Goal: Task Accomplishment & Management: Manage account settings

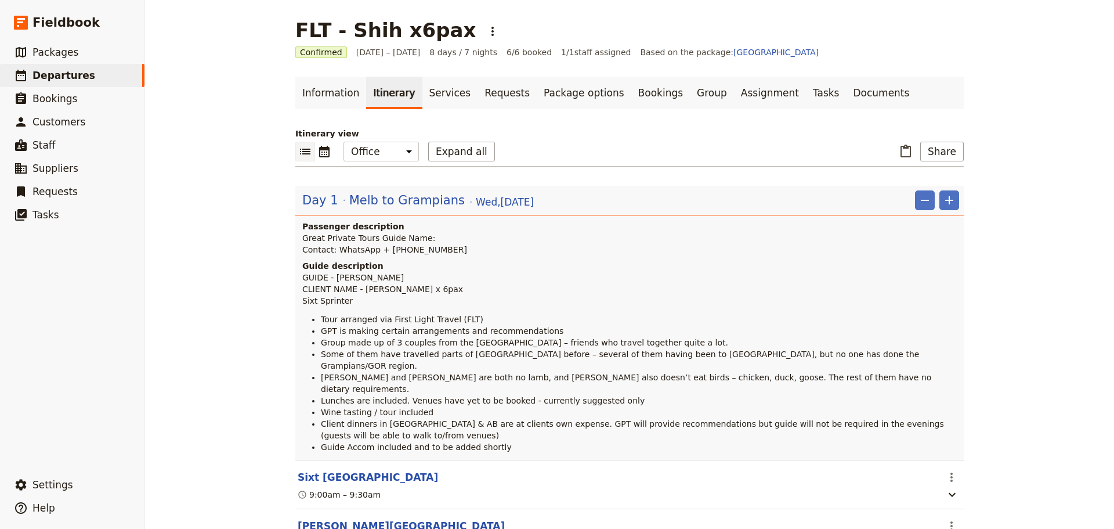
scroll to position [6, 0]
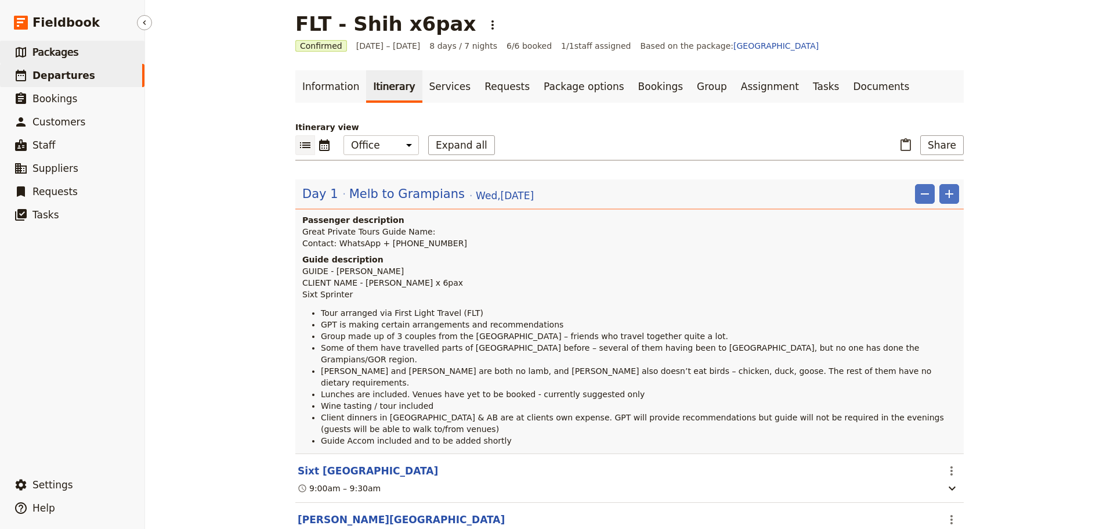
click at [47, 45] on link "​ Packages" at bounding box center [72, 52] width 144 height 23
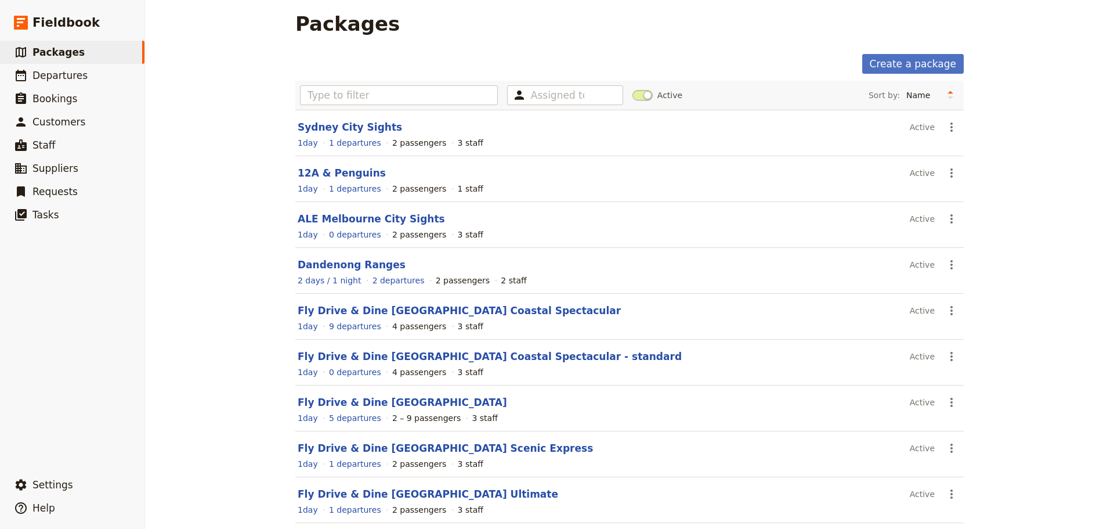
scroll to position [103, 0]
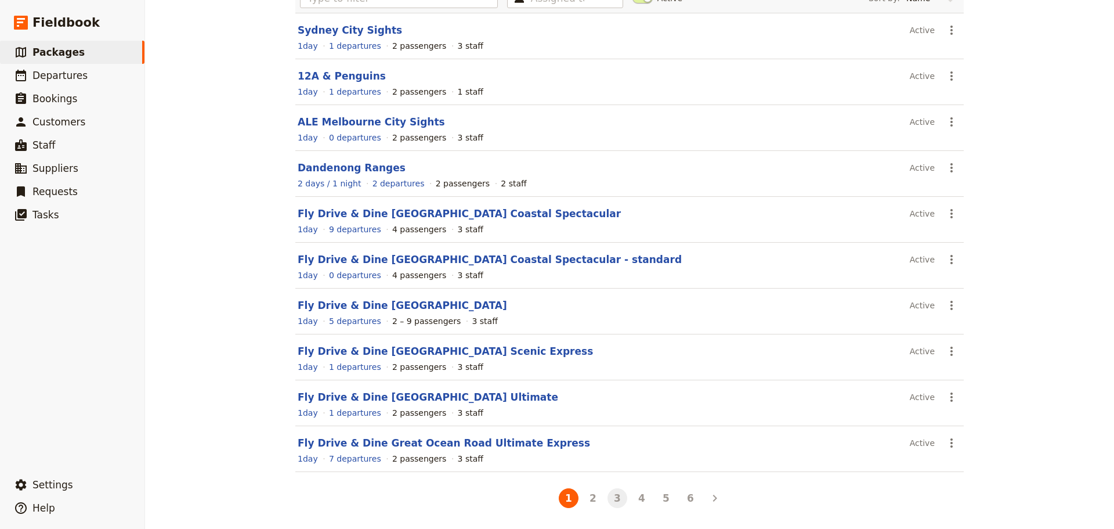
click at [620, 500] on button "3" at bounding box center [618, 498] width 20 height 20
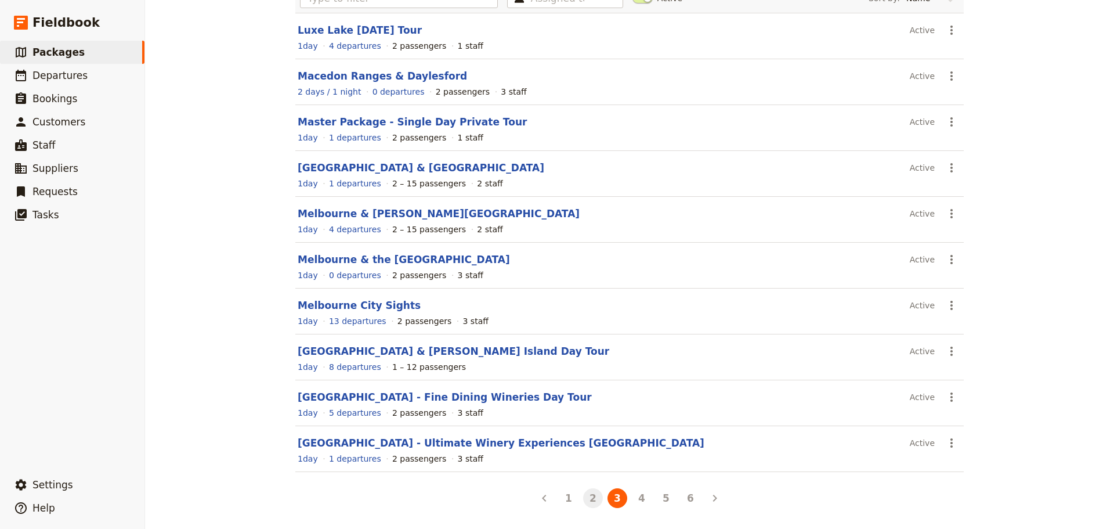
click at [590, 499] on button "2" at bounding box center [593, 498] width 20 height 20
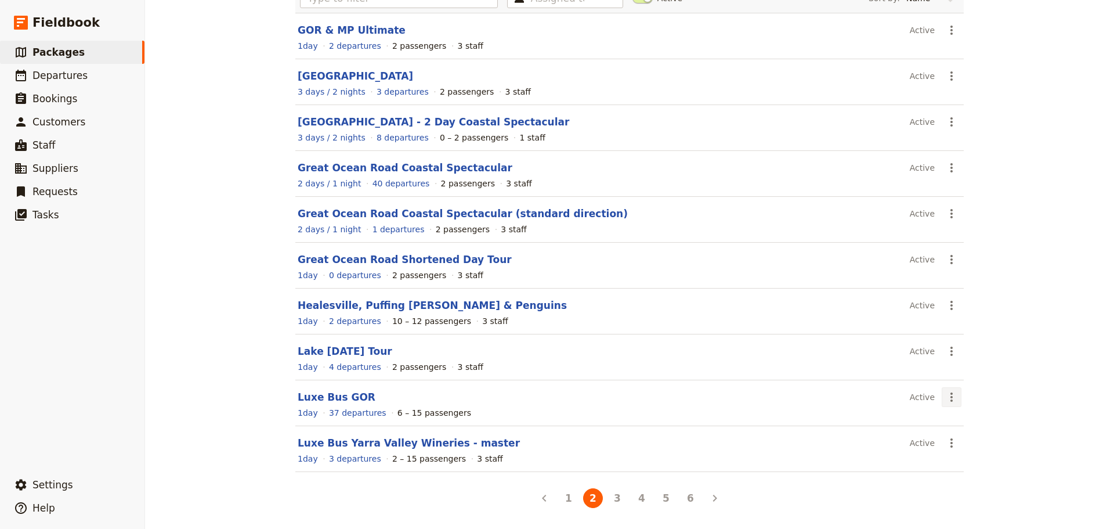
click at [951, 393] on icon "Actions" at bounding box center [952, 396] width 2 height 9
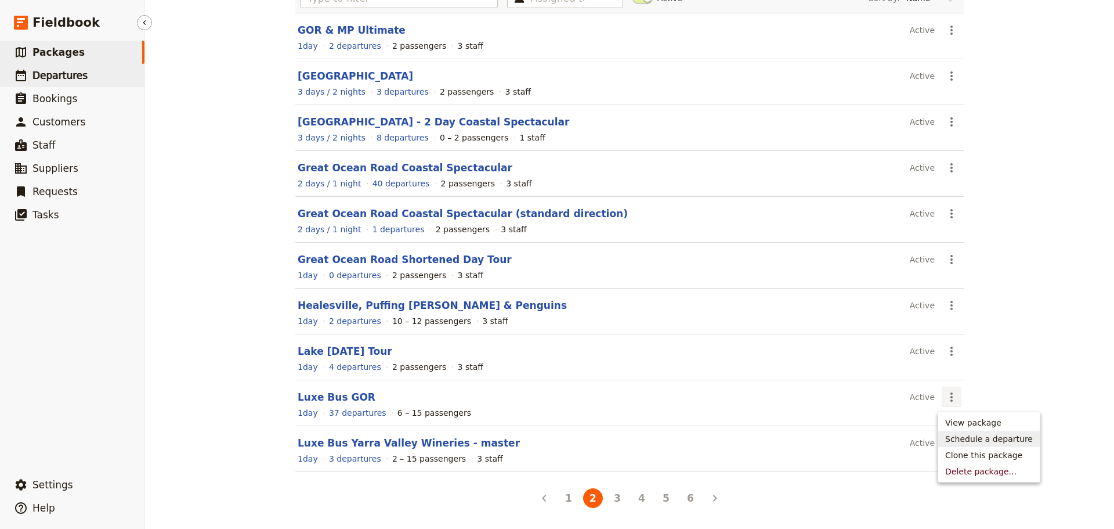
click at [41, 78] on span "Departures" at bounding box center [59, 76] width 55 height 12
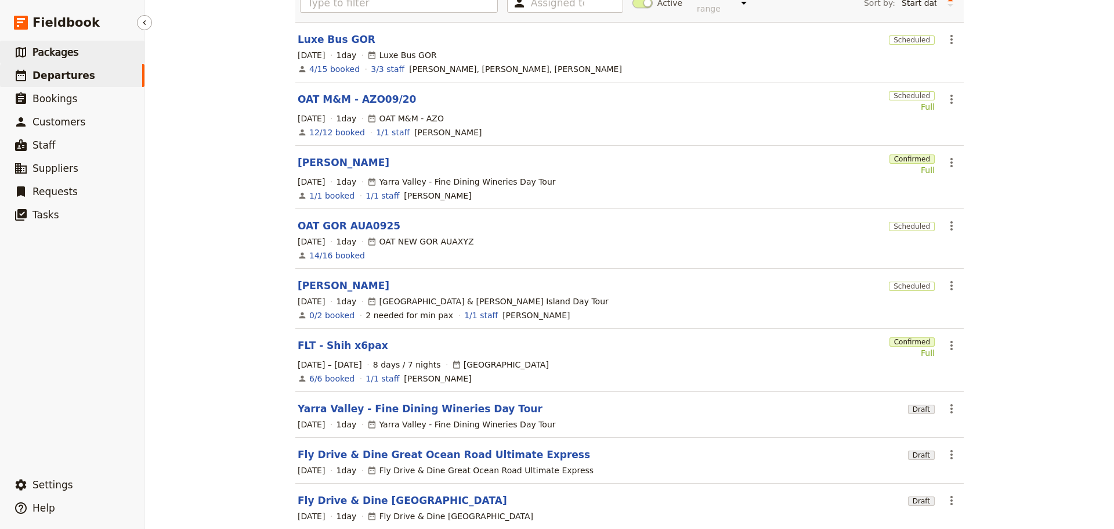
click at [110, 55] on link "​ Packages" at bounding box center [72, 52] width 144 height 23
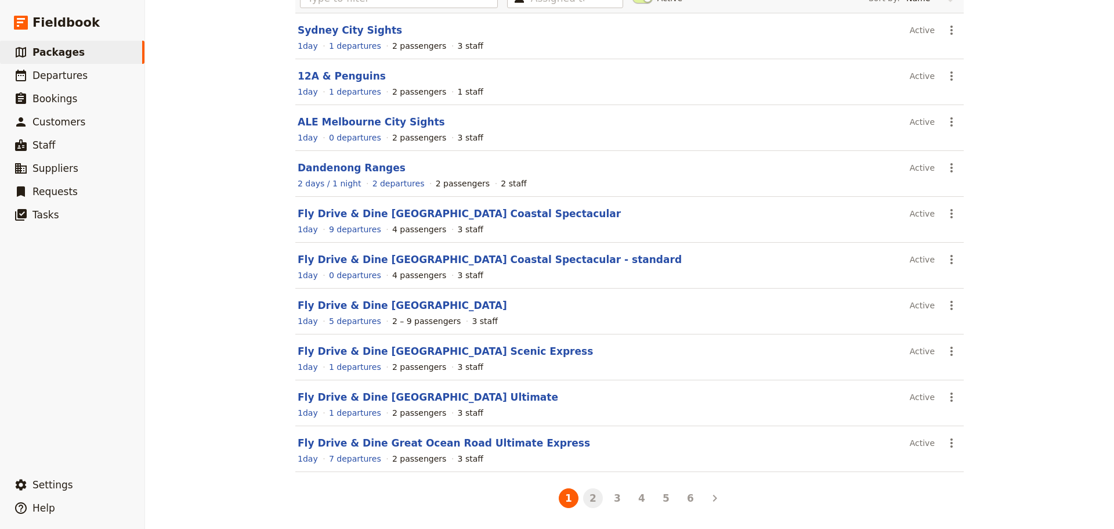
click at [591, 505] on button "2" at bounding box center [593, 498] width 20 height 20
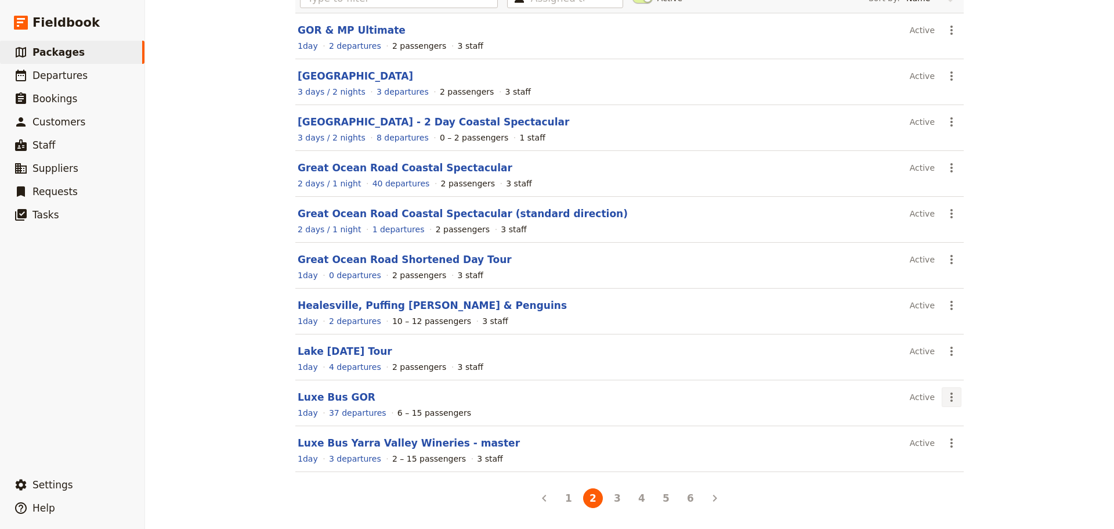
click at [945, 397] on icon "Actions" at bounding box center [952, 397] width 14 height 14
click at [964, 436] on span "Schedule a departure" at bounding box center [989, 439] width 88 height 12
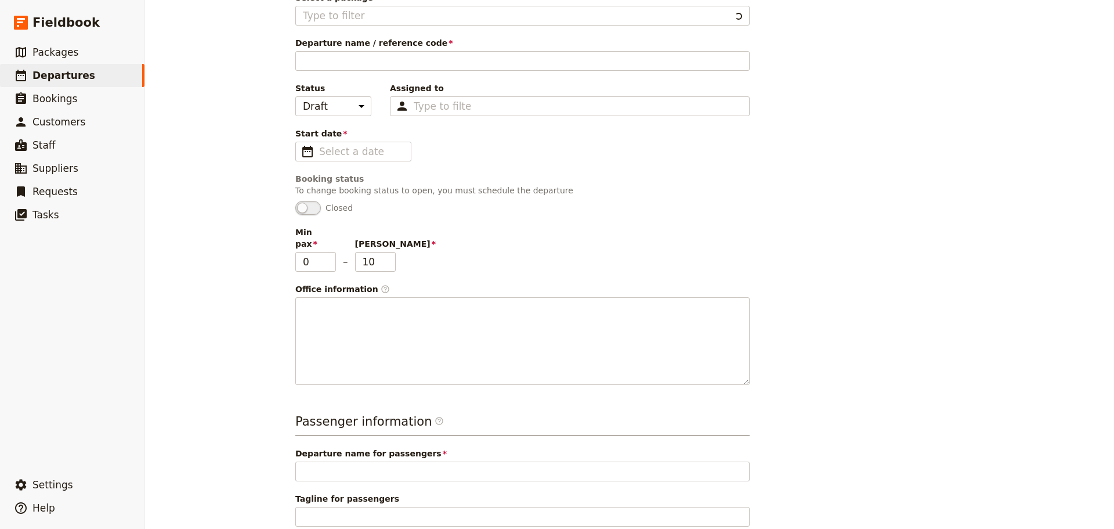
type input "Luxe Bus GOR"
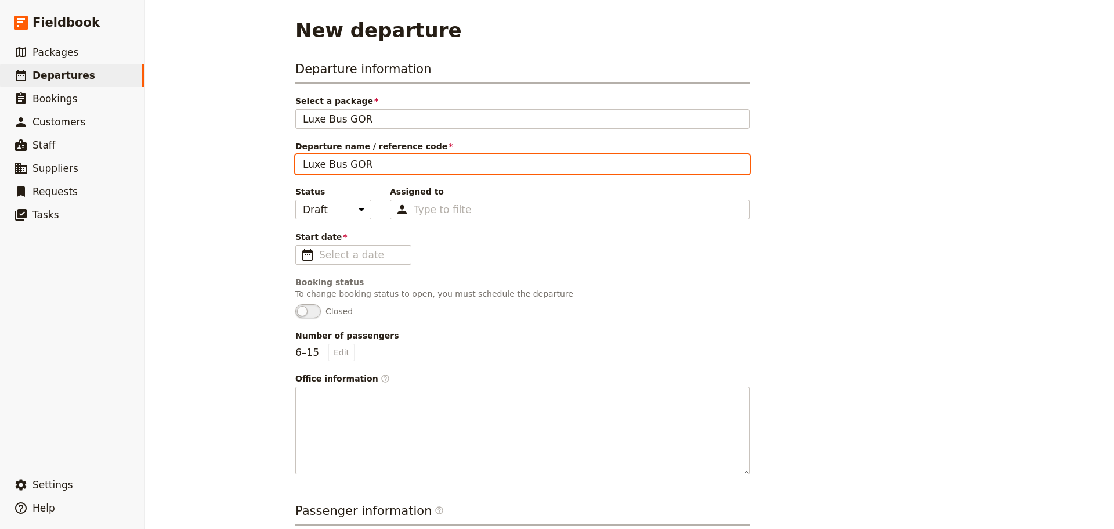
click at [325, 165] on input "Luxe Bus GOR" at bounding box center [522, 164] width 454 height 20
click at [325, 164] on input "Luxe Bus GOR" at bounding box center [522, 164] width 454 height 20
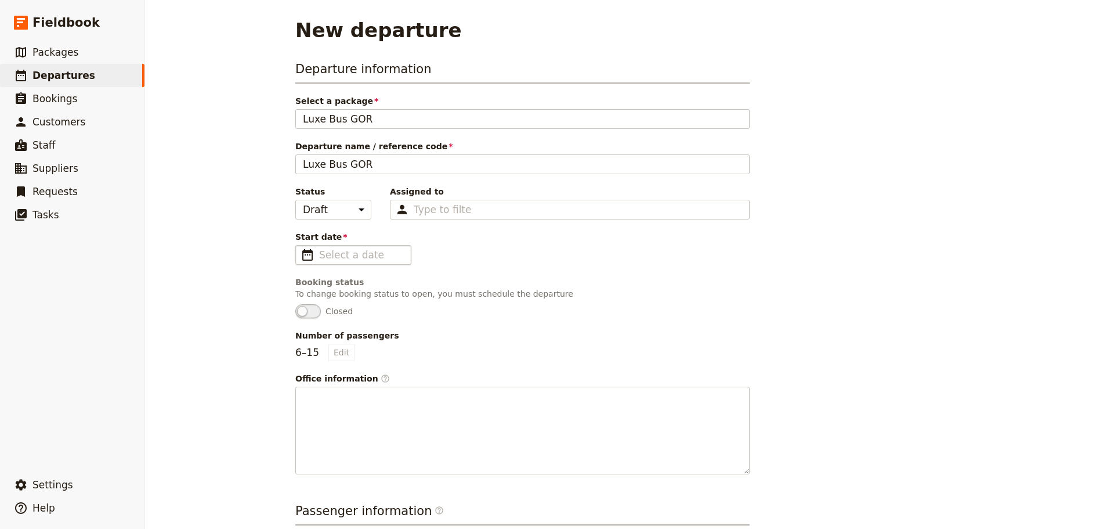
click at [305, 255] on span "​" at bounding box center [308, 255] width 14 height 14
click at [319, 255] on input "Start date ​" at bounding box center [361, 255] width 85 height 14
type input "dd/mm/yyyy"
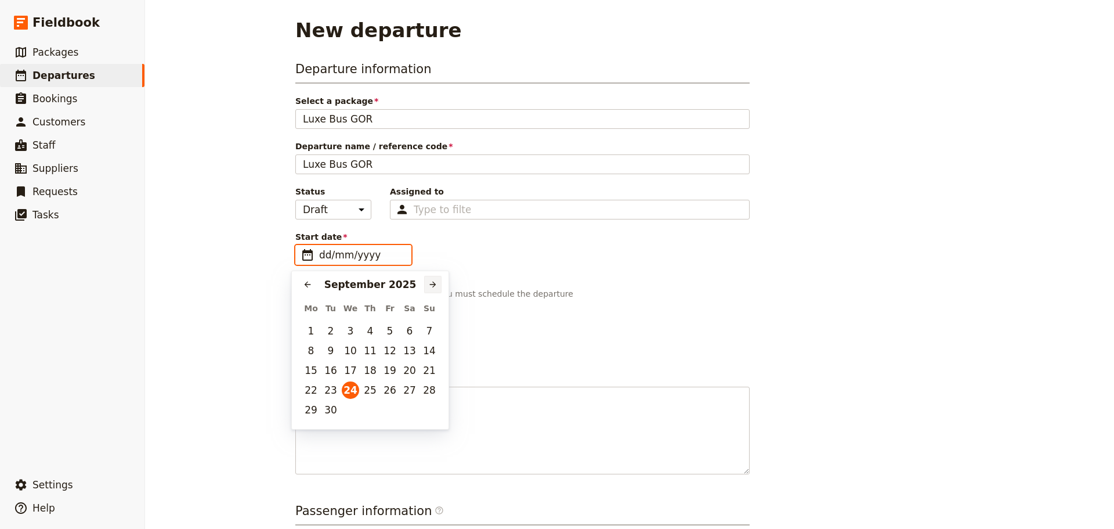
click at [428, 280] on button "​" at bounding box center [432, 284] width 17 height 17
click at [429, 281] on icon "Next month" at bounding box center [432, 284] width 9 height 9
click at [37, 46] on span "Packages" at bounding box center [55, 52] width 46 height 12
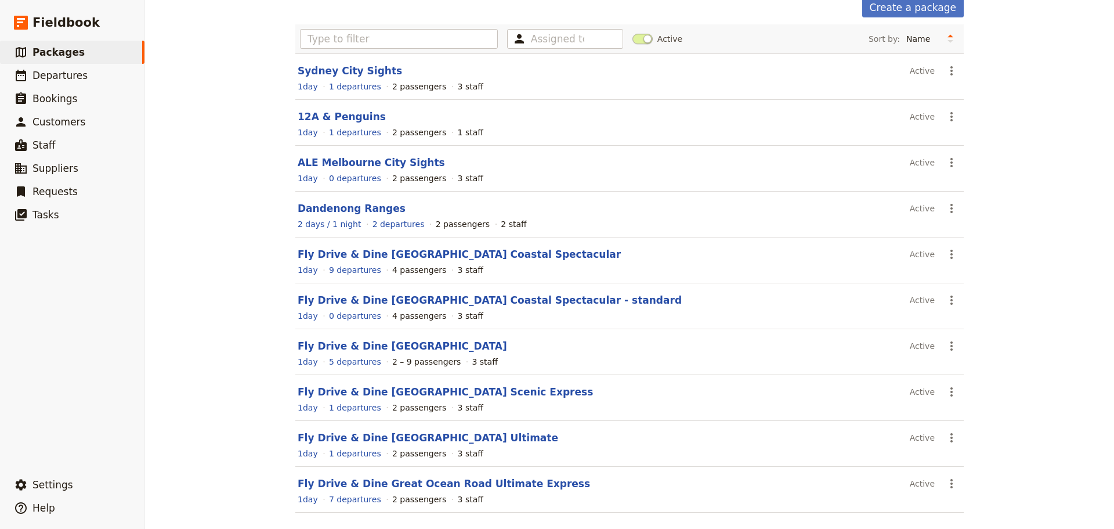
scroll to position [103, 0]
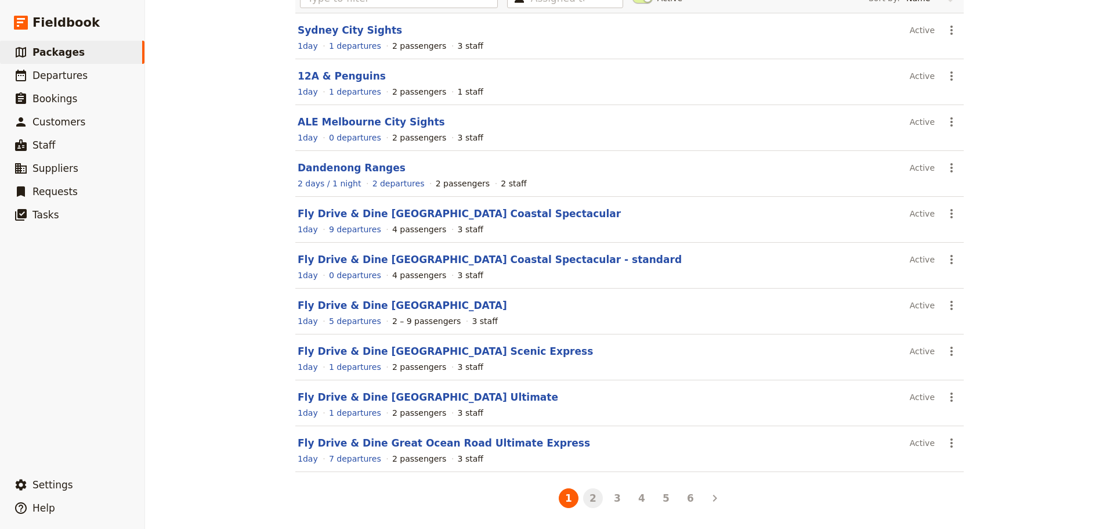
click at [589, 498] on button "2" at bounding box center [593, 498] width 20 height 20
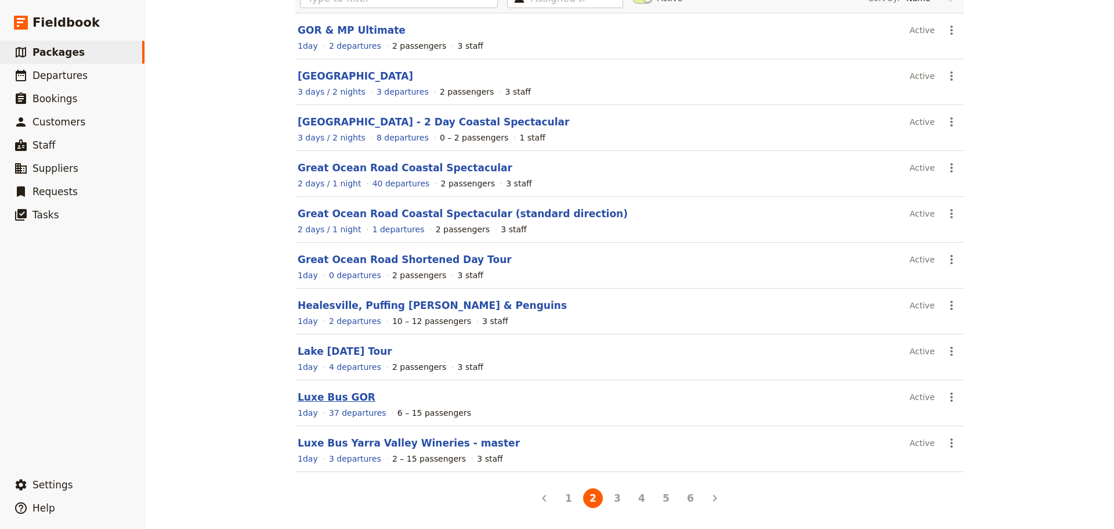
click at [326, 399] on link "Luxe Bus GOR" at bounding box center [337, 397] width 78 height 12
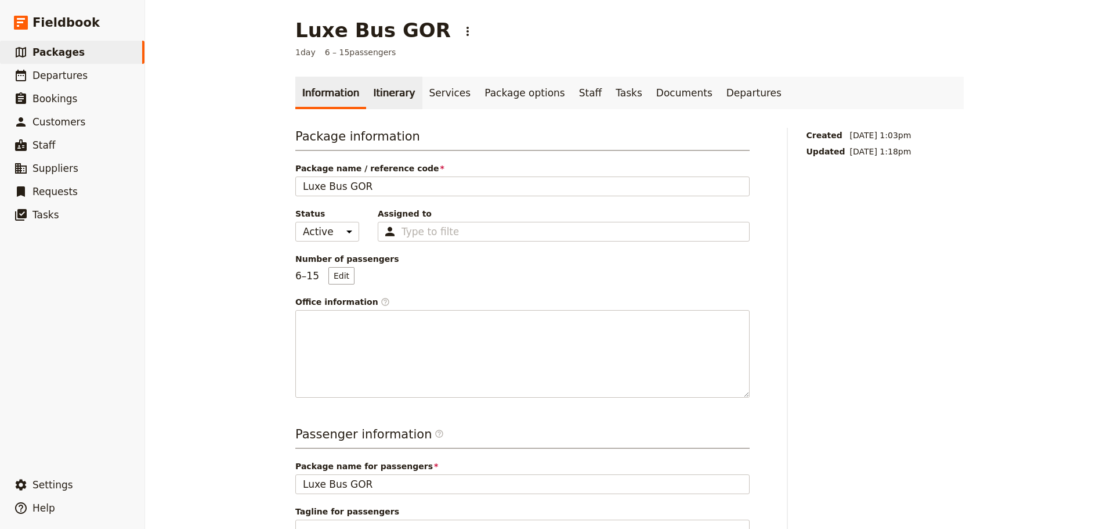
click at [378, 94] on link "Itinerary" at bounding box center [394, 93] width 56 height 32
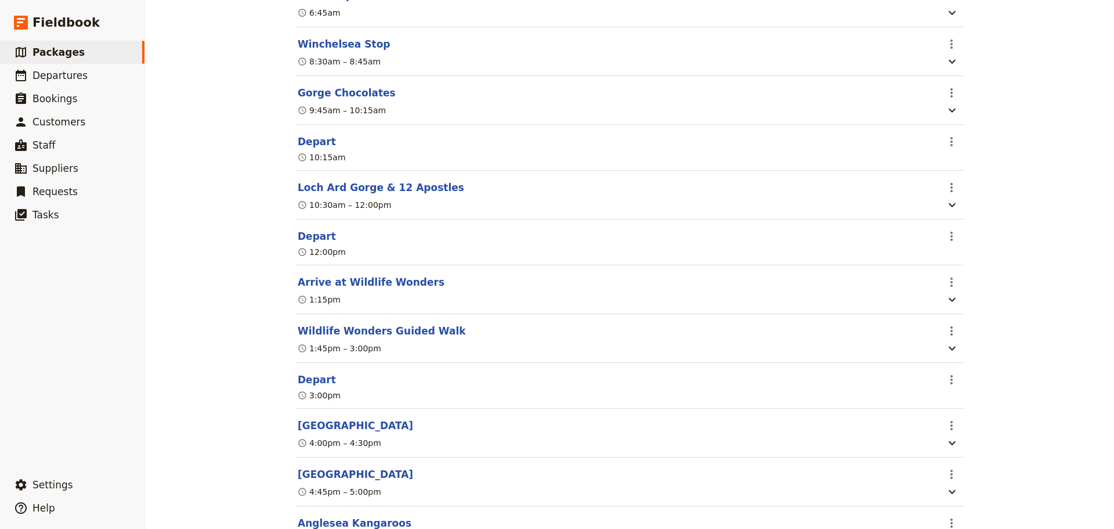
scroll to position [305, 0]
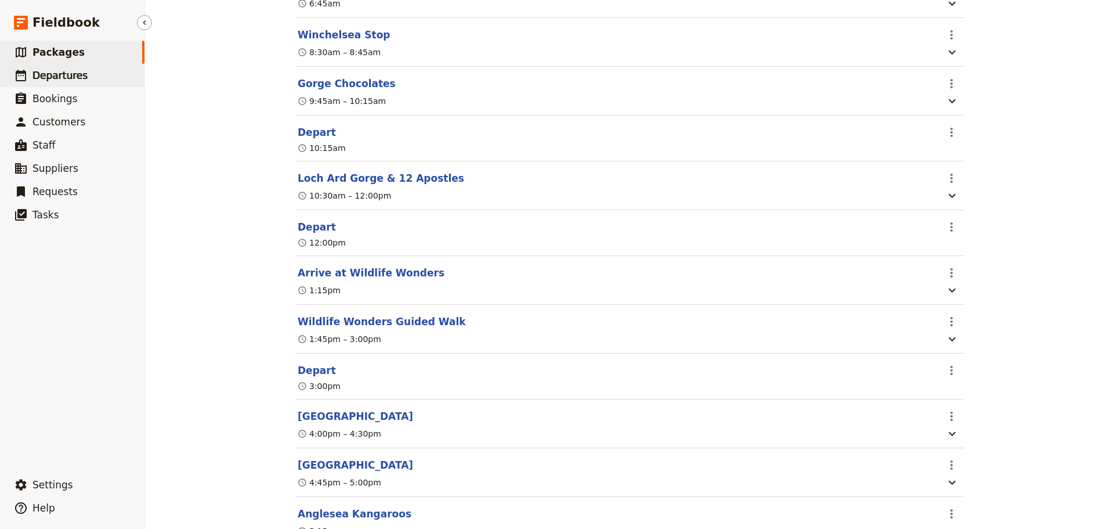
click at [95, 74] on link "​ Departures" at bounding box center [72, 75] width 144 height 23
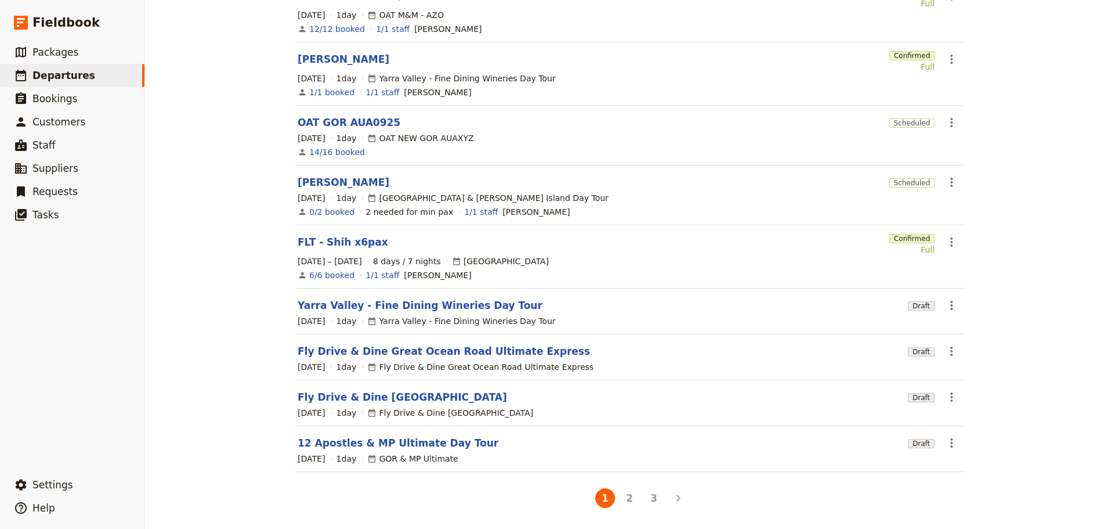
scroll to position [197, 0]
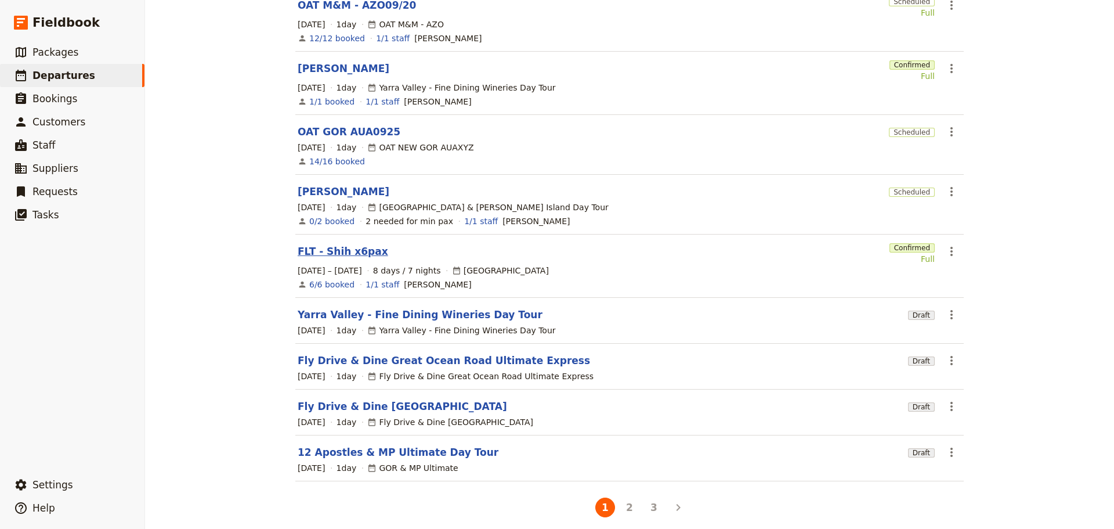
click at [335, 244] on link "FLT - Shih x6pax" at bounding box center [343, 251] width 91 height 14
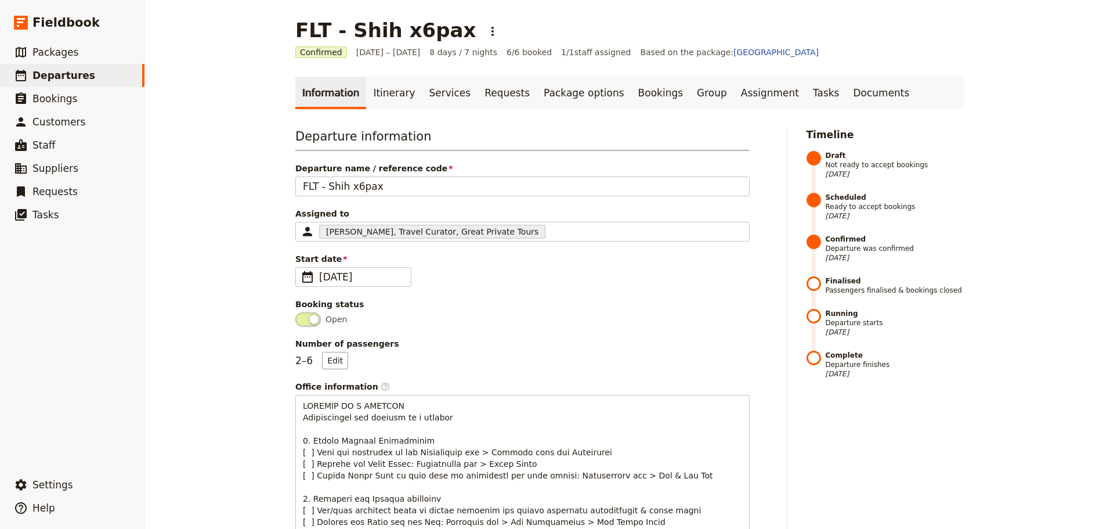
click at [355, 100] on link "Information" at bounding box center [330, 93] width 71 height 32
click at [378, 93] on link "Itinerary" at bounding box center [394, 93] width 56 height 32
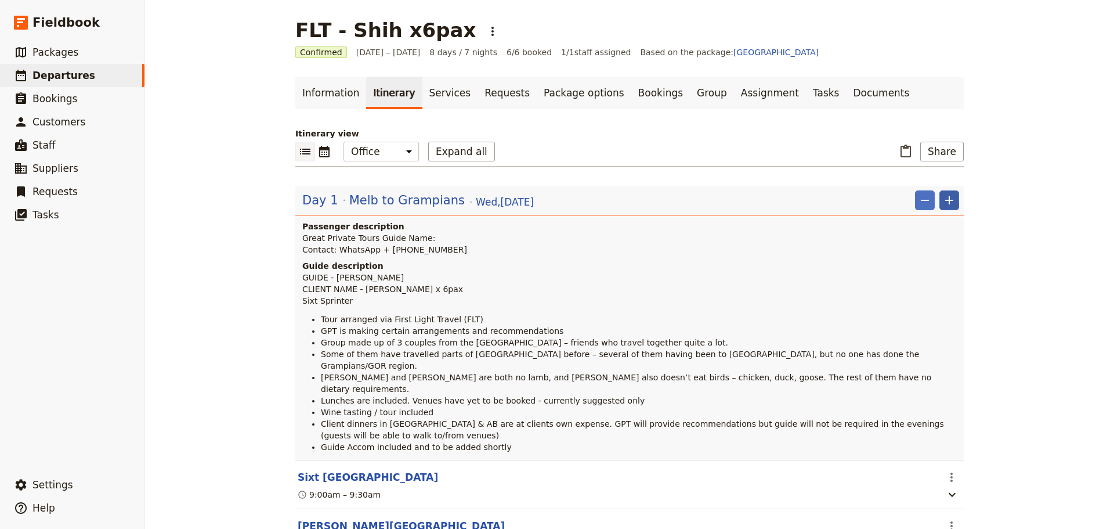
click at [946, 192] on button "​" at bounding box center [950, 200] width 20 height 20
click at [929, 221] on span "Add itinerary item" at bounding box center [910, 226] width 74 height 12
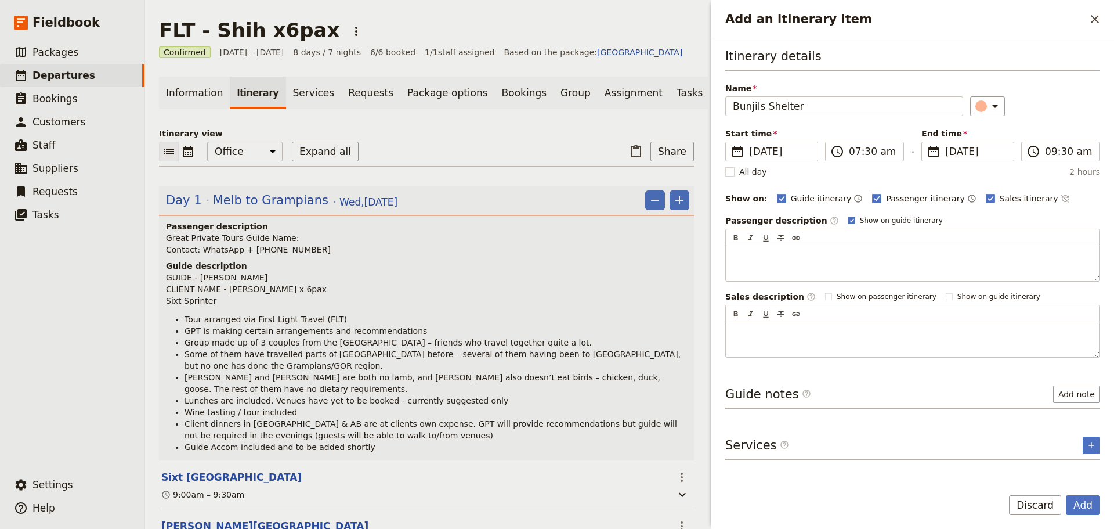
type input "Bunjils Shelter"
click at [848, 221] on rect "Add an itinerary item" at bounding box center [851, 220] width 6 height 6
click at [848, 216] on input "Show on guide itinerary" at bounding box center [848, 215] width 1 height 1
checkbox input "false"
click at [988, 110] on icon "Add an itinerary item" at bounding box center [995, 106] width 14 height 14
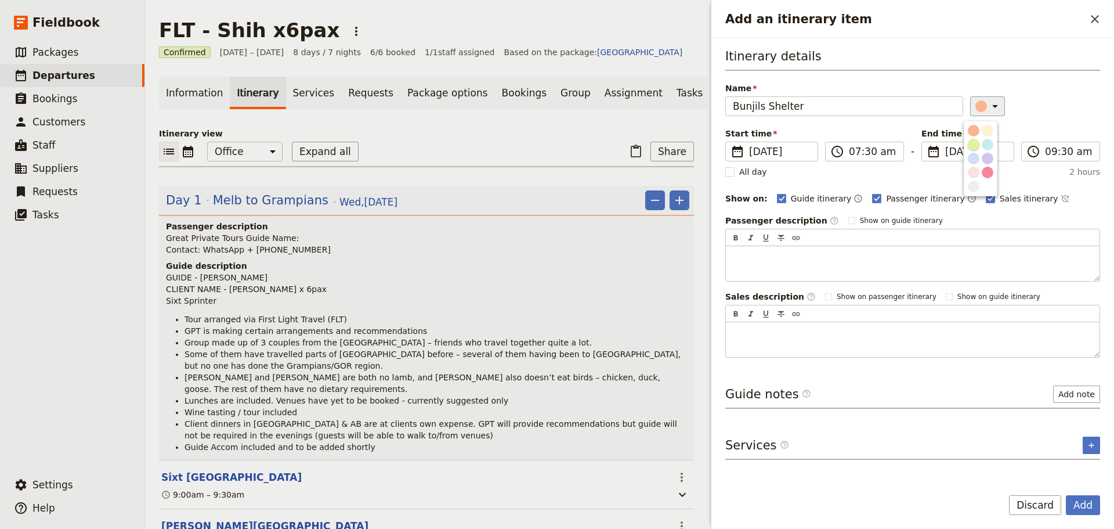
click at [974, 147] on div "button" at bounding box center [974, 145] width 12 height 12
click at [1065, 393] on button "Add note" at bounding box center [1076, 393] width 47 height 17
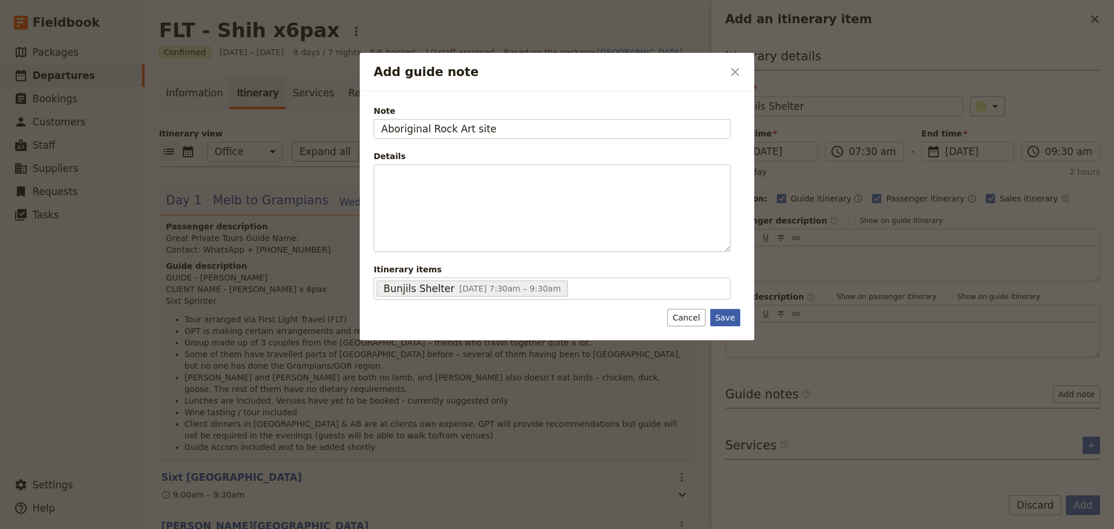
type input "Aboriginal Rock Art site"
drag, startPoint x: 720, startPoint y: 315, endPoint x: 1114, endPoint y: 490, distance: 431.2
click at [721, 315] on button "Save" at bounding box center [725, 317] width 30 height 17
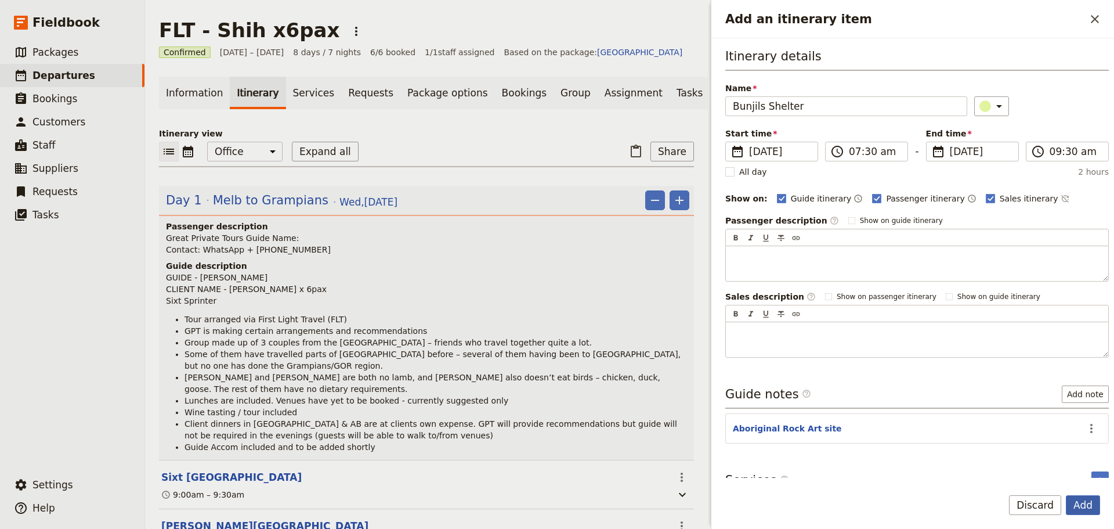
click at [1083, 504] on button "Add" at bounding box center [1083, 505] width 34 height 20
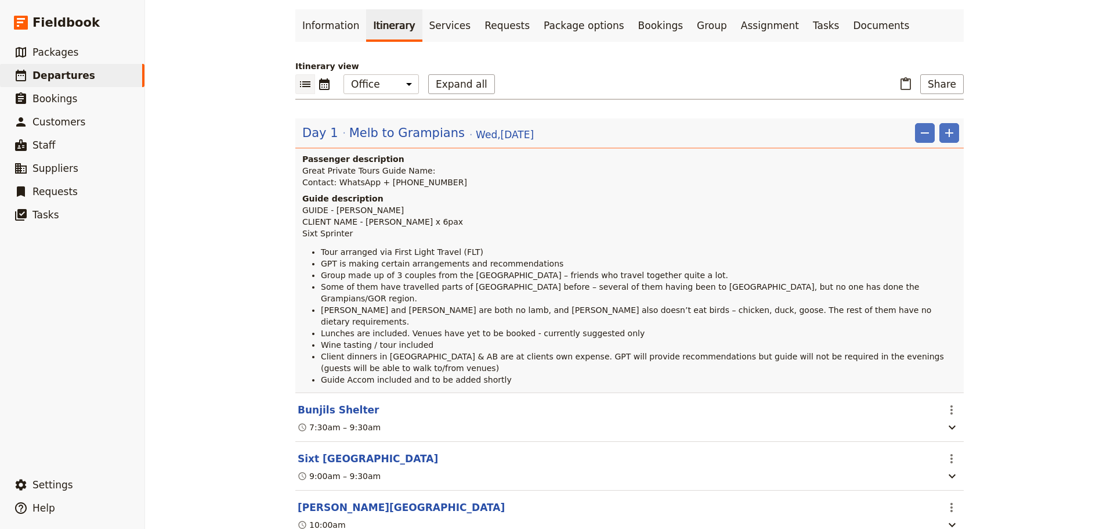
scroll to position [58, 0]
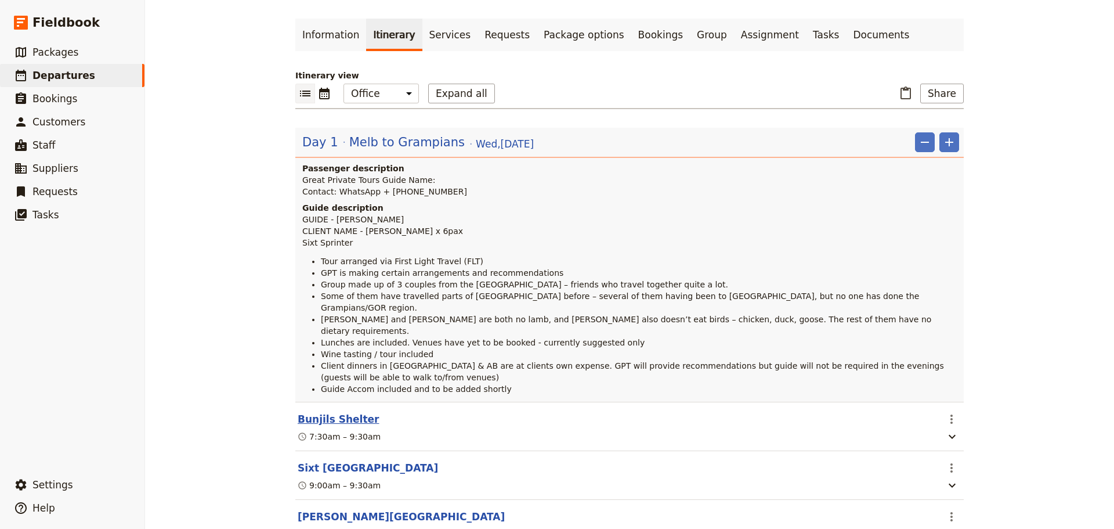
click at [333, 412] on button "Bunjils Shelter" at bounding box center [338, 419] width 81 height 14
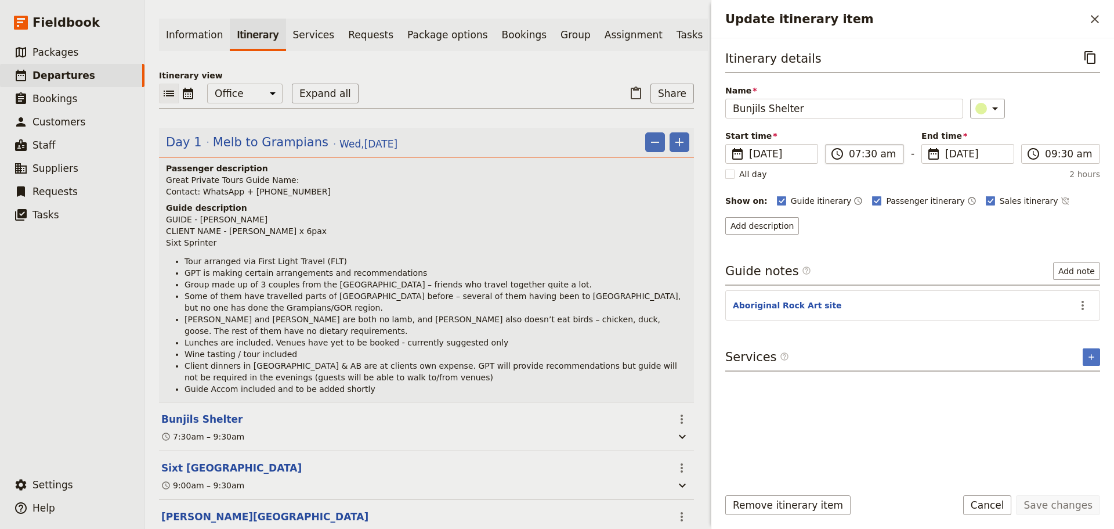
click at [848, 149] on label "​ 07:30 am" at bounding box center [864, 154] width 79 height 20
click at [849, 149] on input "07:30 am" at bounding box center [873, 154] width 48 height 14
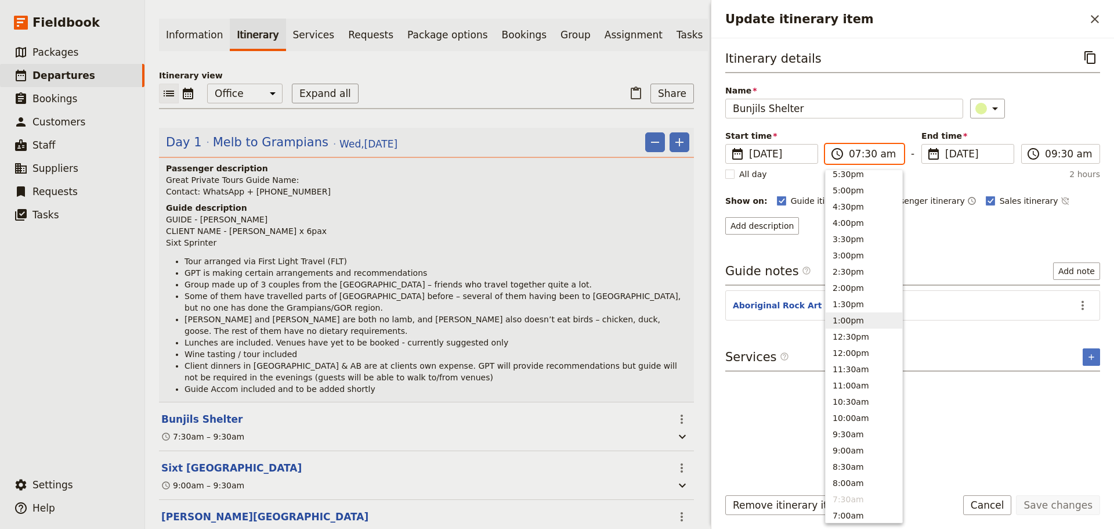
scroll to position [200, 0]
click at [842, 255] on button "3:00pm" at bounding box center [864, 256] width 77 height 16
type input "03:00 pm"
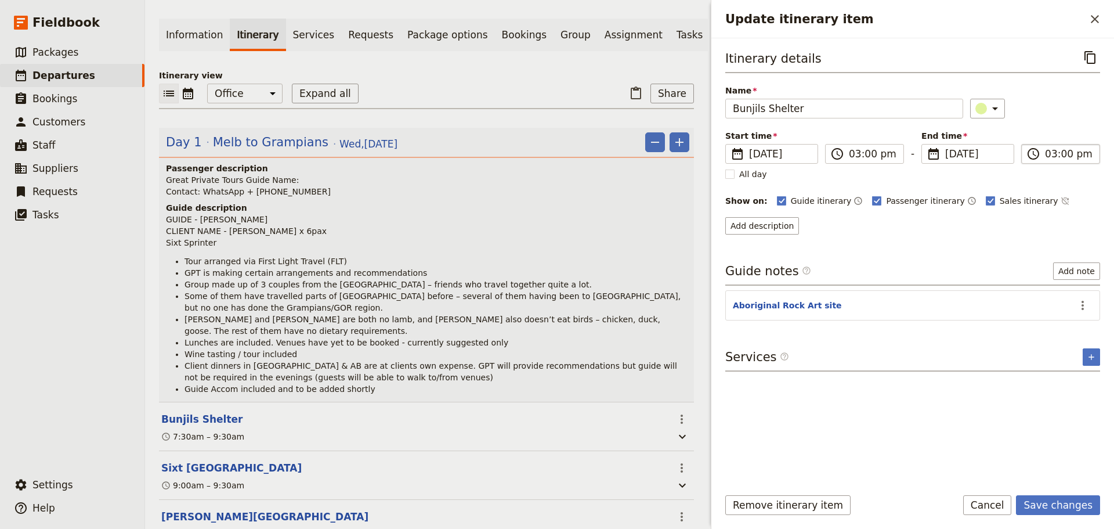
click at [1067, 149] on input "03:00 pm" at bounding box center [1069, 154] width 48 height 14
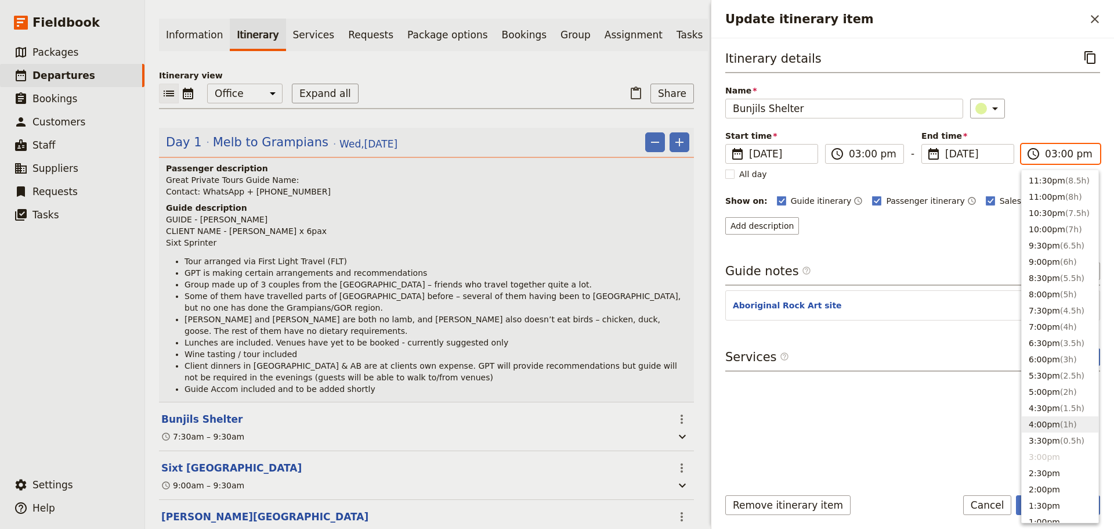
click at [1071, 430] on button "4:00pm ( 1h )" at bounding box center [1060, 424] width 77 height 16
type input "04:00 pm"
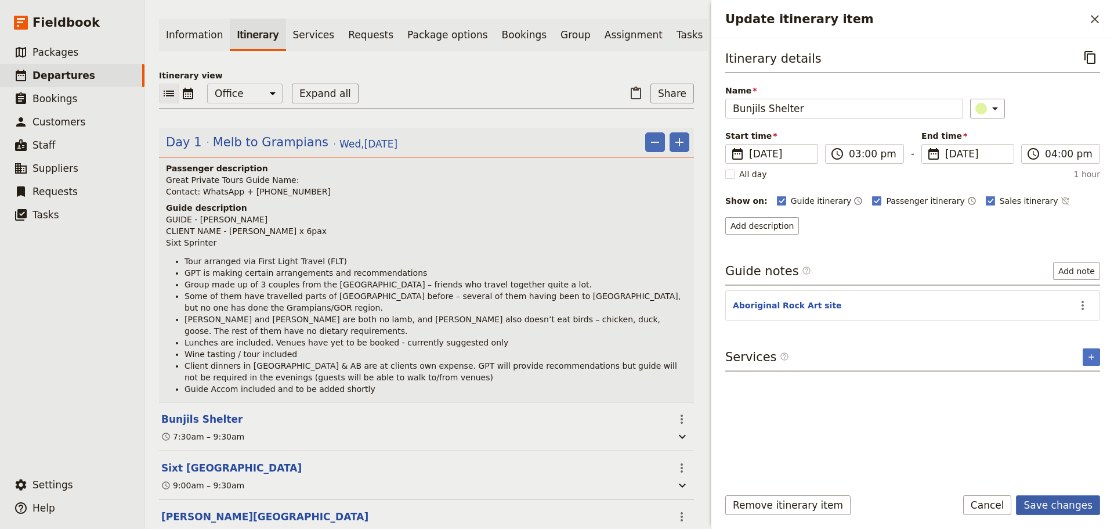
click at [1073, 504] on button "Save changes" at bounding box center [1058, 505] width 84 height 20
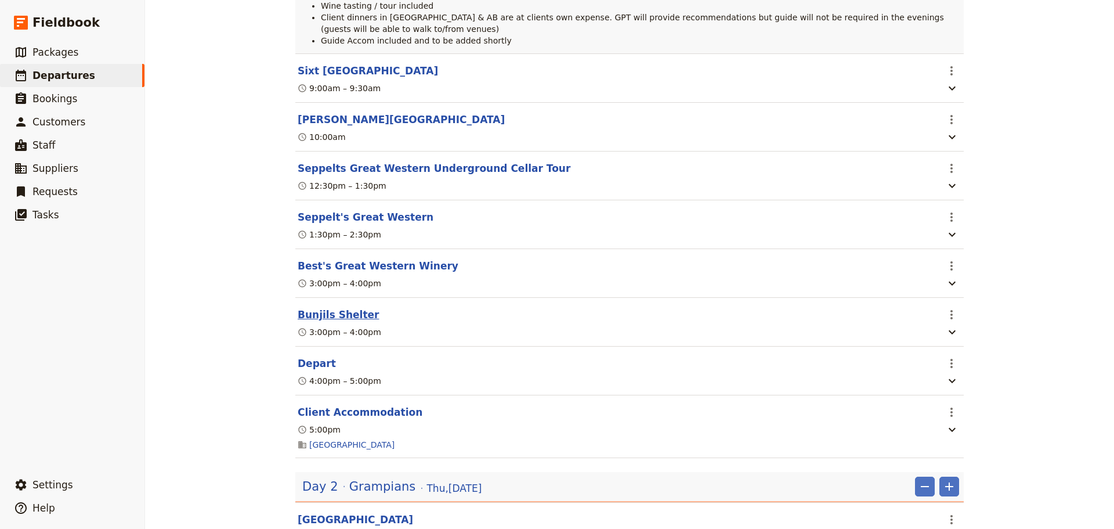
click at [321, 308] on button "Bunjils Shelter" at bounding box center [338, 315] width 81 height 14
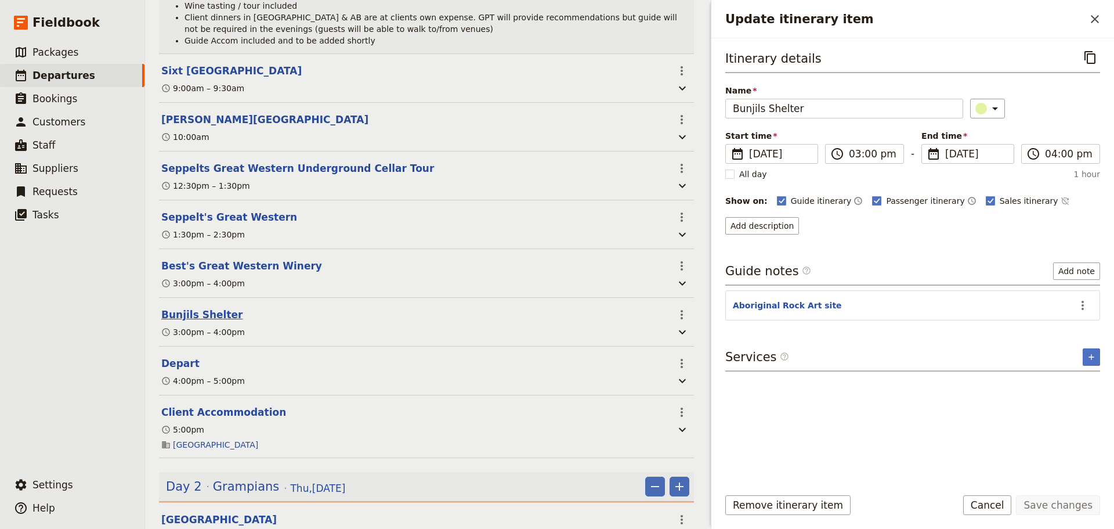
scroll to position [435, 0]
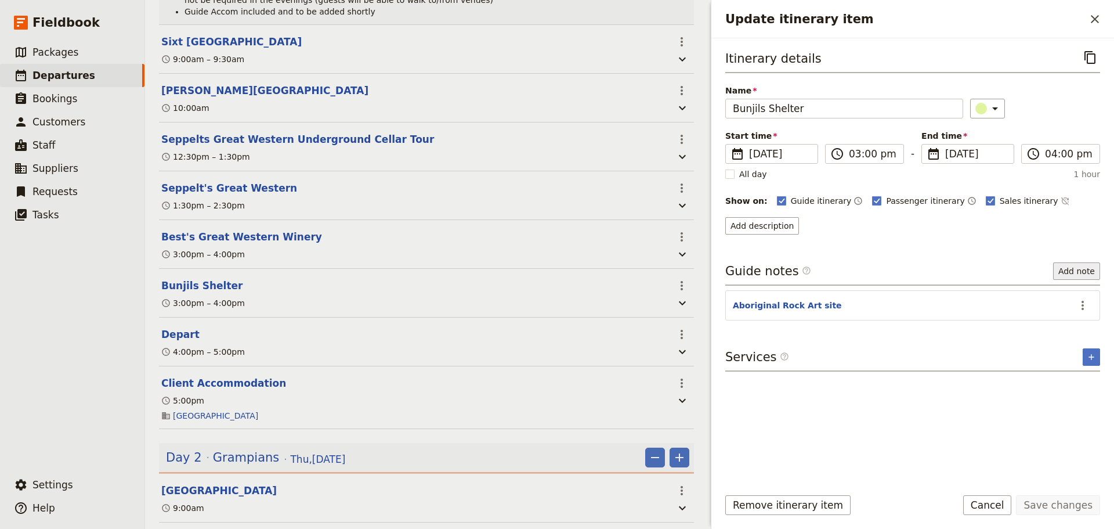
click at [1090, 273] on button "Add note" at bounding box center [1076, 270] width 47 height 17
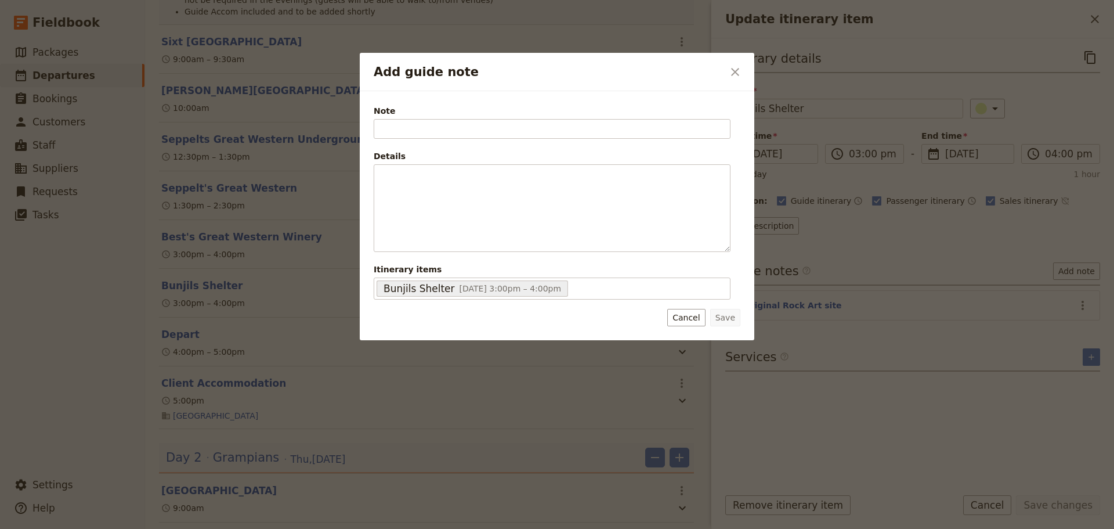
click at [696, 318] on button "Cancel" at bounding box center [686, 317] width 38 height 17
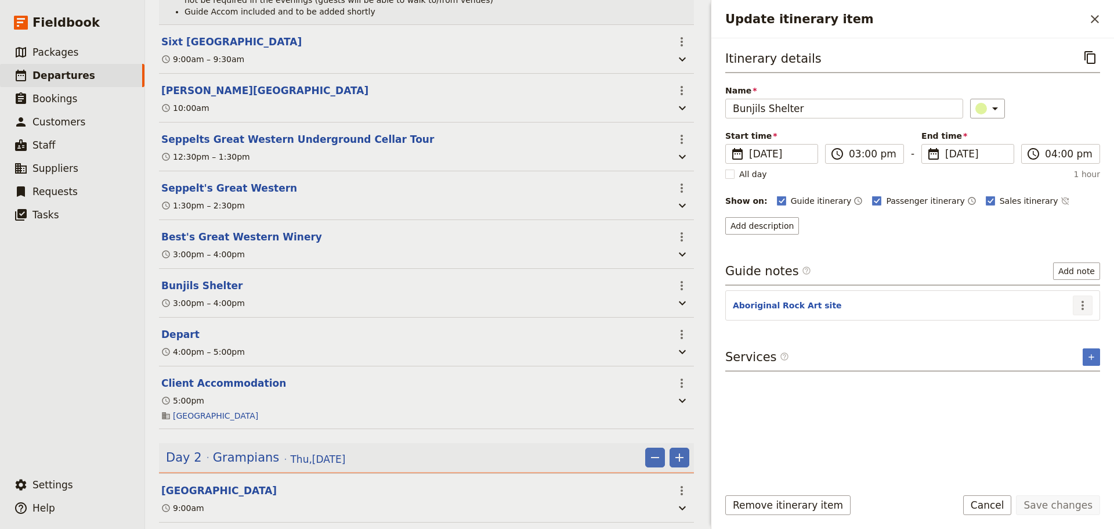
click at [1081, 306] on icon "Actions" at bounding box center [1083, 305] width 14 height 14
click at [1081, 326] on span "Edit note" at bounding box center [1058, 330] width 54 height 12
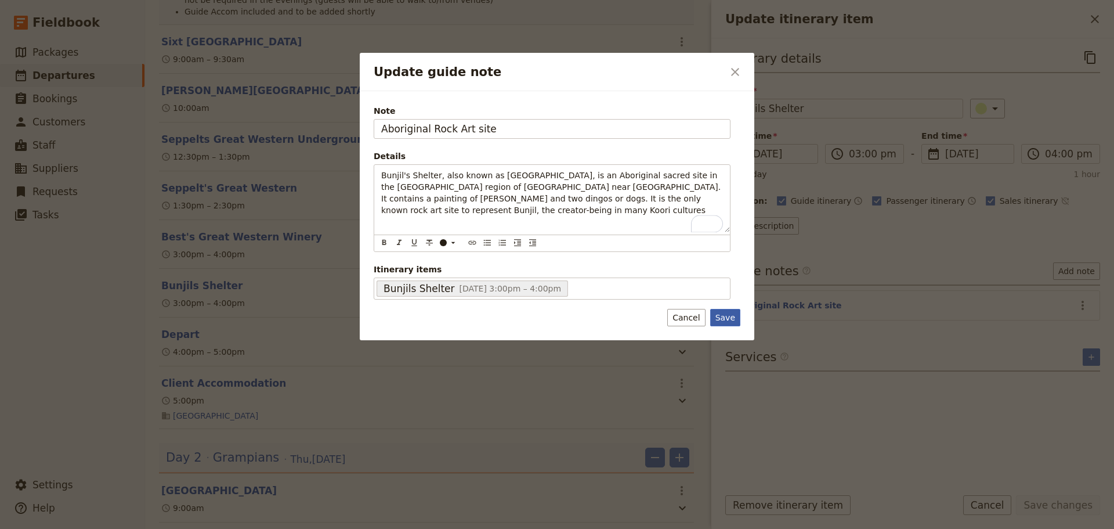
click at [718, 315] on button "Save" at bounding box center [725, 317] width 30 height 17
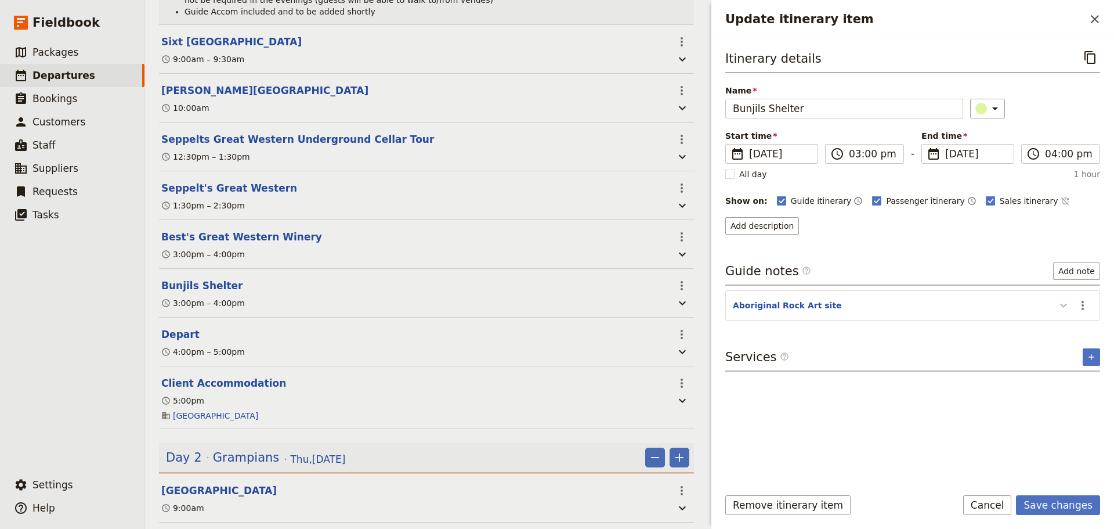
click at [1060, 303] on icon "Update itinerary item" at bounding box center [1064, 305] width 14 height 14
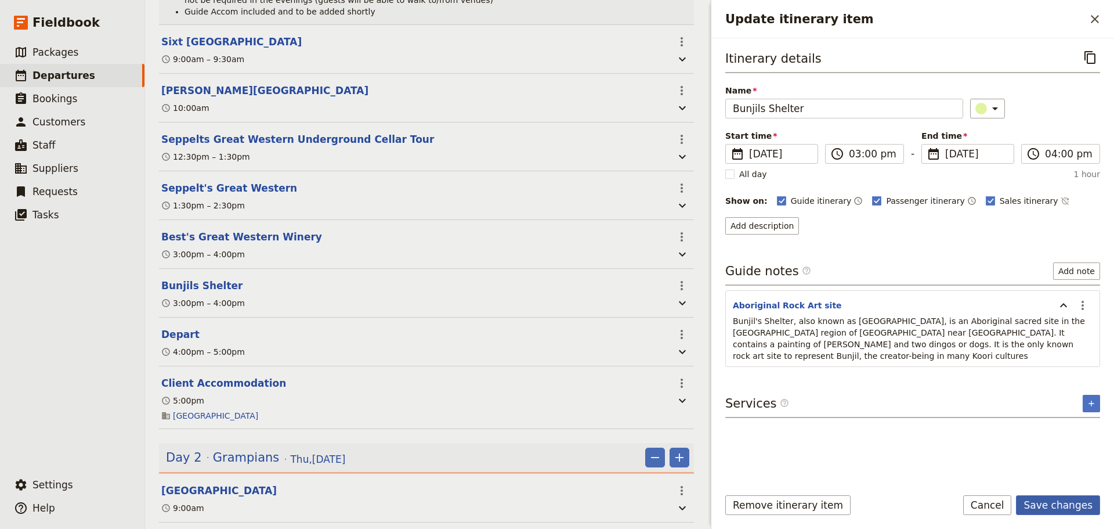
click at [1082, 498] on button "Save changes" at bounding box center [1058, 505] width 84 height 20
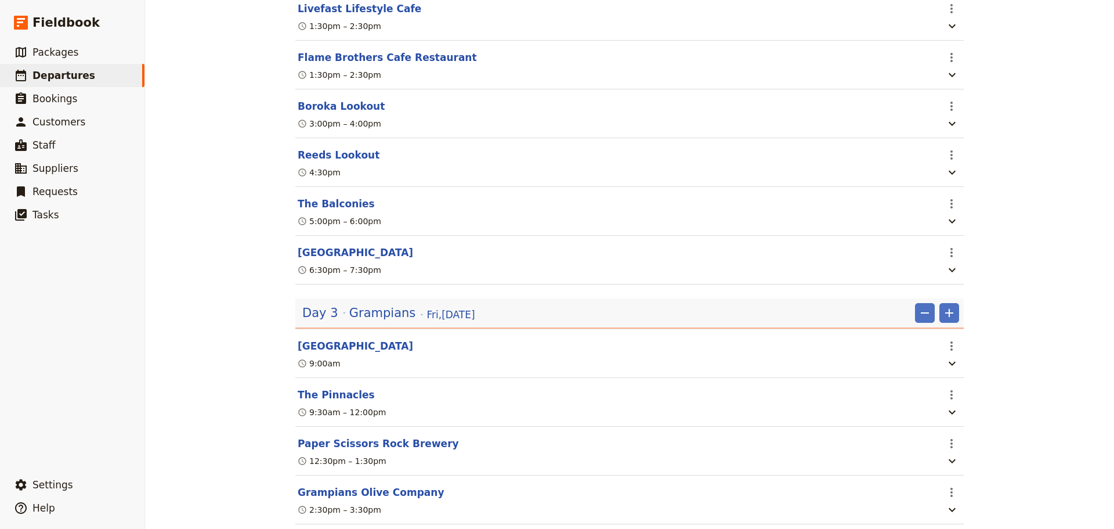
scroll to position [1219, 0]
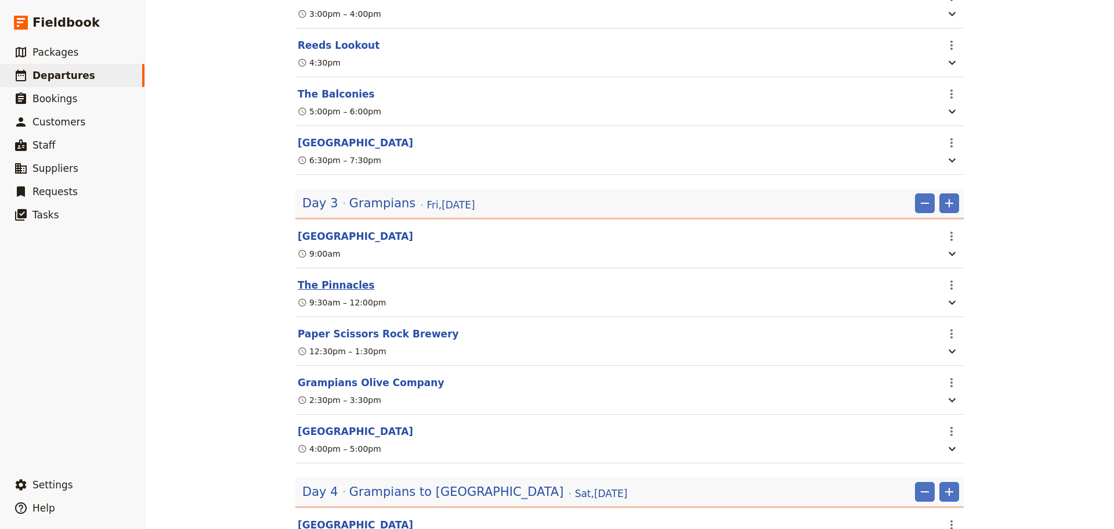
click at [346, 281] on button "The Pinnacles" at bounding box center [336, 285] width 77 height 14
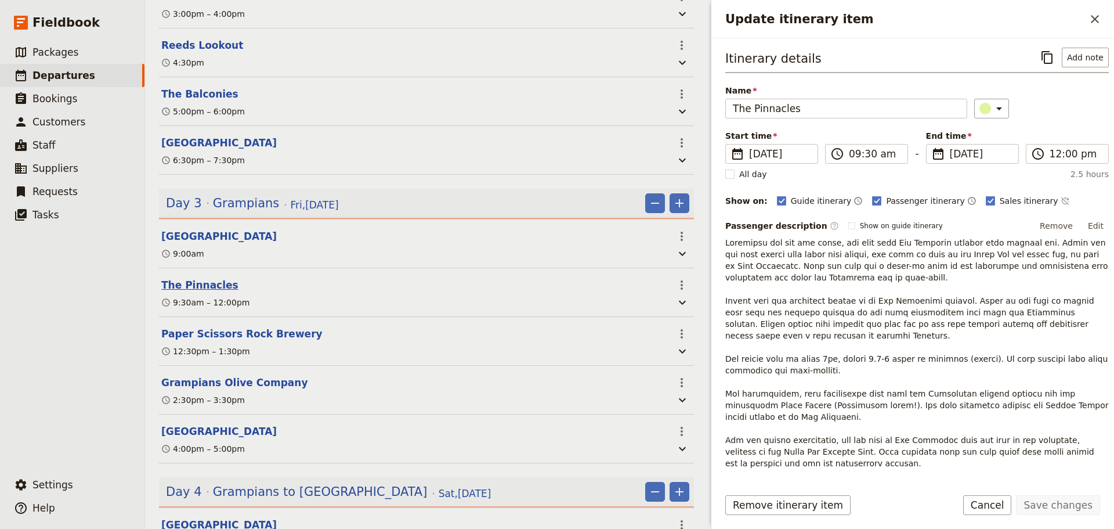
scroll to position [1248, 0]
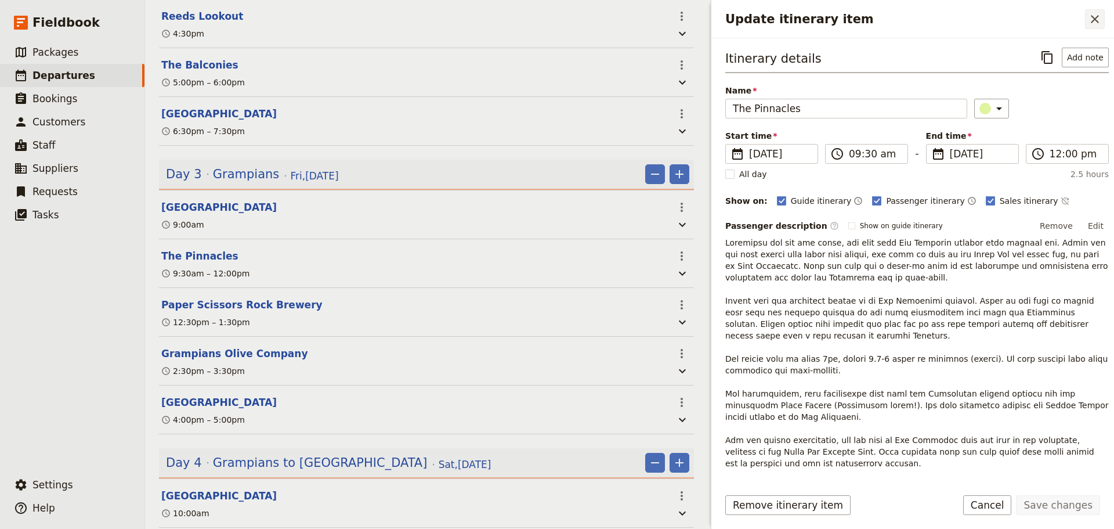
click at [1102, 19] on button "​" at bounding box center [1095, 19] width 20 height 20
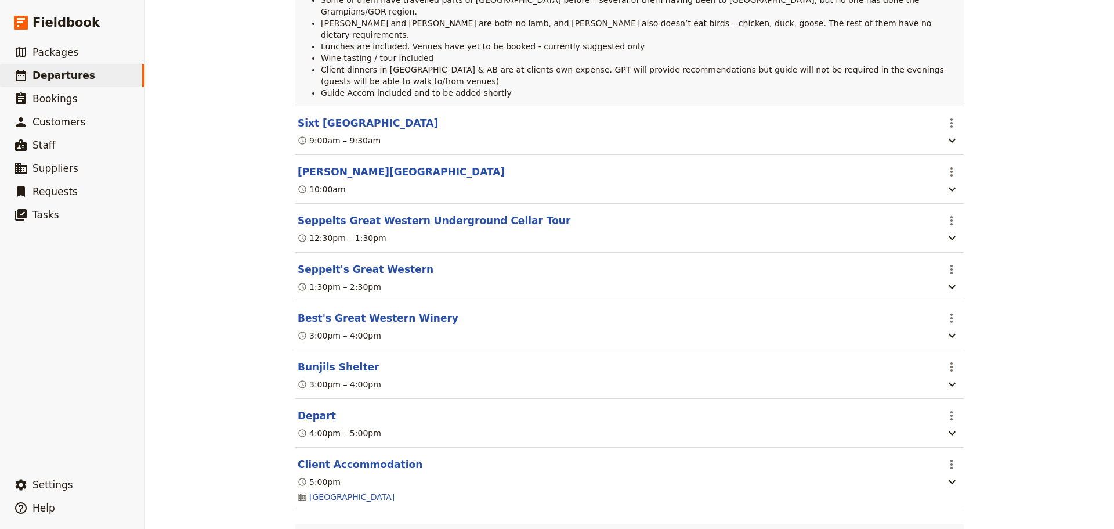
scroll to position [0, 0]
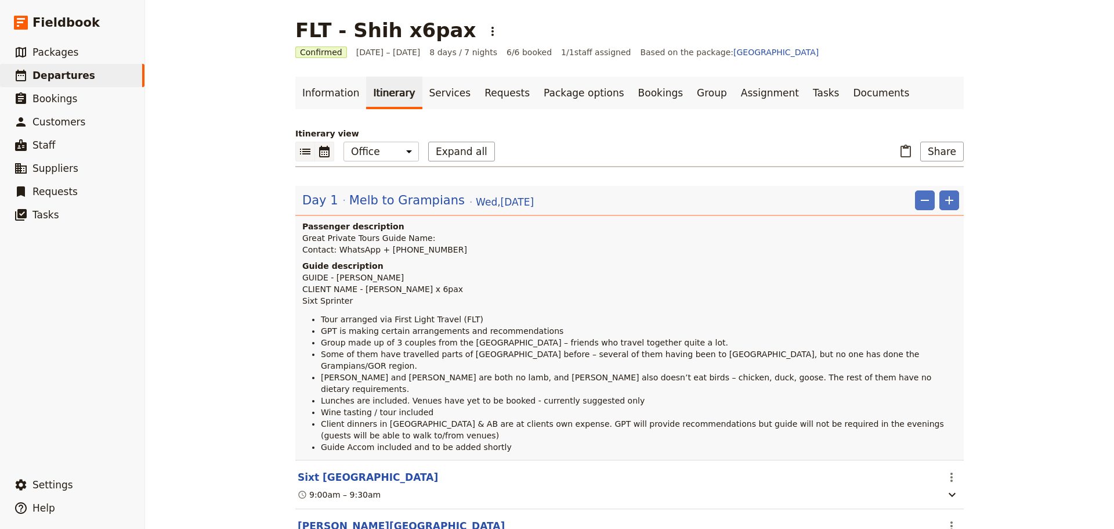
click at [323, 147] on icon "Calendar view" at bounding box center [324, 152] width 10 height 12
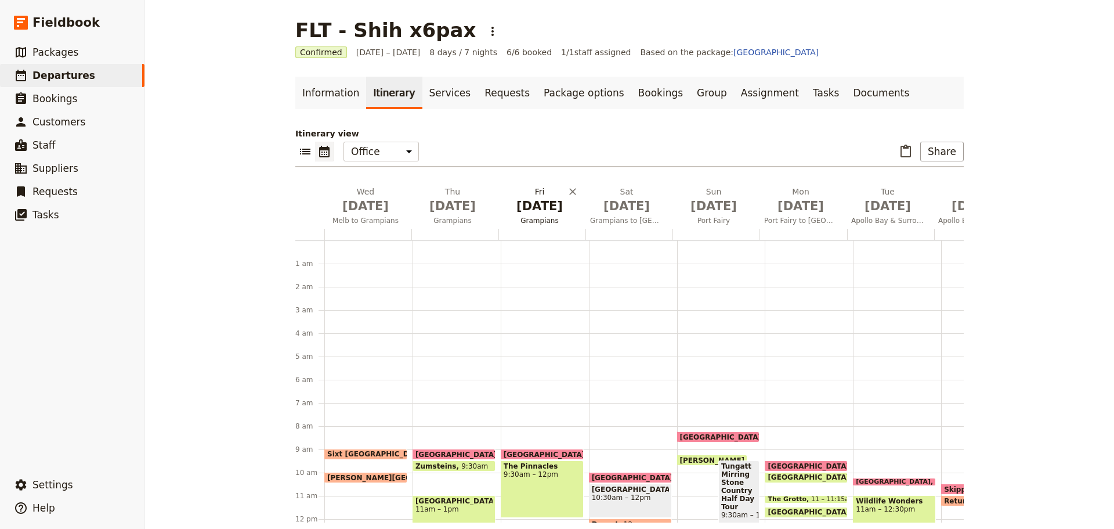
scroll to position [151, 0]
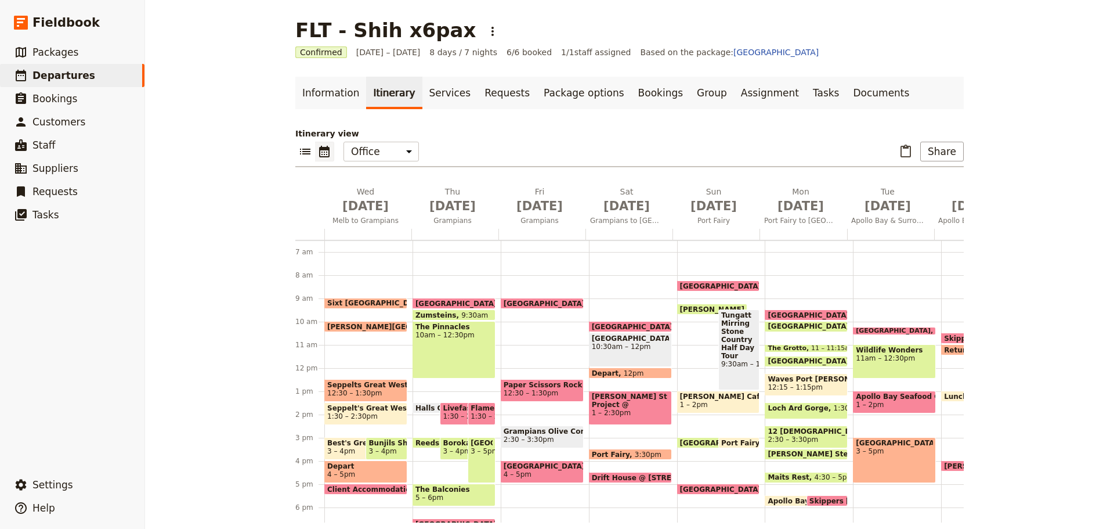
click at [422, 439] on span "Reeds Lookout" at bounding box center [446, 443] width 63 height 8
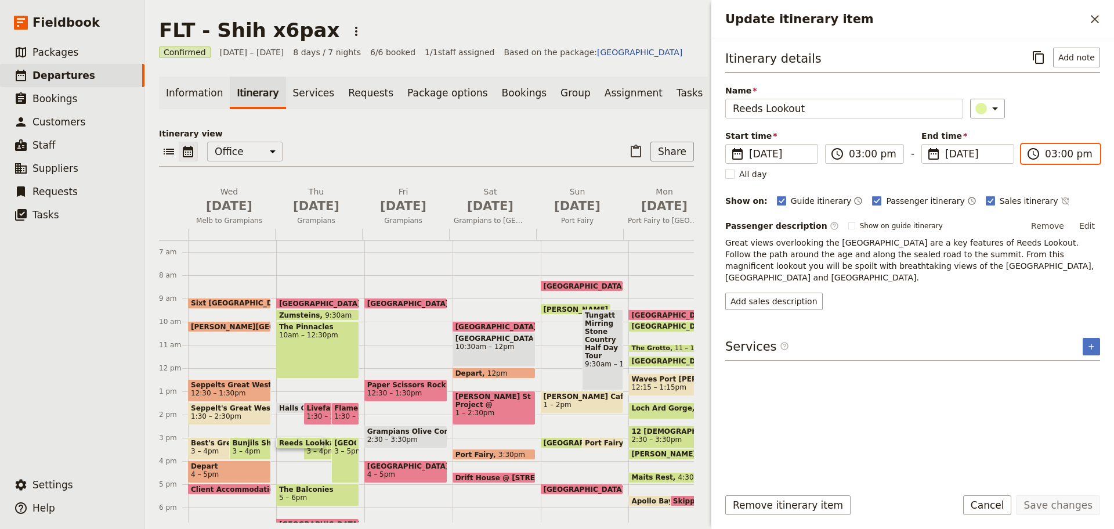
click at [1072, 153] on input "03:00 pm" at bounding box center [1069, 154] width 48 height 14
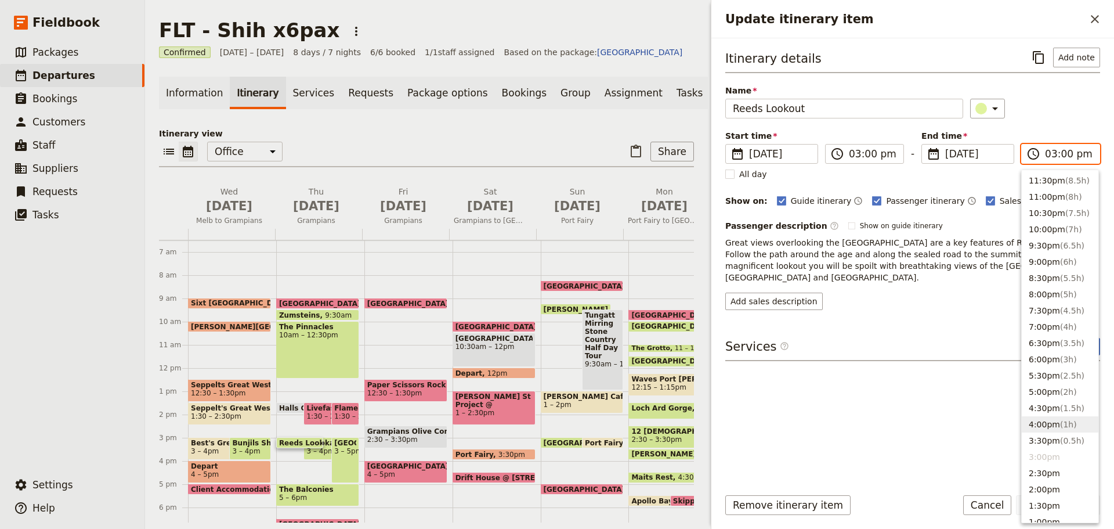
click at [1040, 428] on button "4:00pm ( 1h )" at bounding box center [1060, 424] width 77 height 16
type input "04:00 pm"
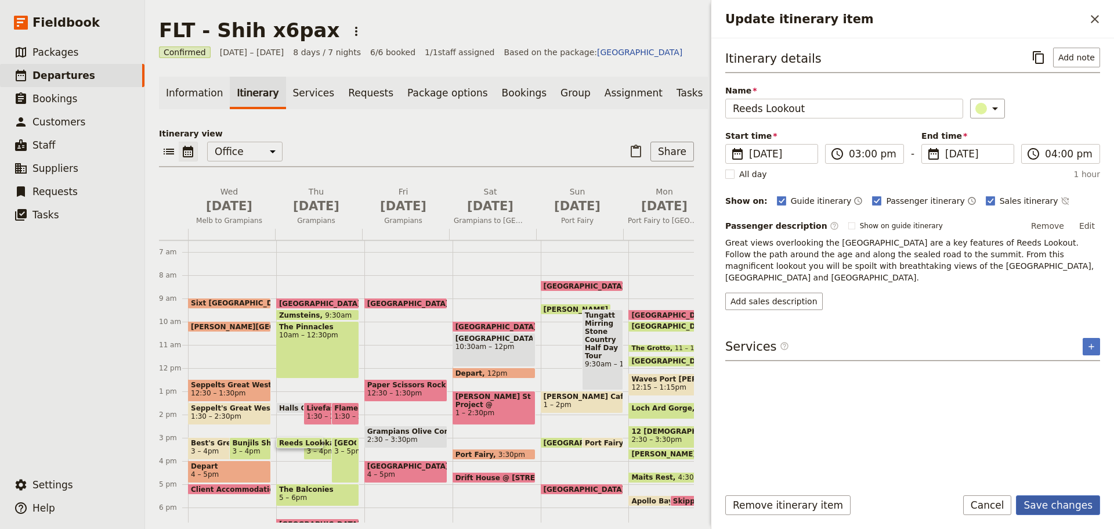
click at [1040, 496] on button "Save changes" at bounding box center [1058, 505] width 84 height 20
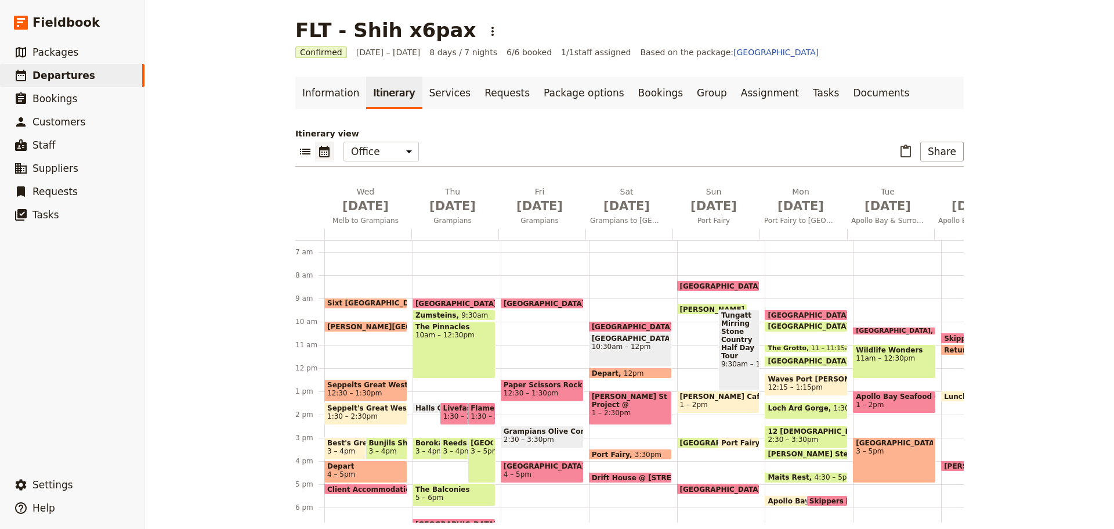
click at [478, 455] on span "3 – 5pm" at bounding box center [482, 451] width 22 height 8
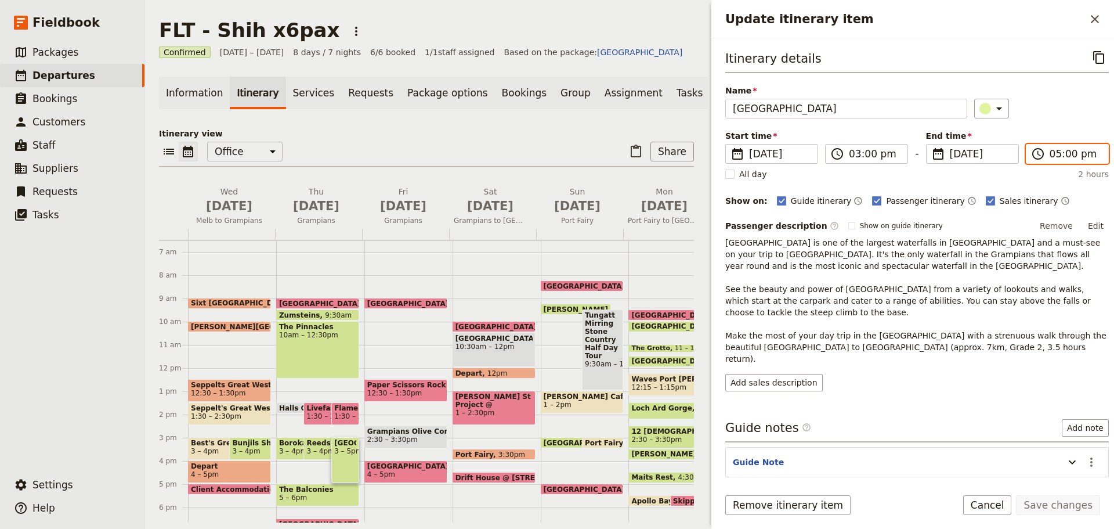
click at [1083, 156] on input "05:00 pm" at bounding box center [1076, 154] width 52 height 14
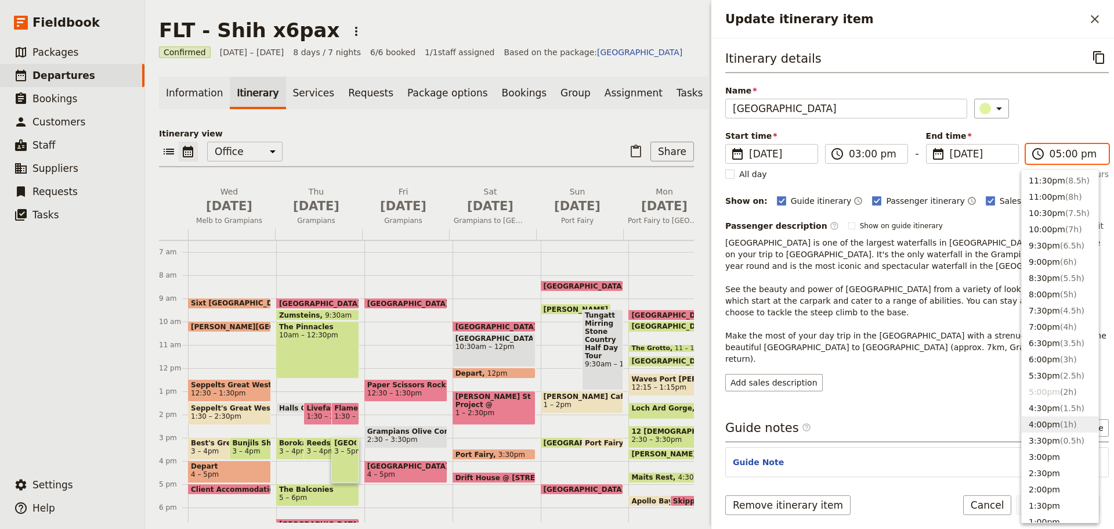
click at [1060, 420] on span "( 1h )" at bounding box center [1068, 424] width 17 height 9
type input "04:00 pm"
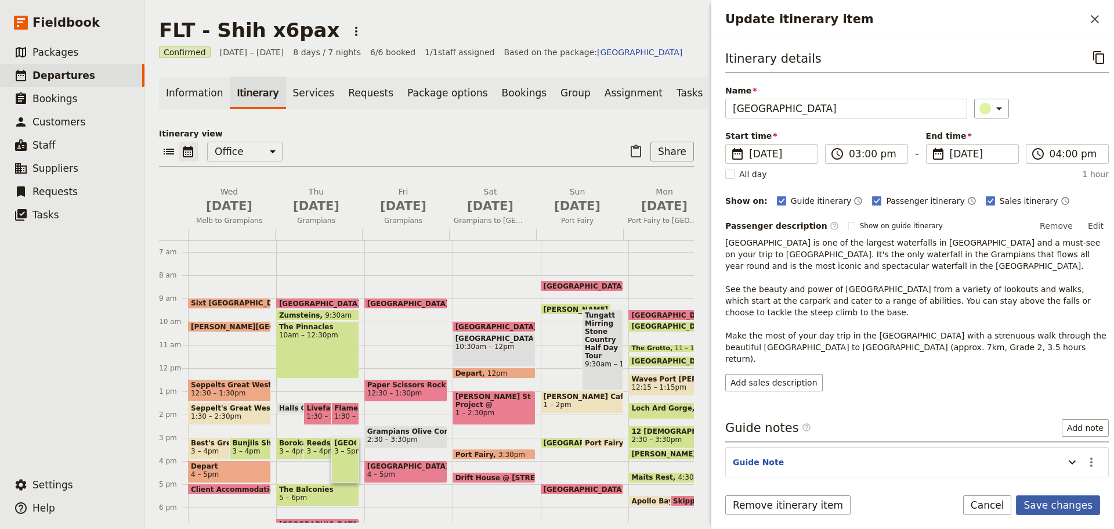
click at [1074, 506] on button "Save changes" at bounding box center [1058, 505] width 84 height 20
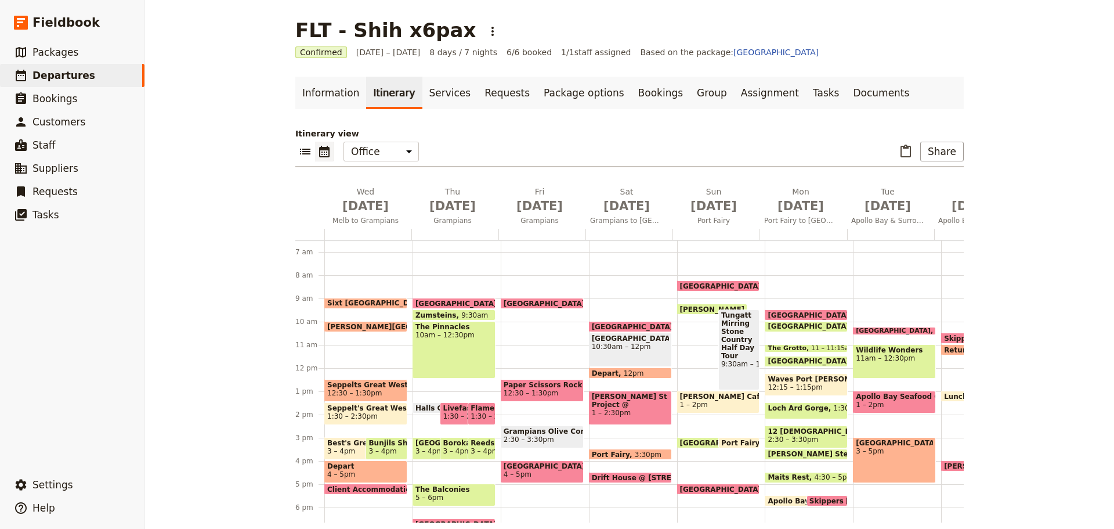
click at [518, 314] on div "[GEOGRAPHIC_DATA] 9am Paper Scissors Rock Brewery 12:30 – 1:30pm Grampians Oliv…" at bounding box center [545, 367] width 88 height 557
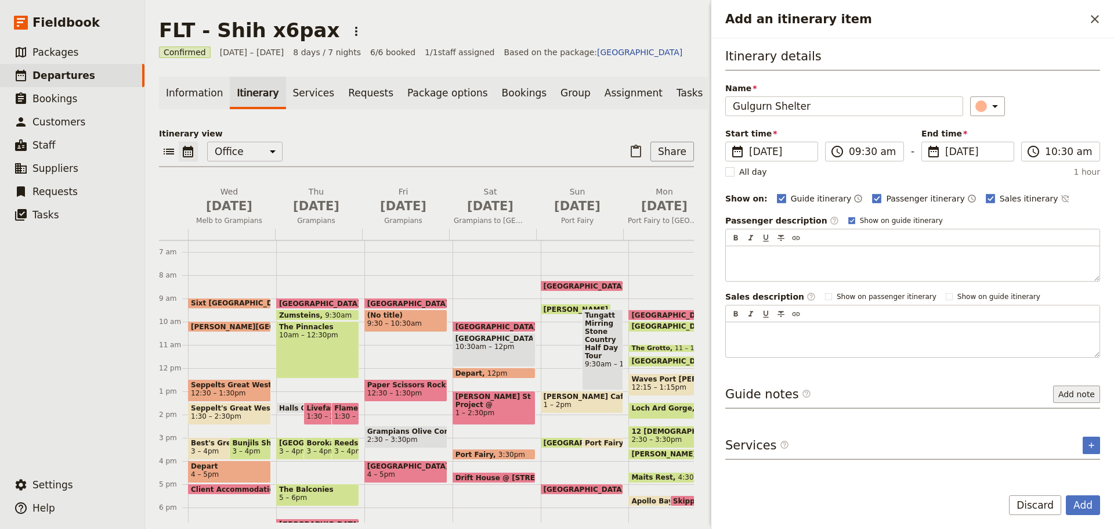
type input "Gulgurn Shelter"
click at [1089, 392] on button "Add note" at bounding box center [1076, 393] width 47 height 17
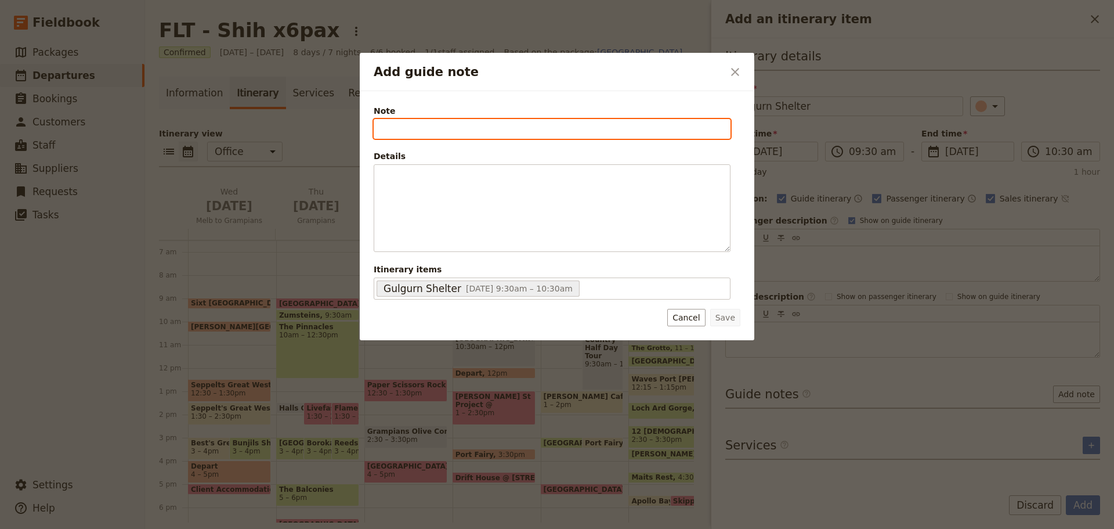
paste input "[GEOGRAPHIC_DATA]"
type input "[GEOGRAPHIC_DATA]"
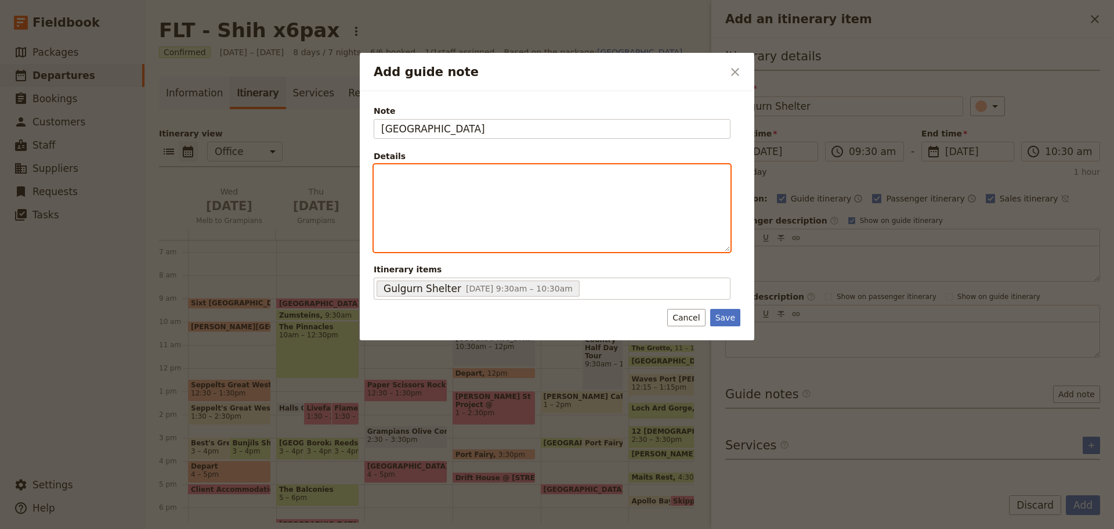
click at [475, 215] on div "Add guide note" at bounding box center [552, 208] width 356 height 86
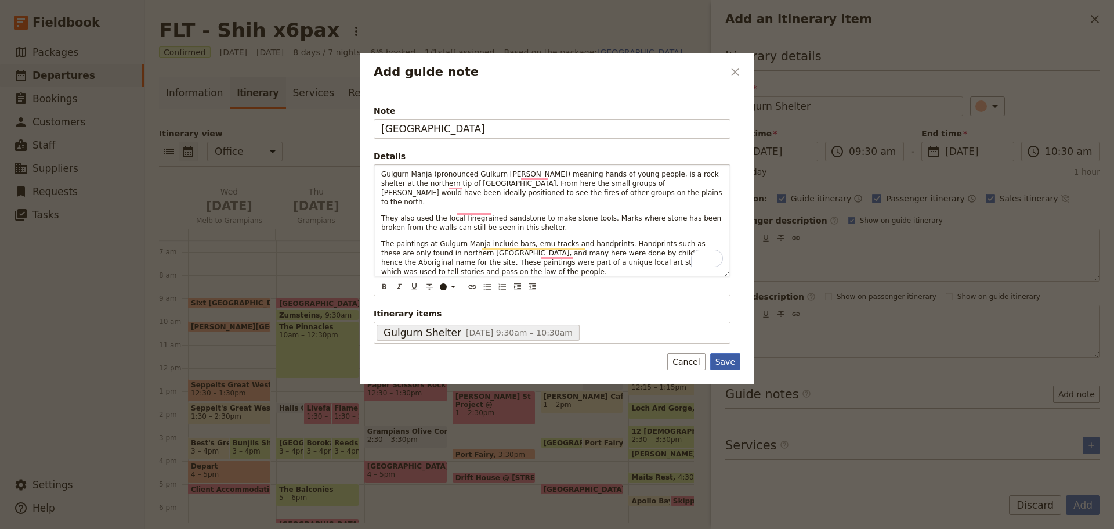
click at [730, 355] on button "Save" at bounding box center [725, 361] width 30 height 17
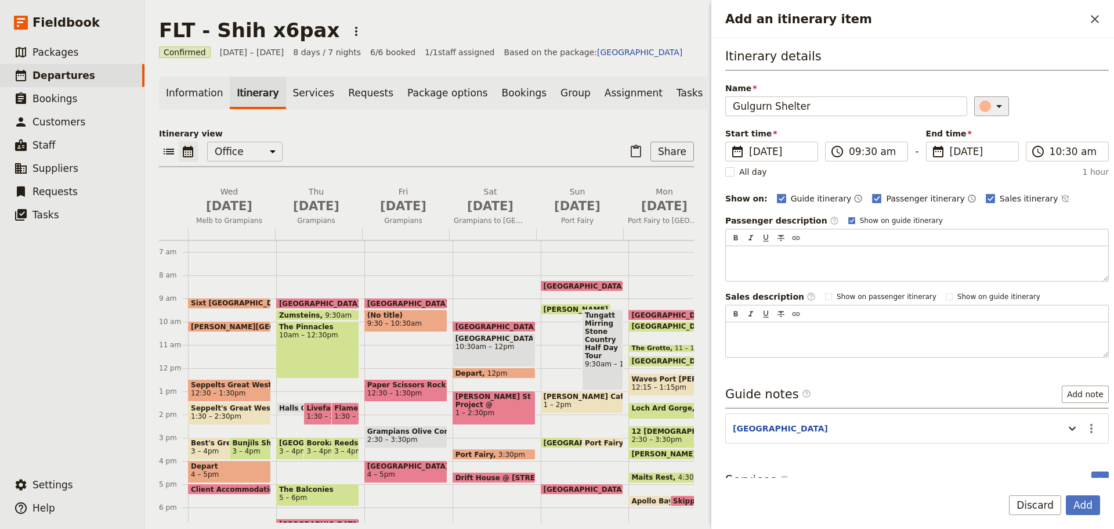
click at [993, 106] on icon "Add an itinerary item" at bounding box center [999, 106] width 14 height 14
click at [978, 143] on div "button" at bounding box center [974, 145] width 12 height 12
click at [1078, 505] on button "Add" at bounding box center [1083, 505] width 34 height 20
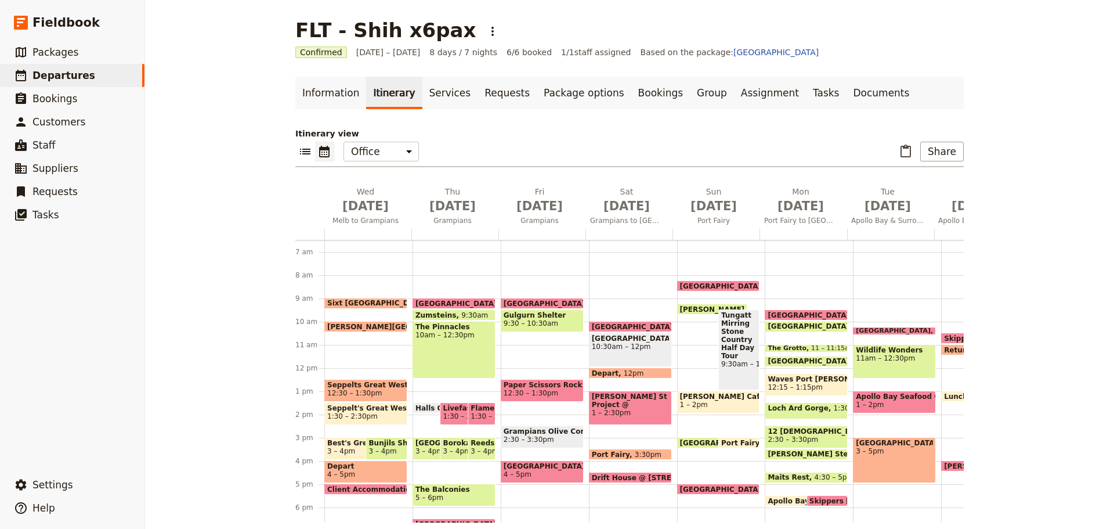
click at [515, 347] on div "[GEOGRAPHIC_DATA] 9am Gulgurn Shelter 9:30 – 10:30am Paper Scissors Rock Brewer…" at bounding box center [545, 367] width 88 height 557
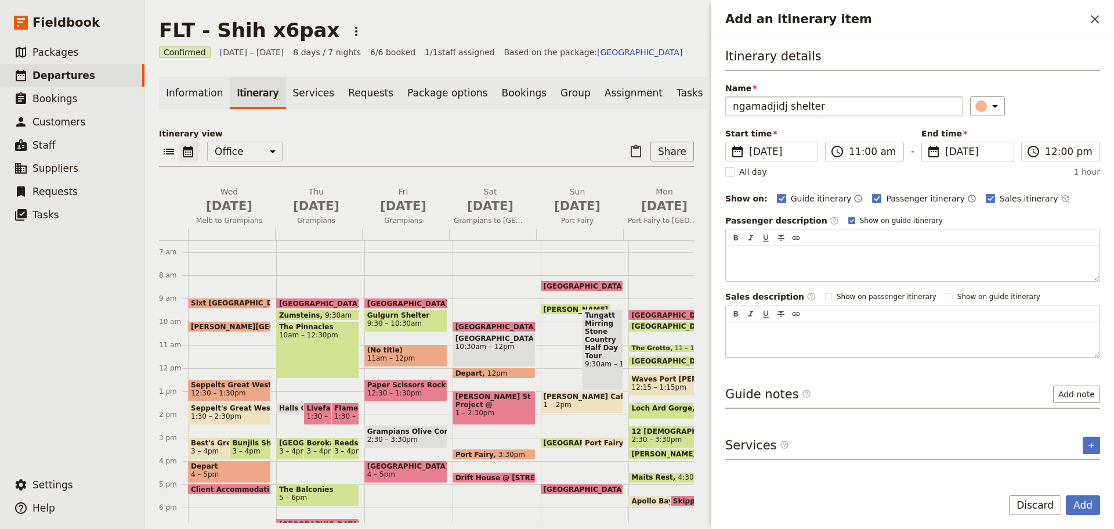
click at [733, 107] on input "ngamadjidj shelter" at bounding box center [844, 106] width 238 height 20
click at [789, 110] on input "[PERSON_NAME]" at bounding box center [844, 106] width 238 height 20
type input "[PERSON_NAME]"
click at [988, 102] on icon "Add an itinerary item" at bounding box center [995, 106] width 14 height 14
click at [971, 144] on div "button" at bounding box center [974, 145] width 12 height 12
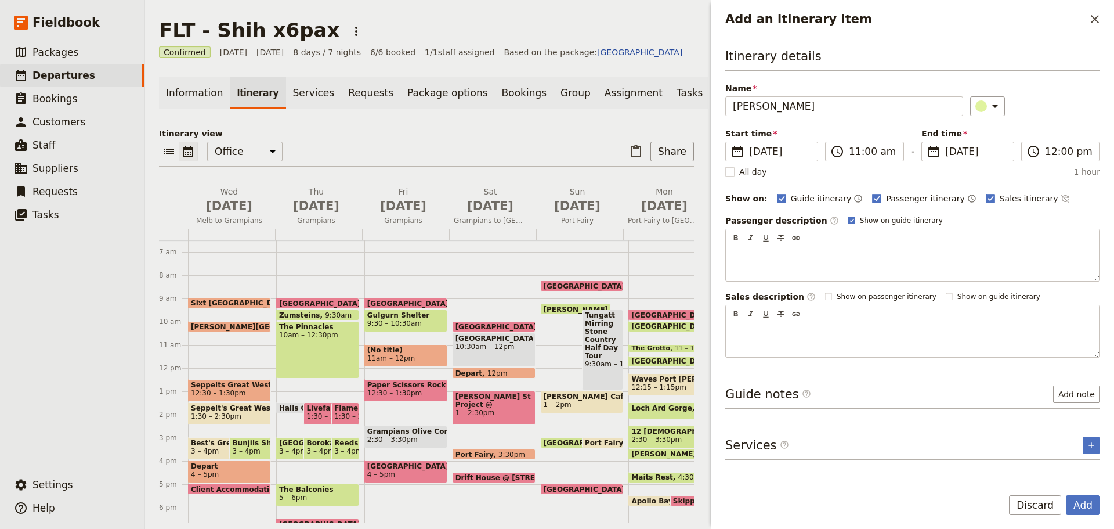
click at [850, 219] on polygon "Add an itinerary item" at bounding box center [852, 220] width 5 height 5
click at [848, 216] on input "Show on guide itinerary" at bounding box center [848, 215] width 1 height 1
checkbox input "false"
click at [1083, 506] on button "Add" at bounding box center [1083, 505] width 34 height 20
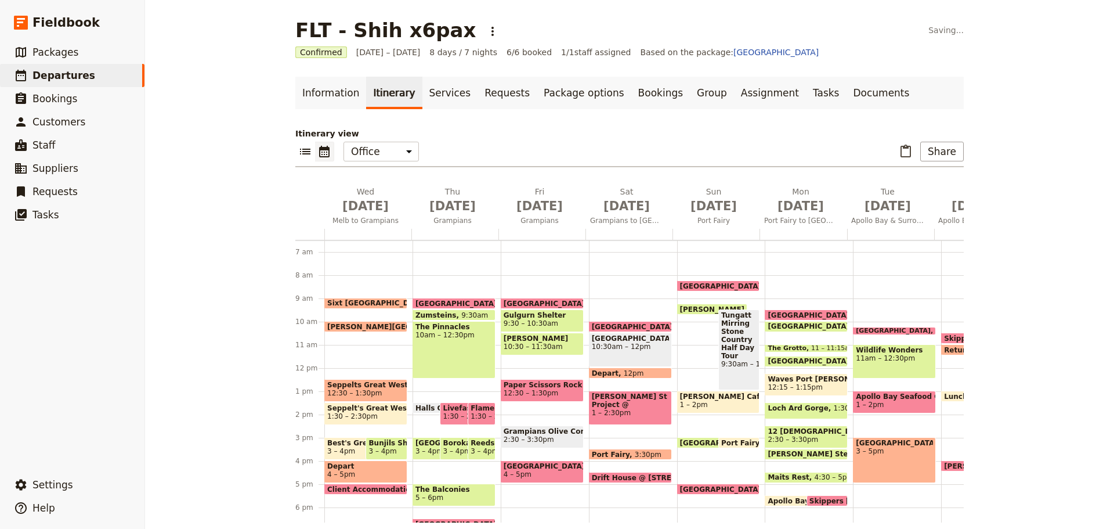
click at [518, 358] on div "[GEOGRAPHIC_DATA] 9am Gulgurn Shelter 9:30 – 10:30am Ngamadjidj Shelter 10:30 –…" at bounding box center [545, 367] width 88 height 557
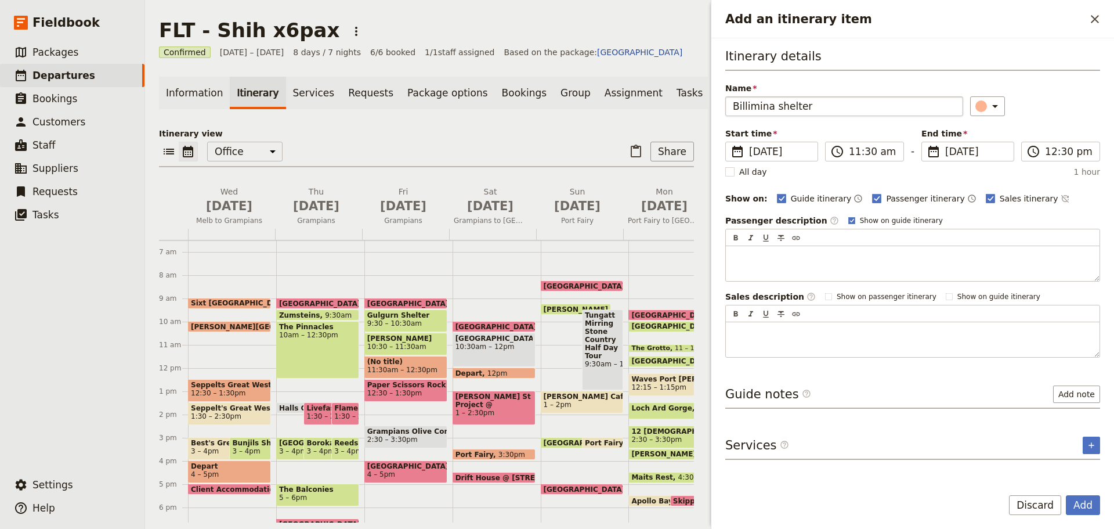
click at [776, 109] on input "Billimina shelter" at bounding box center [844, 106] width 238 height 20
type input "Billimina Shelter"
click at [991, 111] on icon "Add an itinerary item" at bounding box center [995, 106] width 14 height 14
click at [974, 144] on div "button" at bounding box center [974, 145] width 12 height 12
click at [848, 219] on rect "Add an itinerary item" at bounding box center [851, 220] width 6 height 6
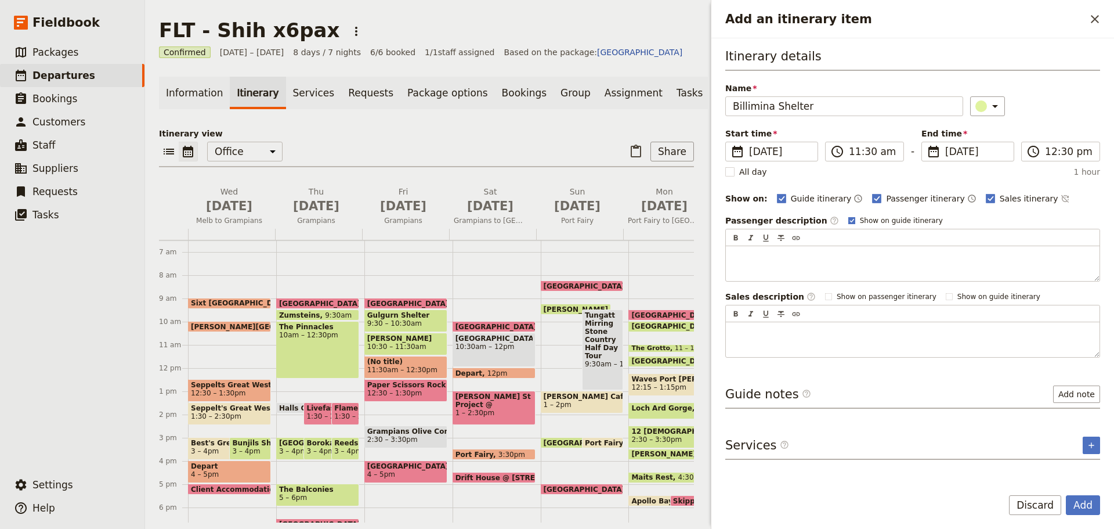
click at [848, 216] on input "Show on guide itinerary" at bounding box center [848, 215] width 1 height 1
checkbox input "false"
click at [1074, 394] on button "Add note" at bounding box center [1076, 393] width 47 height 17
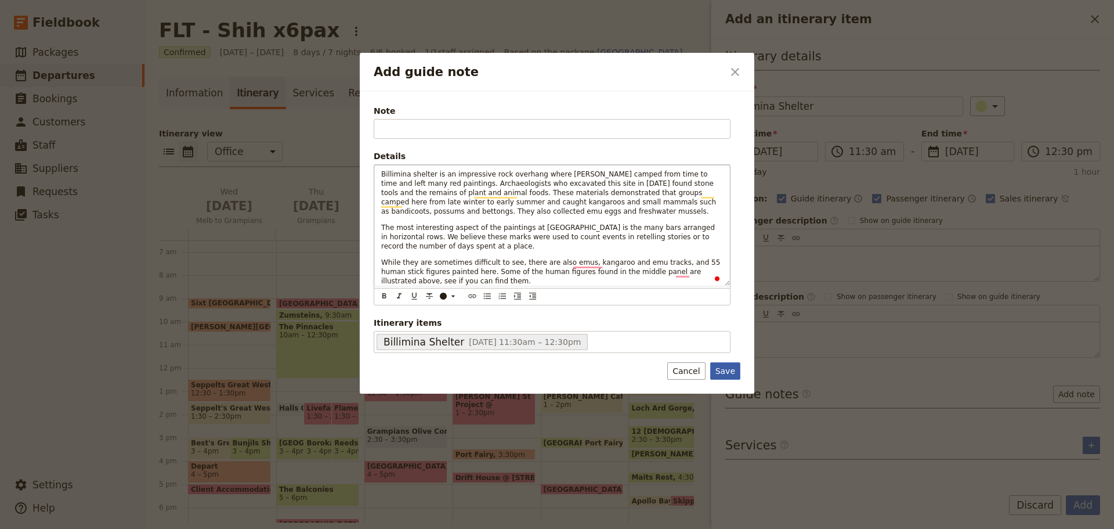
click at [728, 366] on button "Save" at bounding box center [725, 370] width 30 height 17
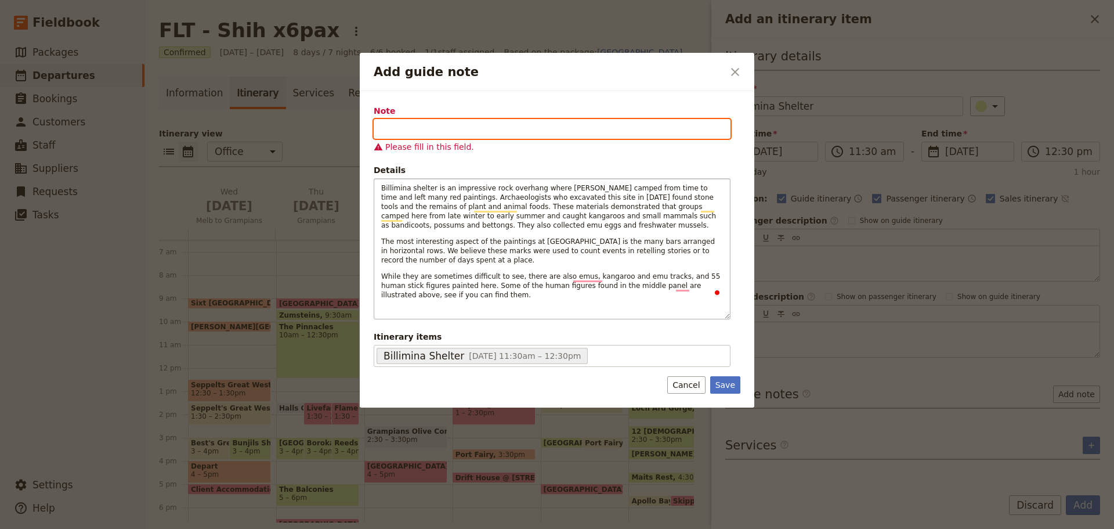
click at [460, 131] on input "Note" at bounding box center [552, 129] width 357 height 20
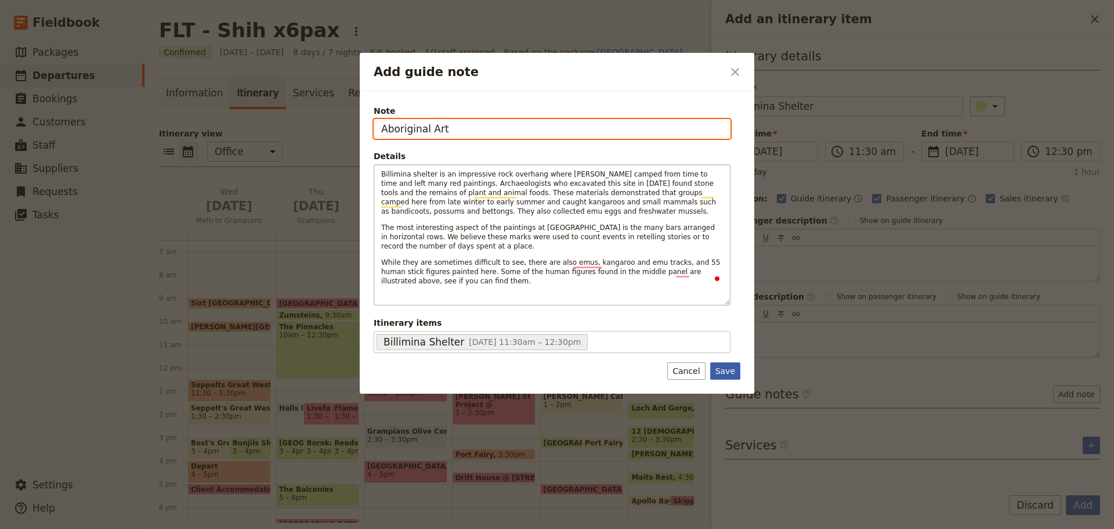
type input "Aboriginal Art"
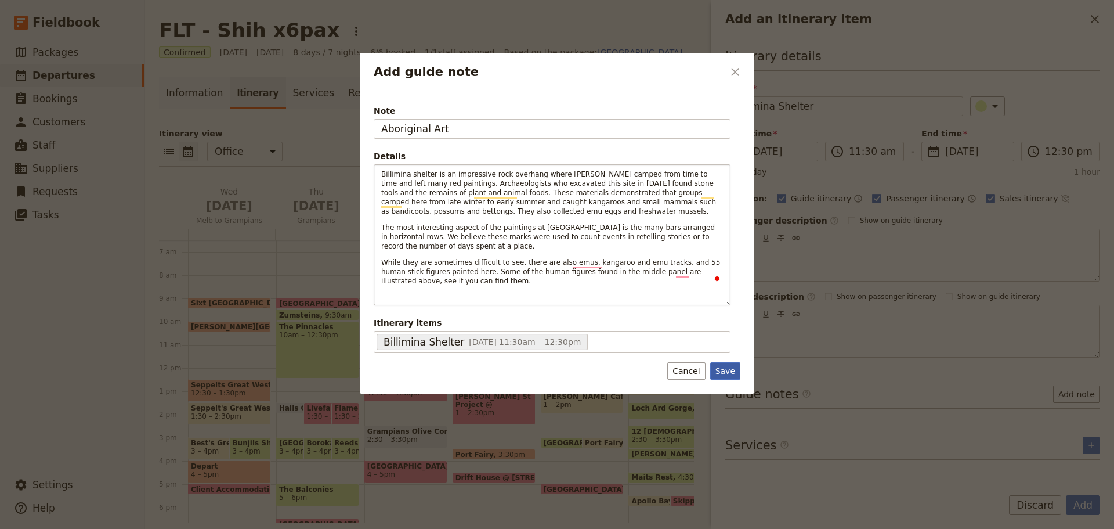
click at [726, 368] on button "Save" at bounding box center [725, 370] width 30 height 17
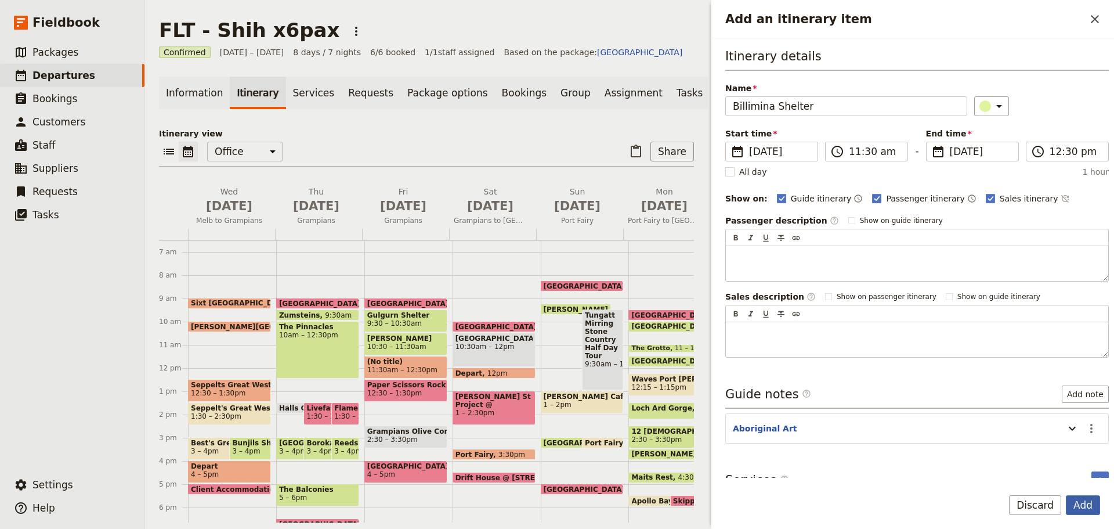
click at [1086, 501] on button "Add" at bounding box center [1083, 505] width 34 height 20
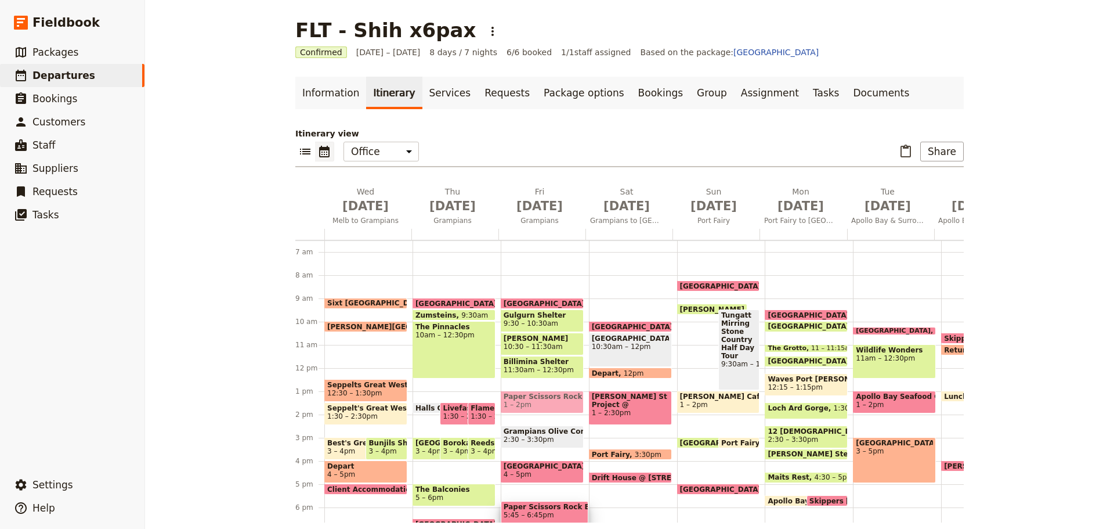
scroll to position [160, 0]
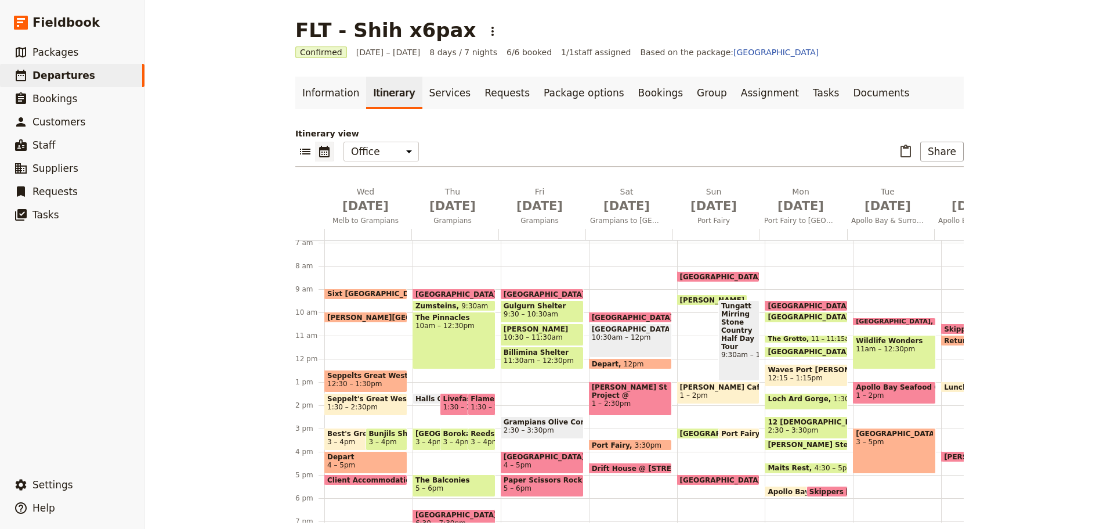
click at [532, 483] on span "Paper Scissors Rock Brewery" at bounding box center [542, 480] width 77 height 8
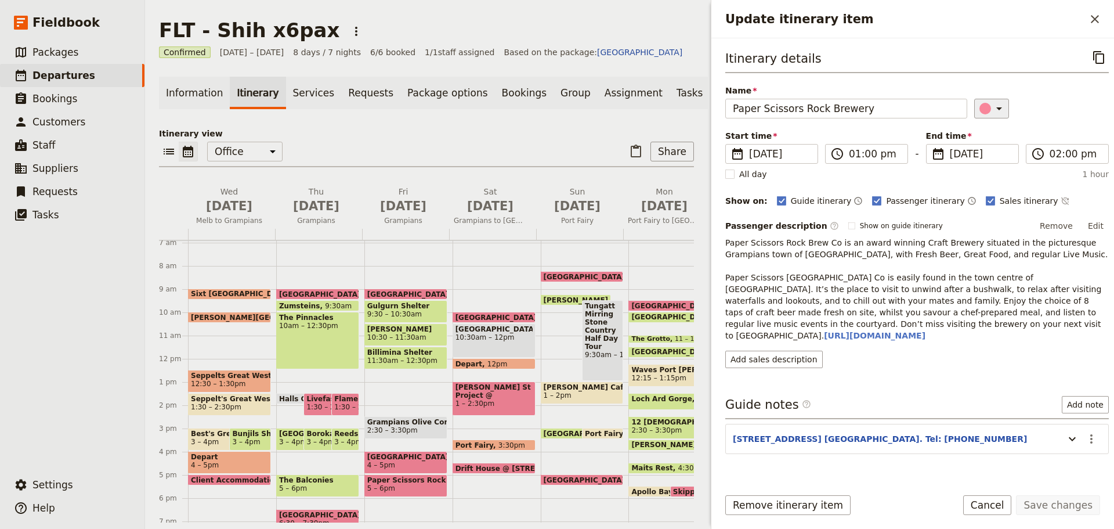
click at [996, 109] on button "​" at bounding box center [991, 109] width 35 height 20
click at [989, 132] on div "button" at bounding box center [988, 133] width 12 height 12
click at [1067, 501] on button "Save changes" at bounding box center [1058, 505] width 84 height 20
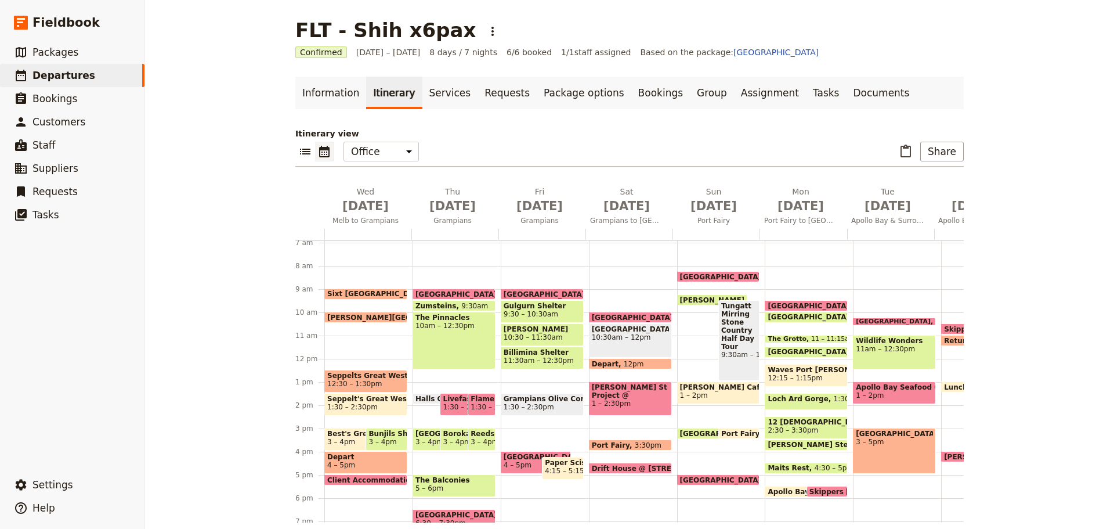
click at [514, 406] on span "1:30 – 2:30pm" at bounding box center [529, 407] width 50 height 8
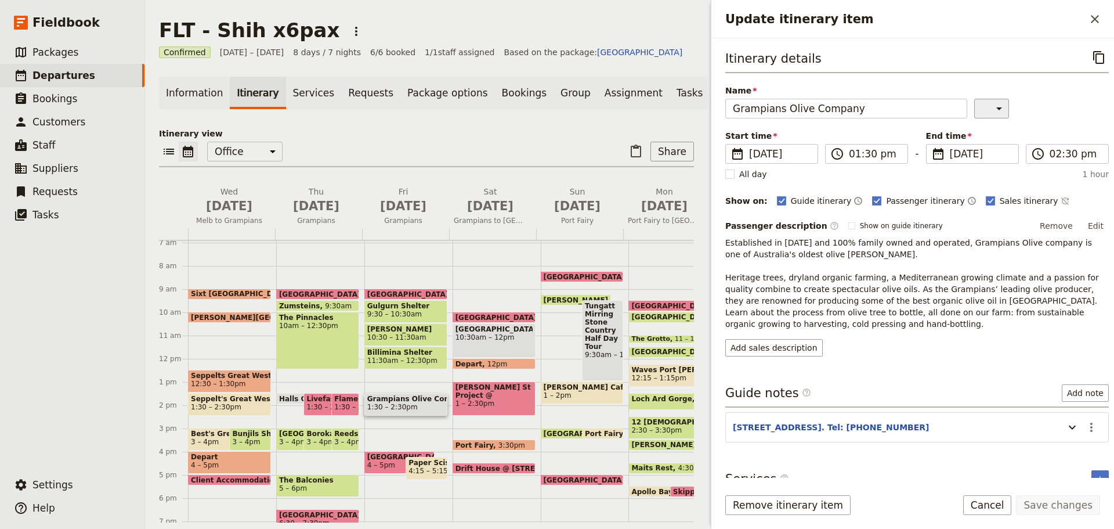
click at [990, 100] on button "​" at bounding box center [991, 109] width 35 height 20
click at [987, 134] on div "button" at bounding box center [988, 133] width 12 height 12
click at [1065, 429] on icon "Update itinerary item" at bounding box center [1072, 427] width 14 height 14
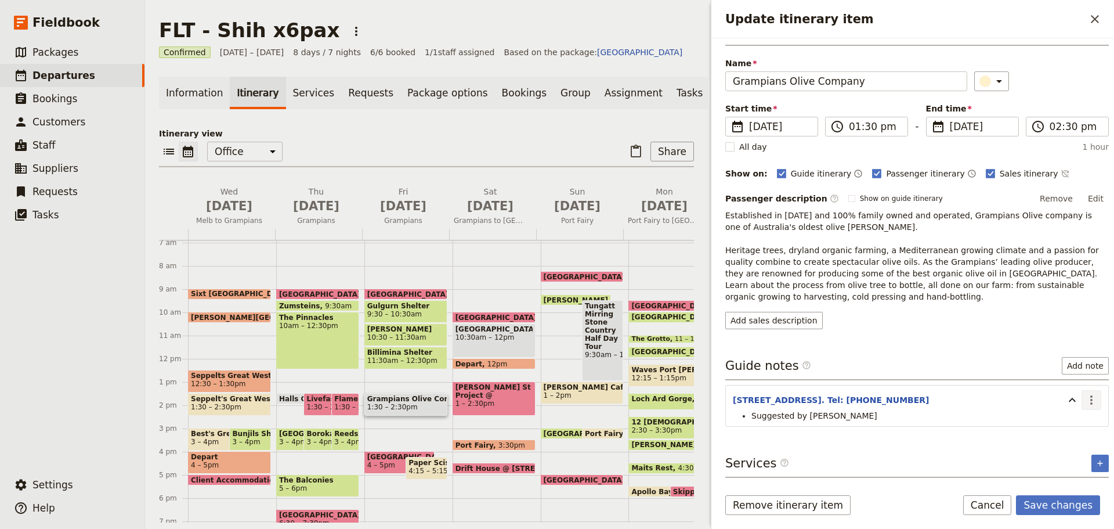
click at [1085, 400] on icon "Actions" at bounding box center [1092, 400] width 14 height 14
click at [1075, 418] on button "Edit note" at bounding box center [1058, 425] width 68 height 16
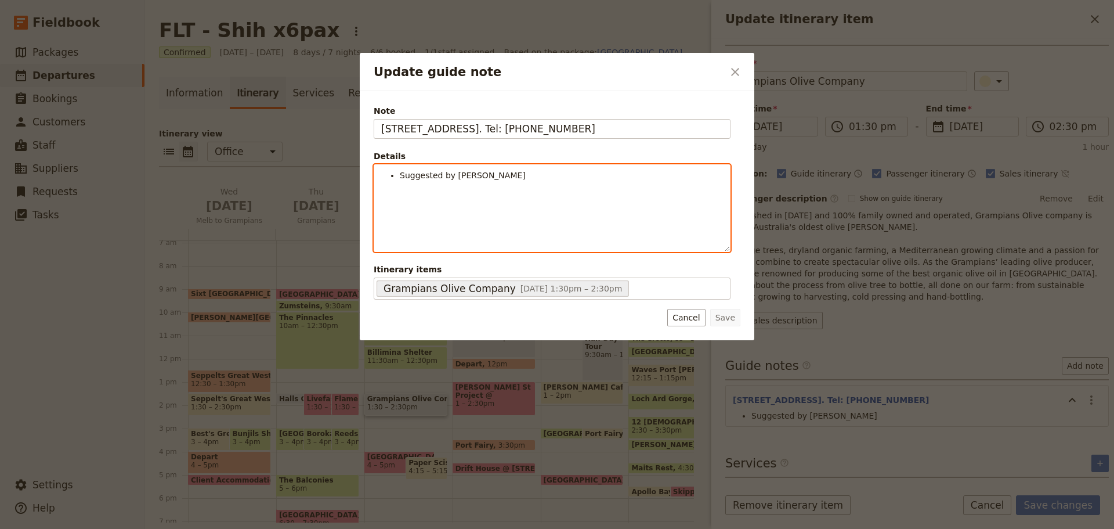
drag, startPoint x: 485, startPoint y: 184, endPoint x: 492, endPoint y: 176, distance: 11.1
click at [485, 184] on div "Suggested by [PERSON_NAME]" at bounding box center [552, 208] width 356 height 86
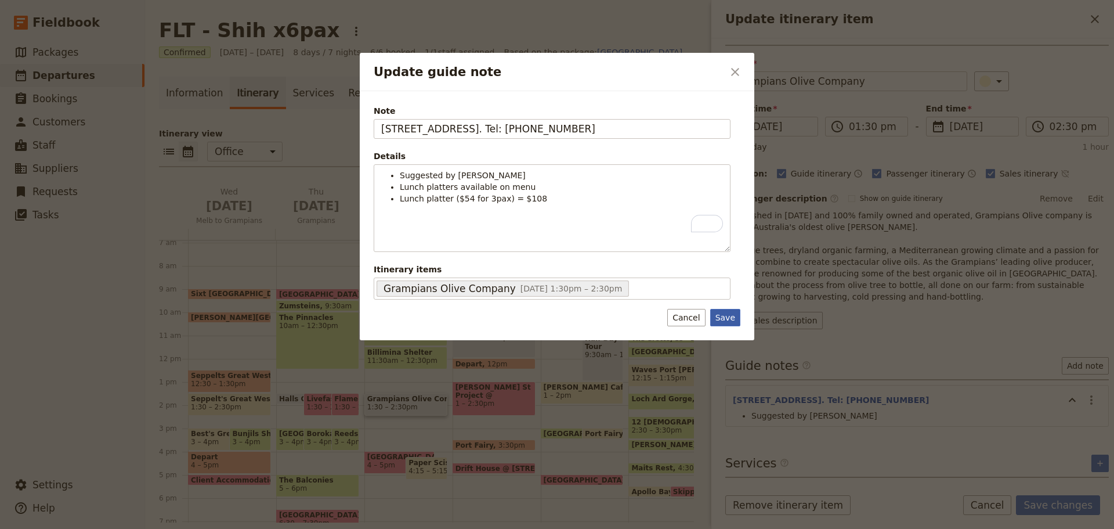
click at [720, 315] on button "Save" at bounding box center [725, 317] width 30 height 17
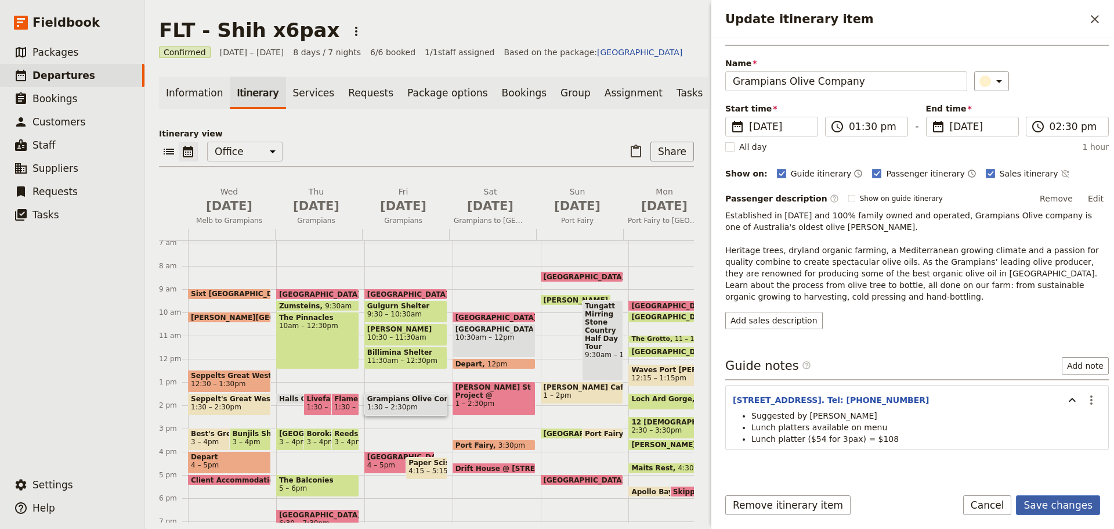
click at [1044, 503] on button "Save changes" at bounding box center [1058, 505] width 84 height 20
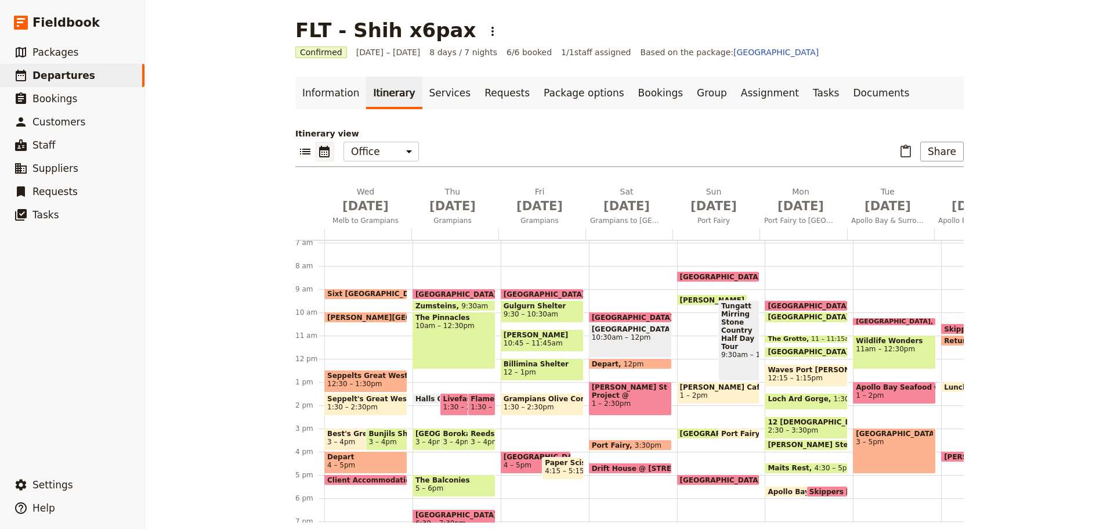
click at [516, 371] on span "12 – 1pm" at bounding box center [520, 372] width 32 height 8
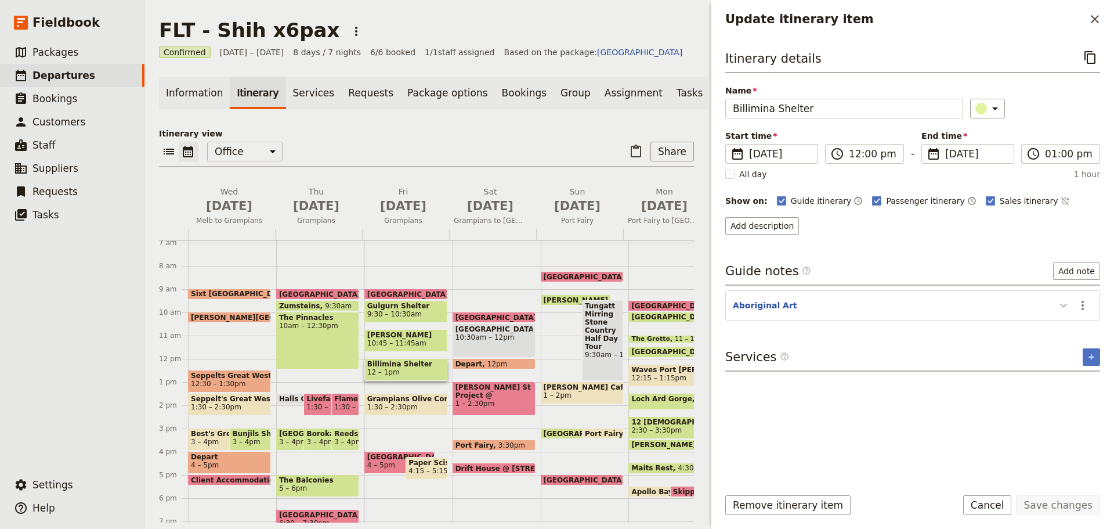
click at [1065, 303] on icon "Update itinerary item" at bounding box center [1064, 305] width 14 height 14
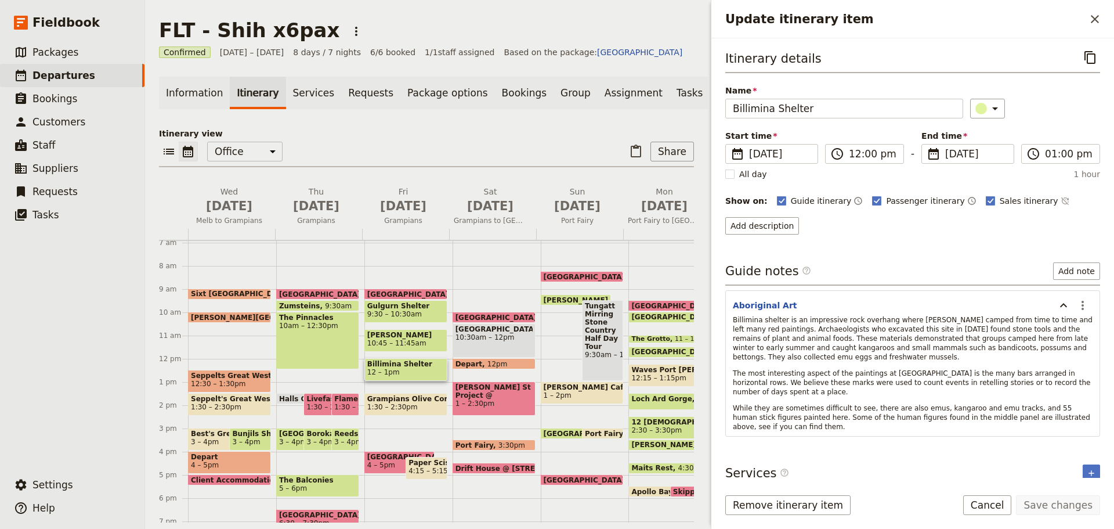
drag, startPoint x: 396, startPoint y: 373, endPoint x: 402, endPoint y: 396, distance: 24.6
click at [399, 422] on div "[GEOGRAPHIC_DATA] 9am Gulgurn Shelter 9:30 – 10:30am Ngamadjidj Shelter 10:45 –…" at bounding box center [408, 358] width 88 height 557
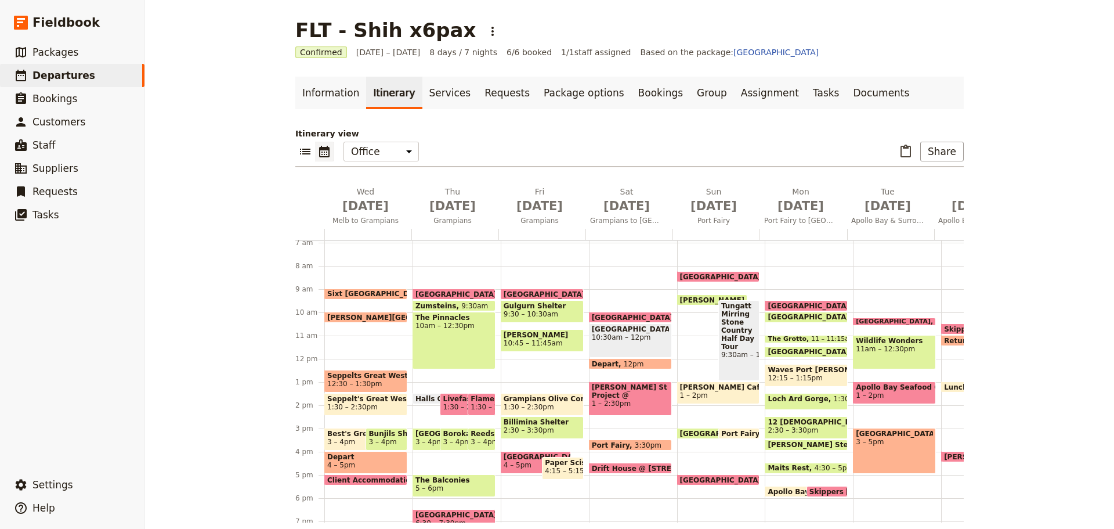
click at [528, 310] on span "9:30 – 10:30am" at bounding box center [531, 314] width 55 height 8
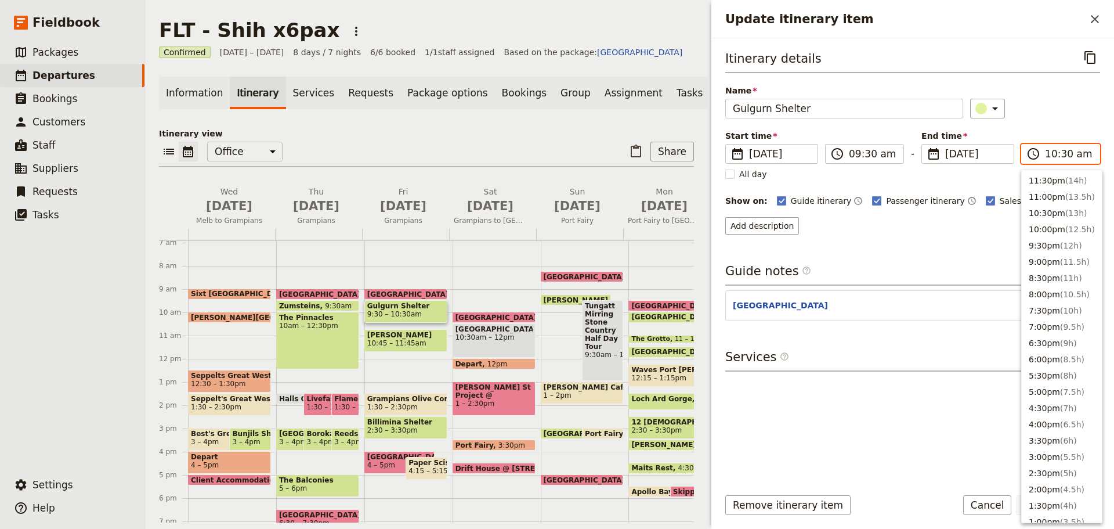
click at [1071, 150] on input "10:30 am" at bounding box center [1069, 154] width 48 height 14
click at [1047, 224] on button "11:00am ( 1.5h )" at bounding box center [1062, 226] width 80 height 16
type input "11:00 am"
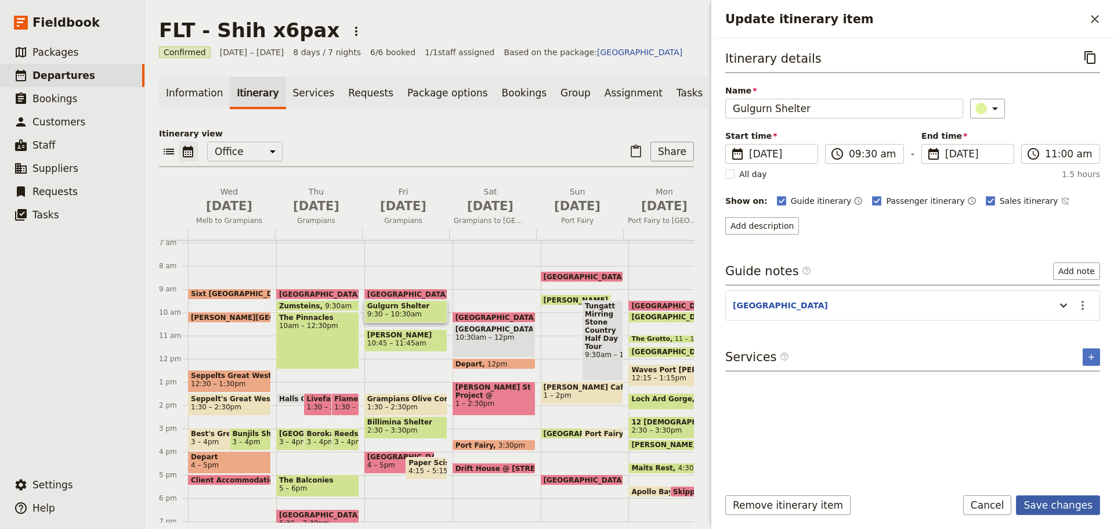
click at [1053, 504] on button "Save changes" at bounding box center [1058, 505] width 84 height 20
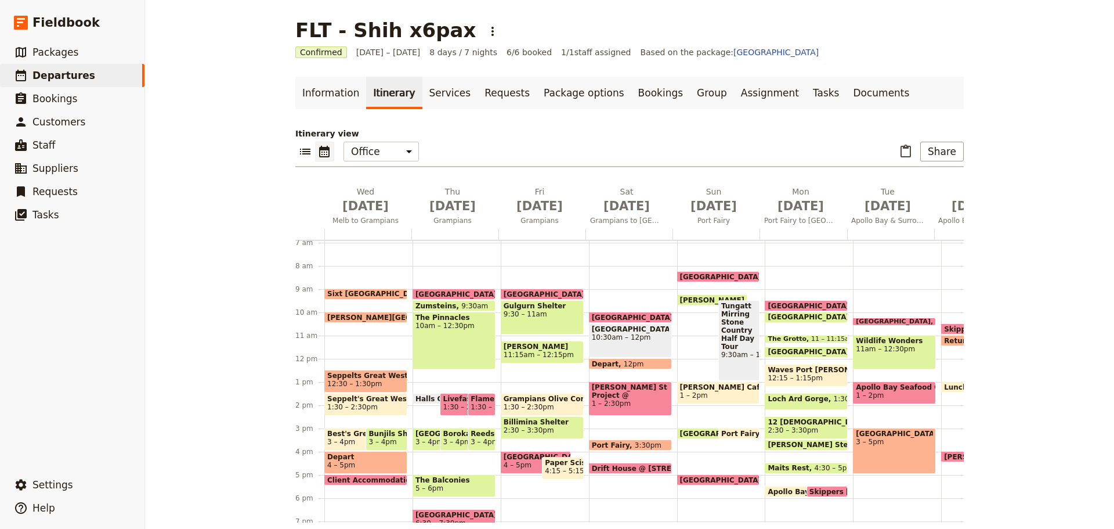
click at [553, 347] on span "[PERSON_NAME]" at bounding box center [542, 346] width 77 height 8
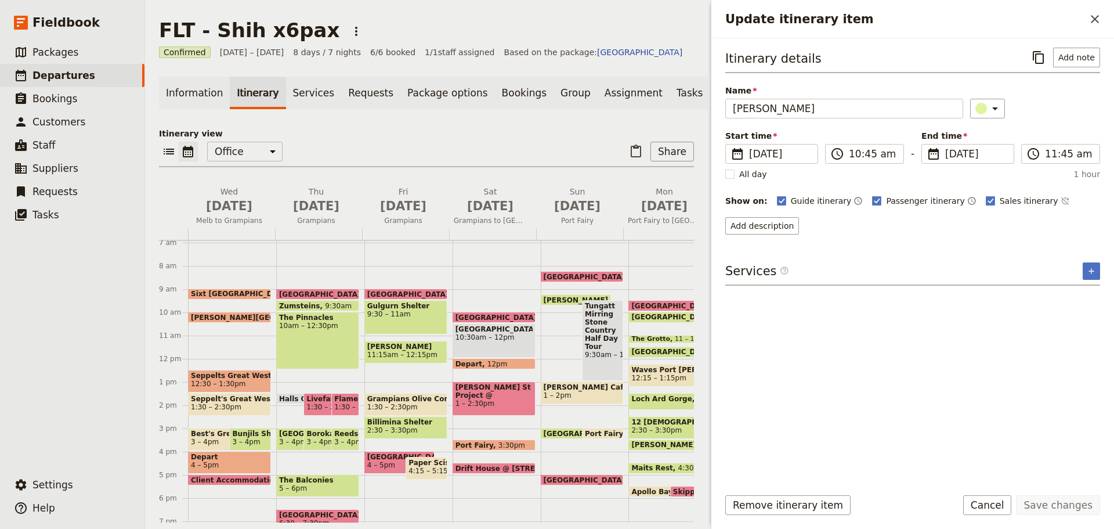
click at [396, 351] on span "[PERSON_NAME]" at bounding box center [405, 346] width 77 height 8
click at [1096, 15] on icon "Close drawer" at bounding box center [1095, 19] width 14 height 14
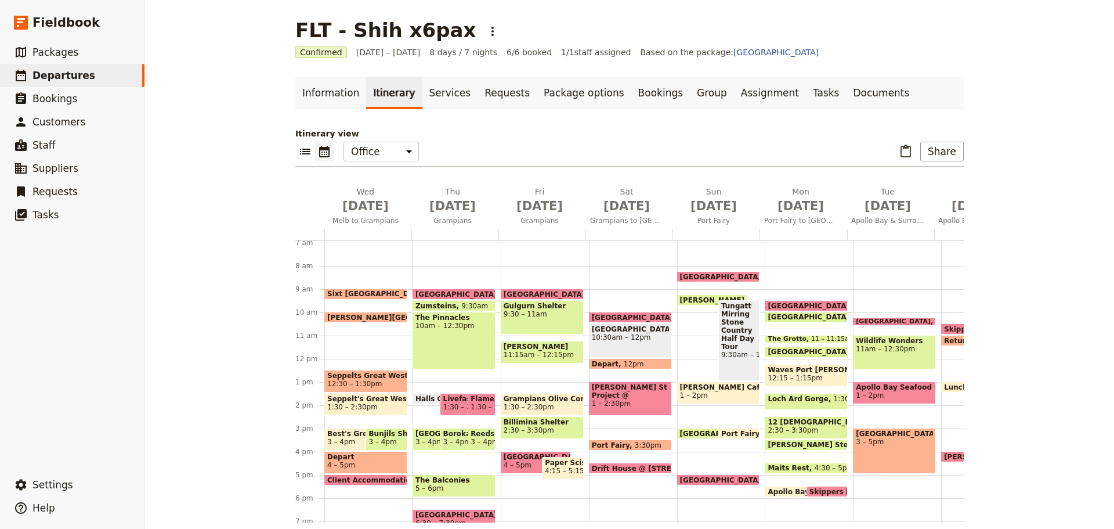
click at [541, 352] on span "11:15am – 12:15pm" at bounding box center [539, 355] width 70 height 8
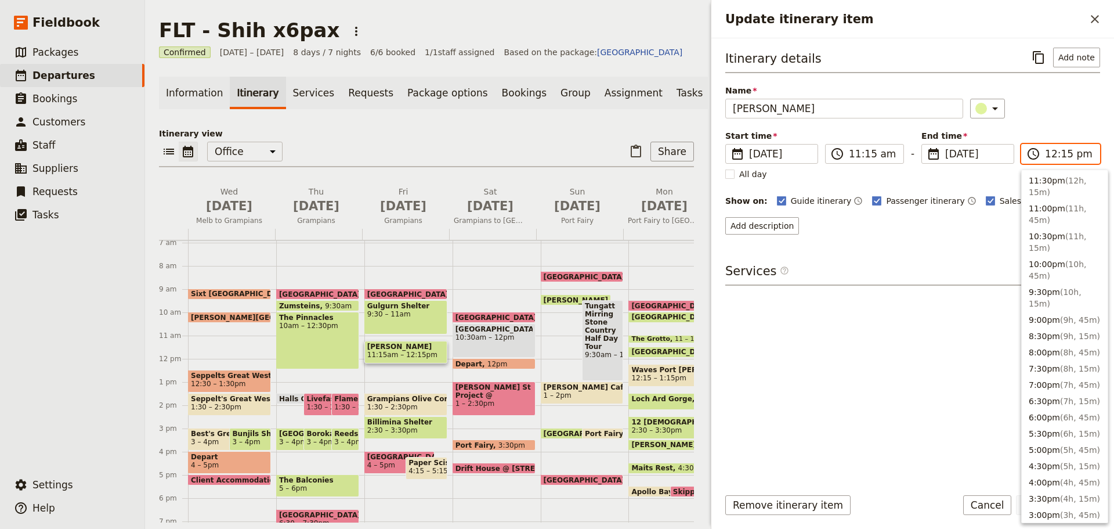
click at [1067, 149] on input "12:15 pm" at bounding box center [1069, 154] width 48 height 14
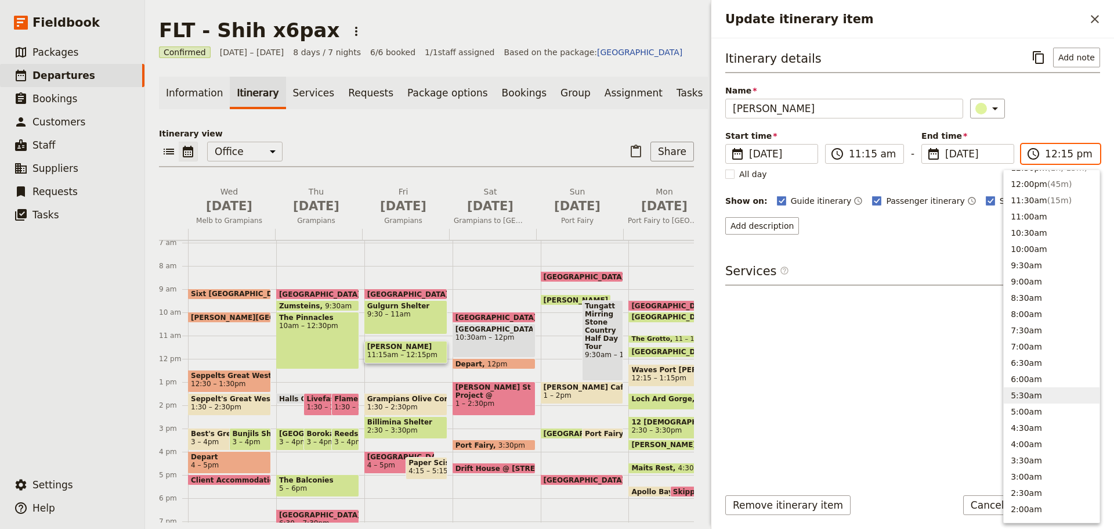
scroll to position [309, 0]
click at [1041, 225] on button "12:30pm ( 1h, 15m )" at bounding box center [1052, 229] width 96 height 16
type input "12:30 pm"
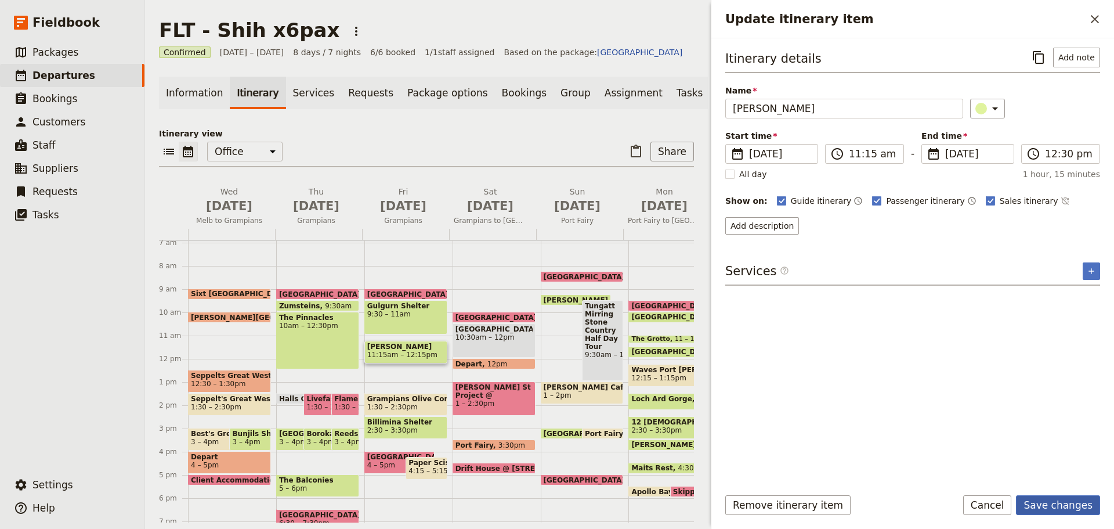
click at [1063, 506] on button "Save changes" at bounding box center [1058, 505] width 84 height 20
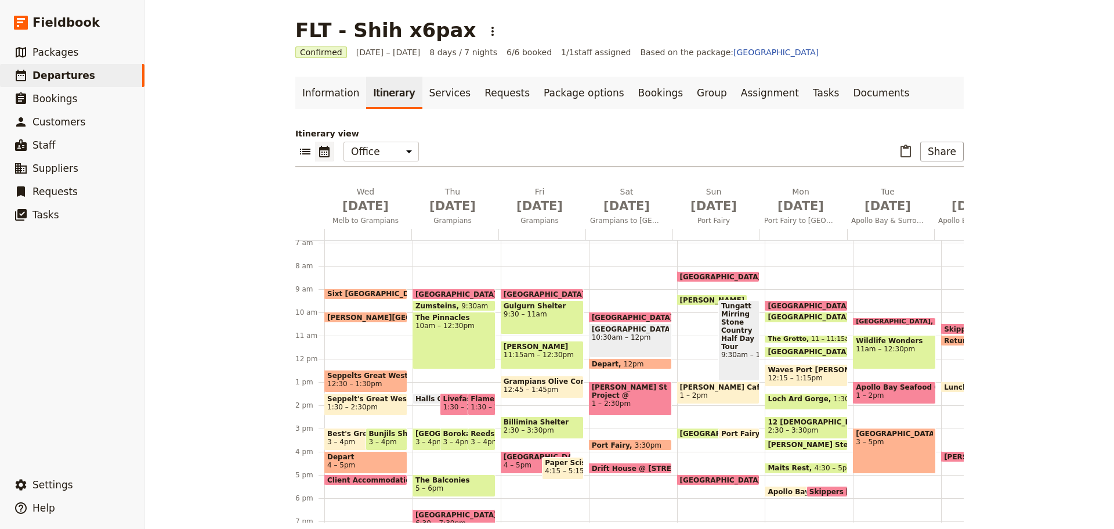
click at [550, 467] on span "4:15 – 5:15pm" at bounding box center [570, 471] width 50 height 8
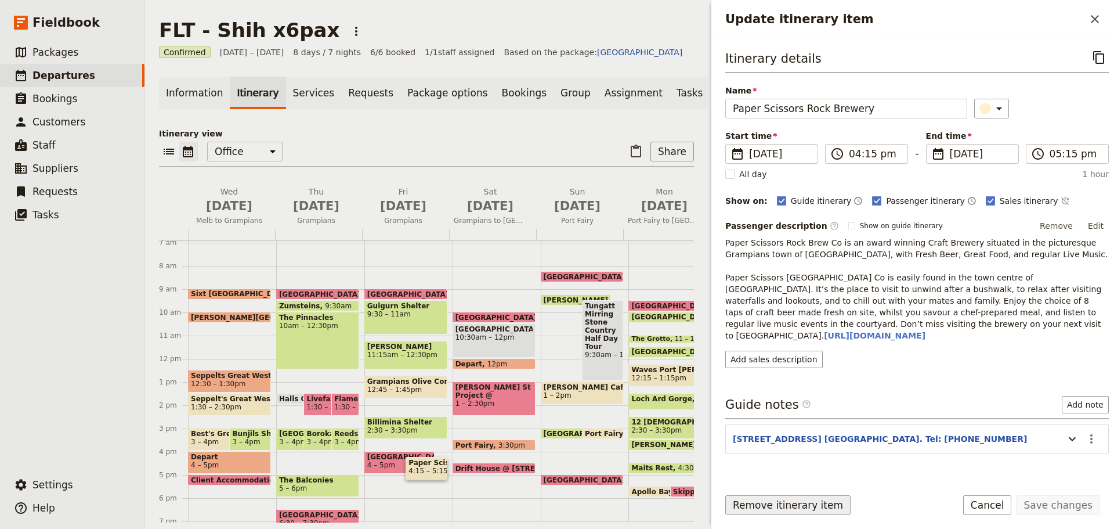
click at [777, 504] on button "Remove itinerary item" at bounding box center [787, 505] width 125 height 20
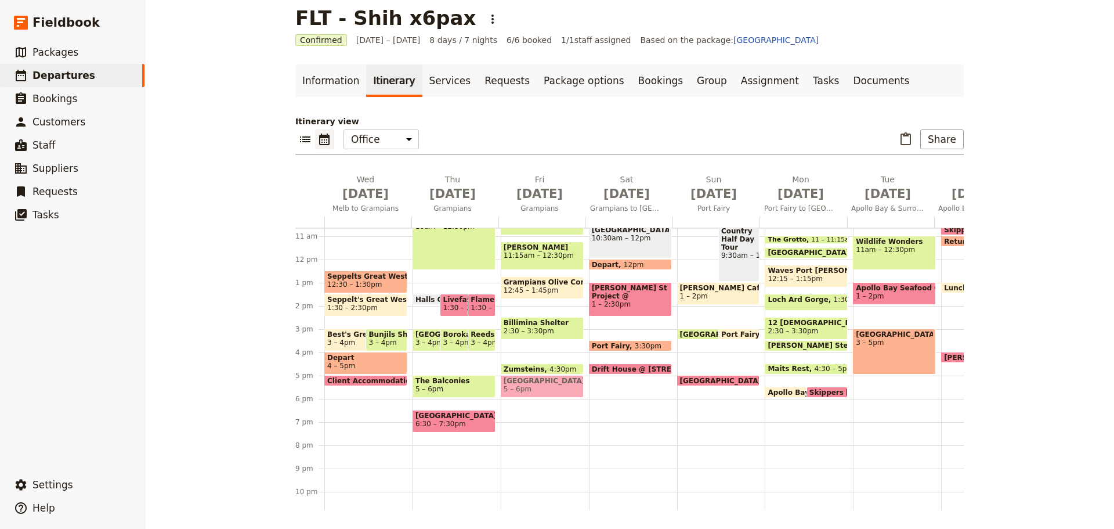
scroll to position [284, 0]
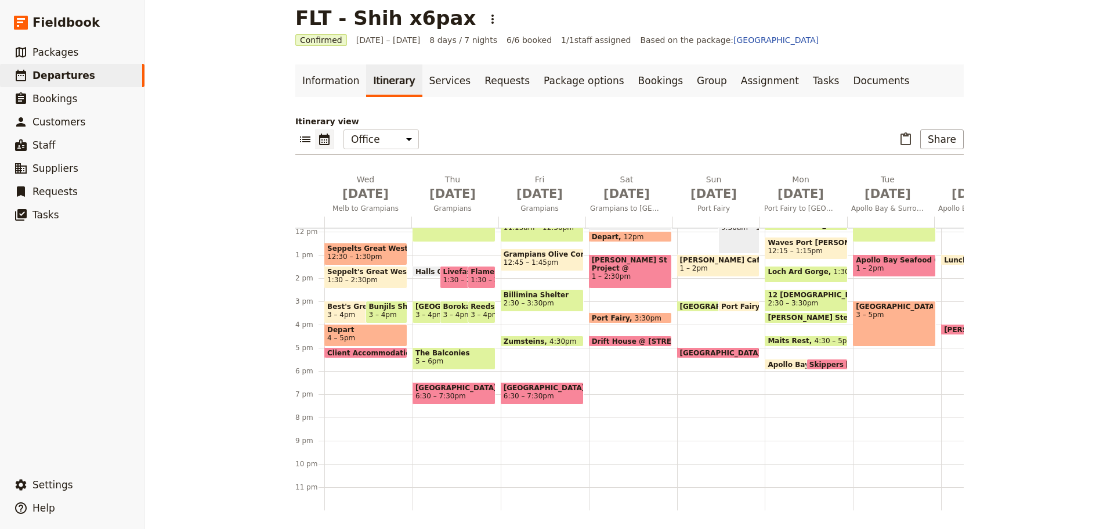
click at [516, 337] on span "Zumsteins" at bounding box center [527, 341] width 46 height 8
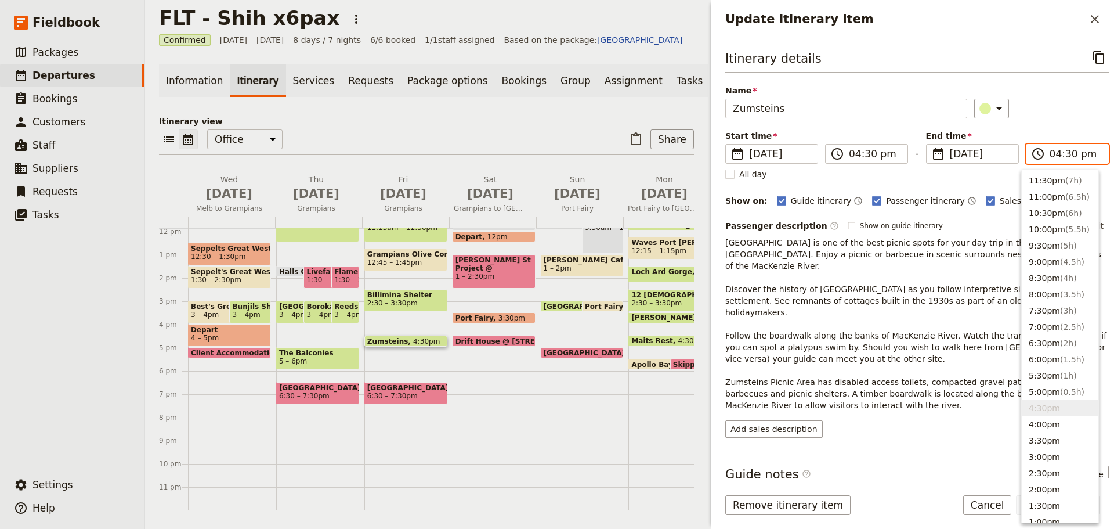
click at [1075, 151] on input "04:30 pm" at bounding box center [1076, 154] width 52 height 14
click at [1060, 377] on span "( 1h )" at bounding box center [1068, 375] width 17 height 9
type input "05:30 pm"
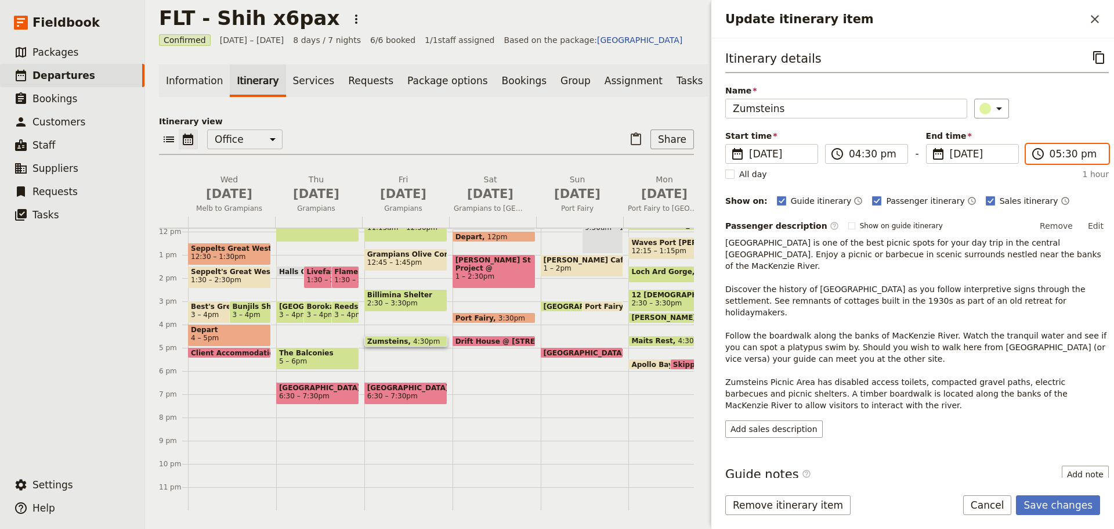
click at [413, 337] on span "4:30pm" at bounding box center [426, 341] width 27 height 8
click at [404, 341] on span at bounding box center [406, 343] width 82 height 5
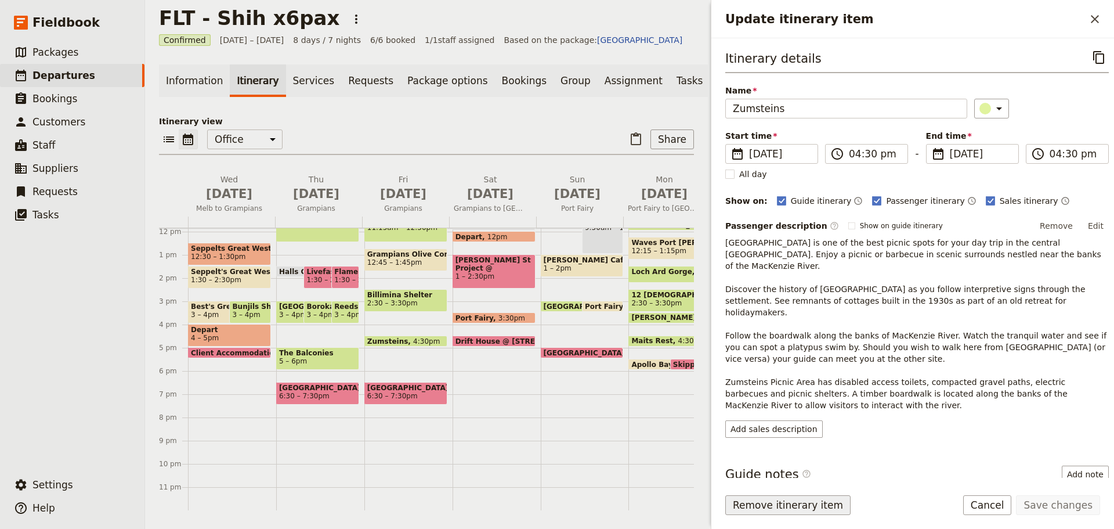
click at [815, 502] on button "Remove itinerary item" at bounding box center [787, 505] width 125 height 20
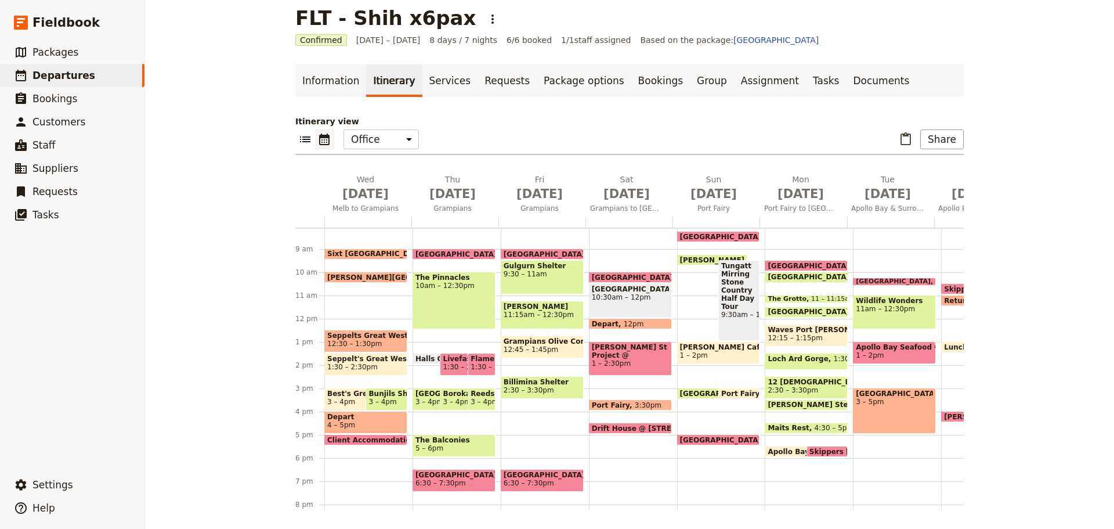
scroll to position [168, 0]
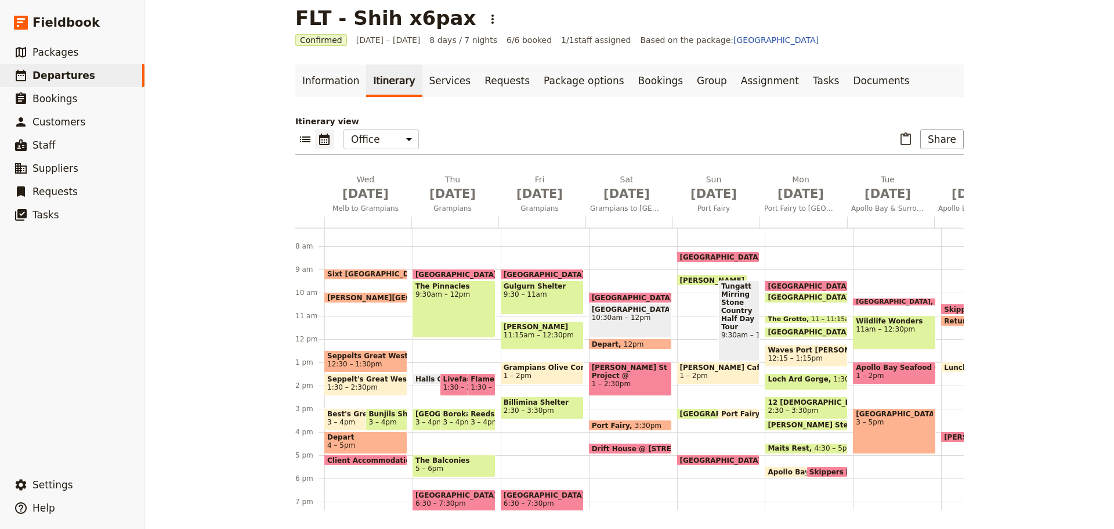
click at [551, 331] on span "11:15am – 12:30pm" at bounding box center [542, 335] width 77 height 8
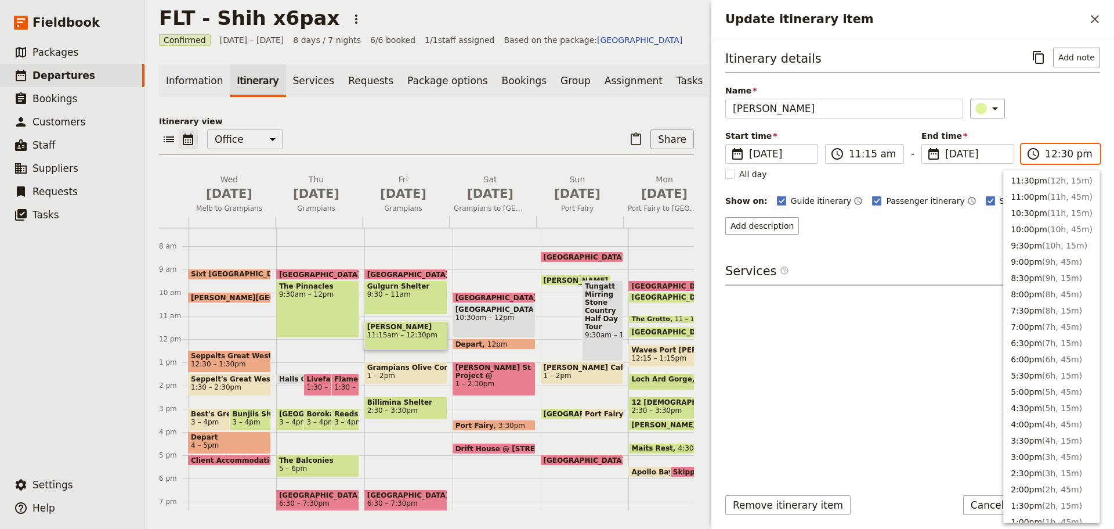
click at [1065, 155] on input "12:30 pm" at bounding box center [1069, 154] width 48 height 14
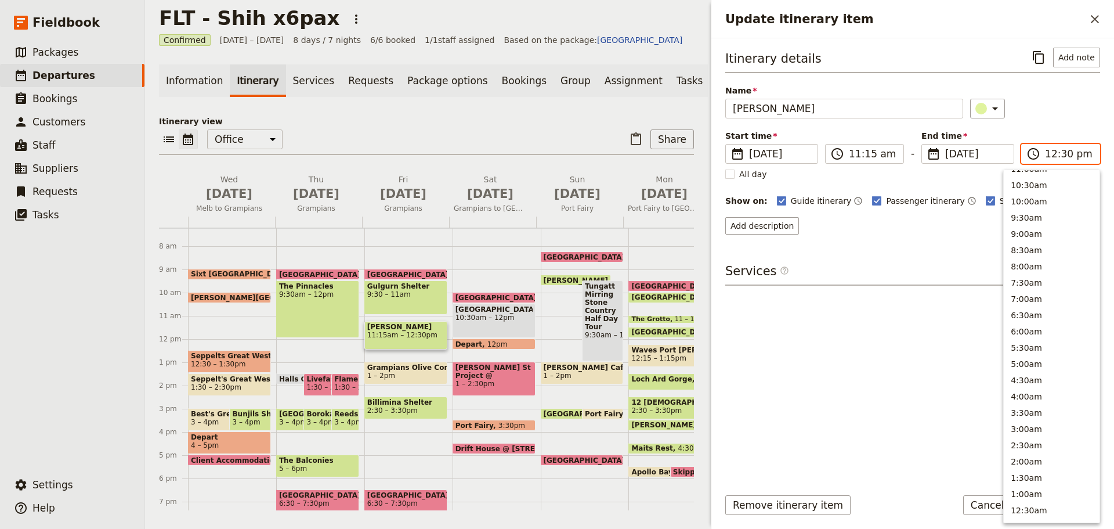
scroll to position [409, 0]
click at [1066, 157] on input "12:30 pm" at bounding box center [1069, 154] width 48 height 14
type input "12:45 pm"
click at [1084, 102] on div "​" at bounding box center [1035, 109] width 131 height 20
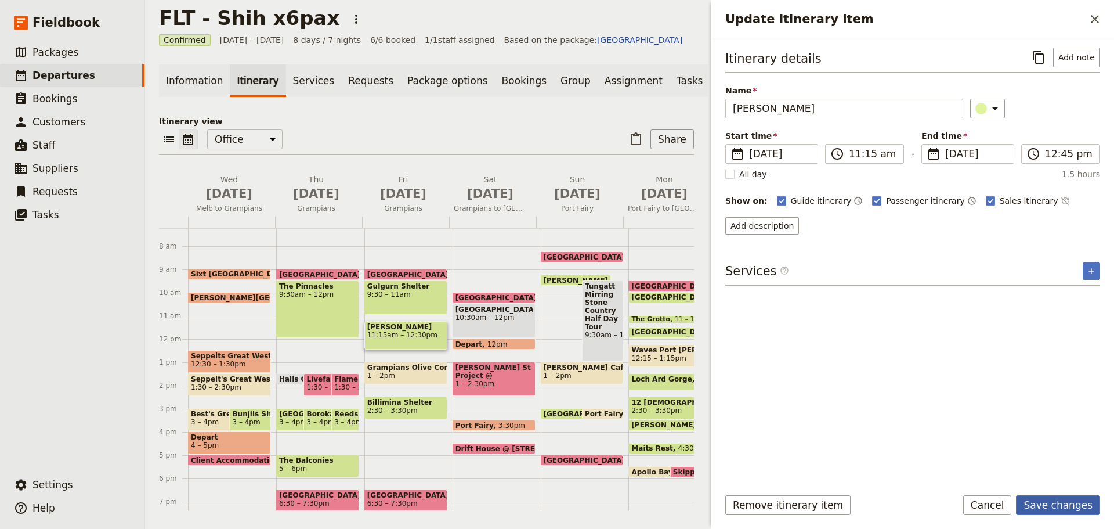
click at [1082, 511] on button "Save changes" at bounding box center [1058, 505] width 84 height 20
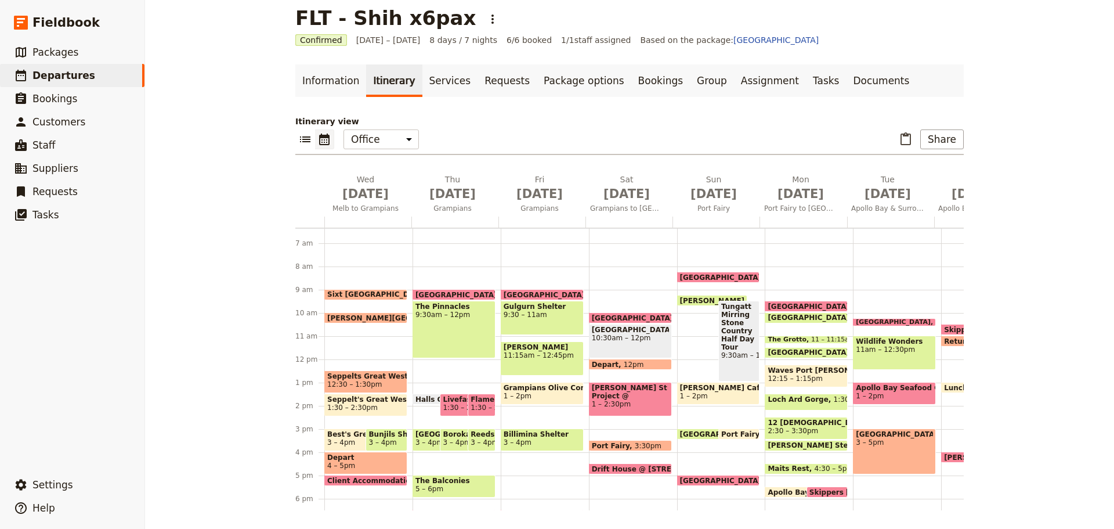
scroll to position [168, 0]
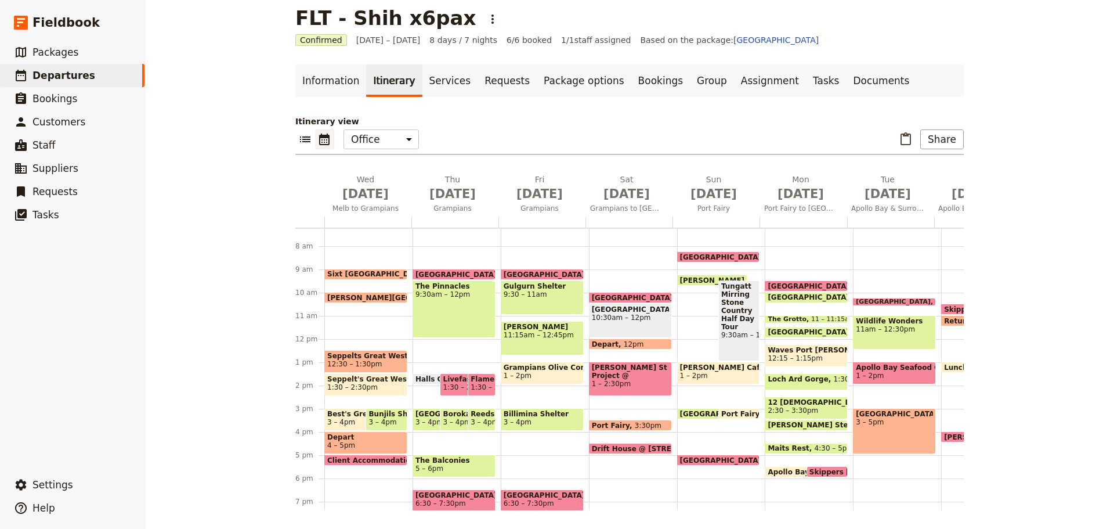
click at [436, 320] on div "The Pinnacles 9:30am – 12pm" at bounding box center [454, 308] width 83 height 57
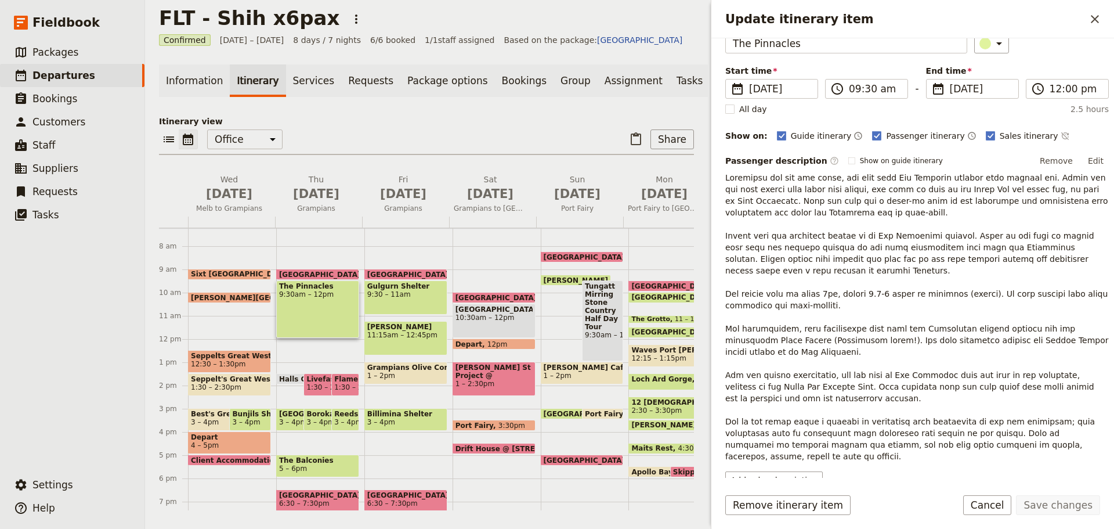
scroll to position [103, 0]
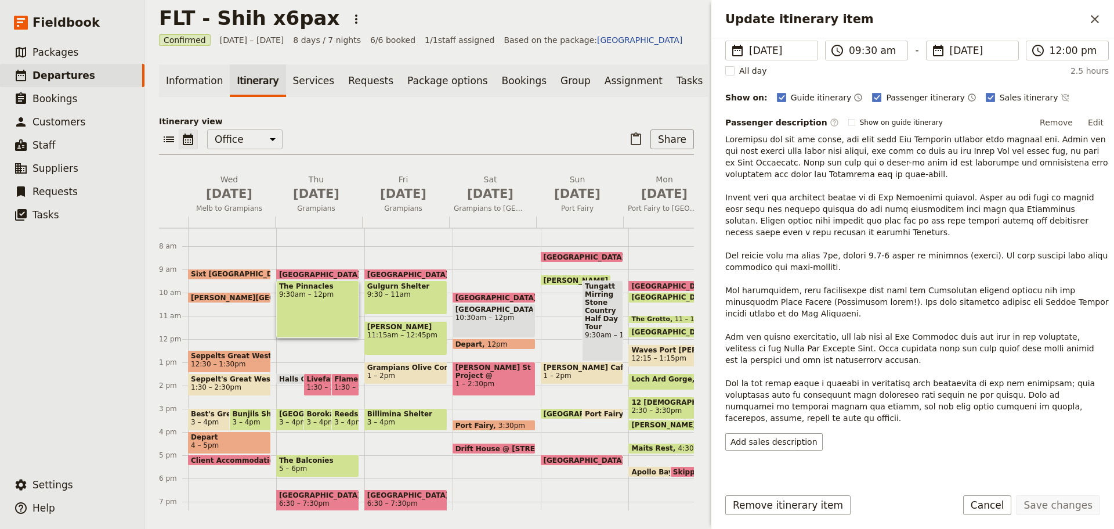
click at [285, 382] on span "Halls Gap" at bounding box center [300, 379] width 42 height 8
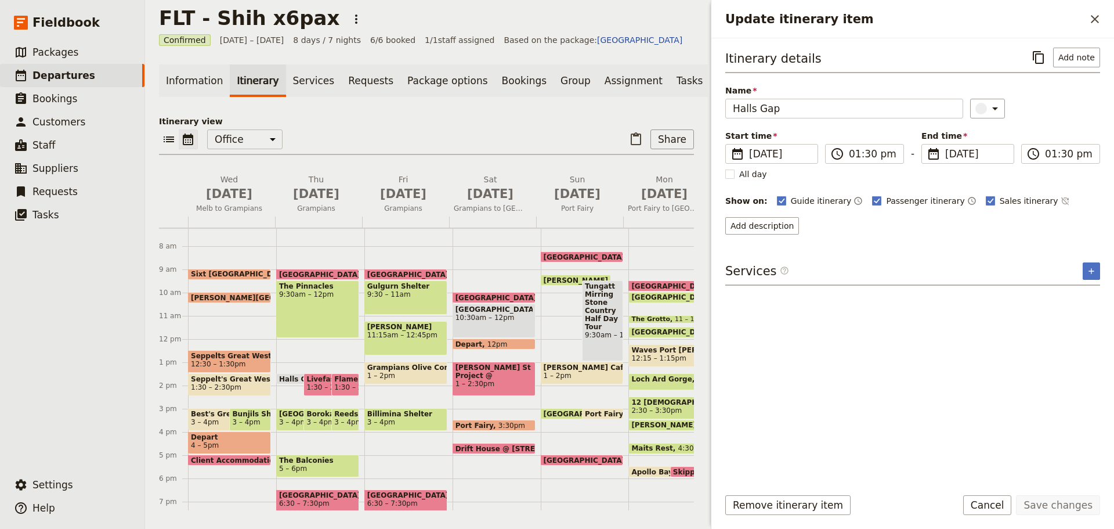
drag, startPoint x: 285, startPoint y: 384, endPoint x: 288, endPoint y: 370, distance: 14.2
click at [288, 370] on div "[GEOGRAPHIC_DATA] 9am [GEOGRAPHIC_DATA] 9:30am – 12pm [GEOGRAPHIC_DATA] 1:30pm …" at bounding box center [320, 338] width 88 height 557
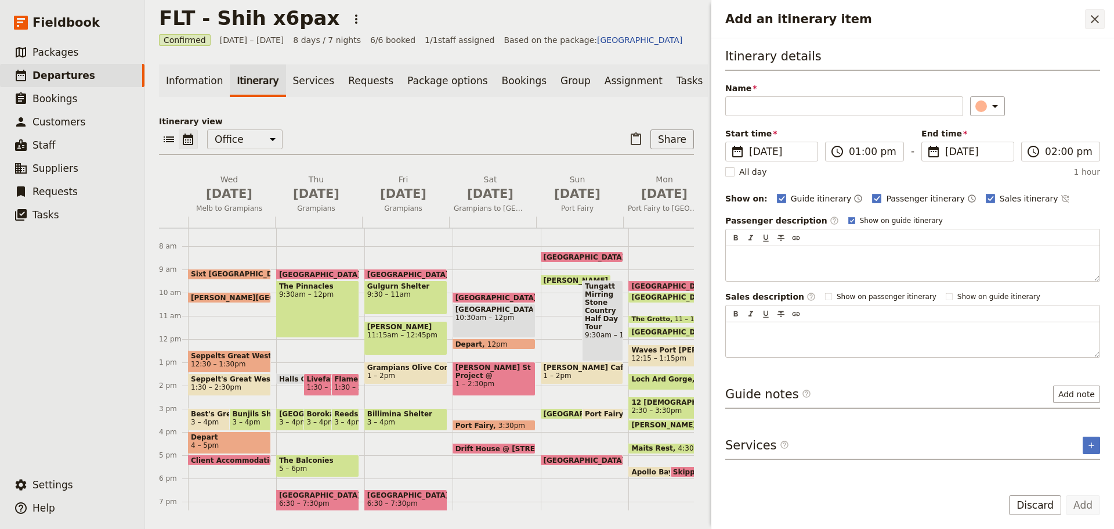
click at [1096, 23] on icon "Close drawer" at bounding box center [1095, 19] width 14 height 14
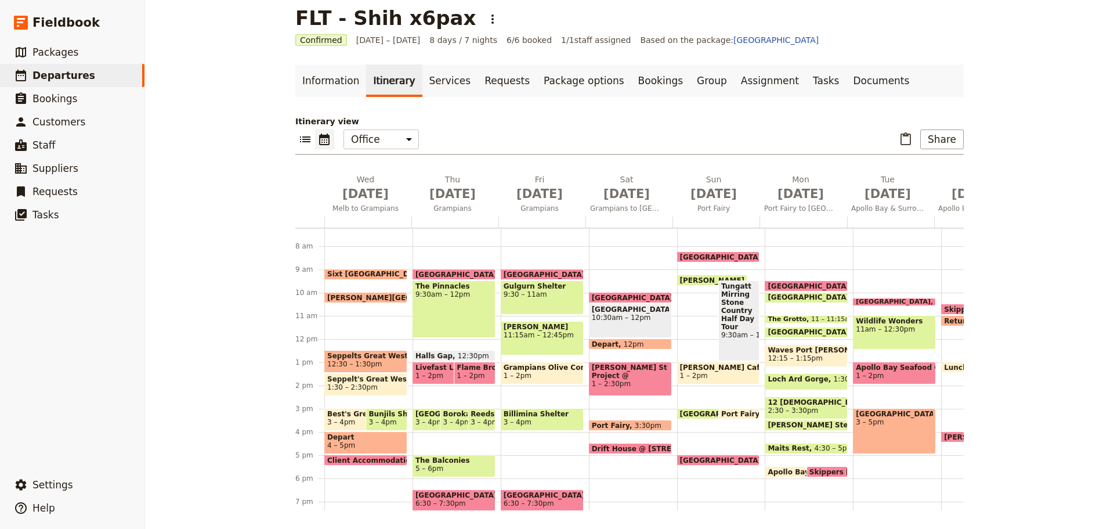
click at [435, 301] on div "The Pinnacles 9:30am – 12pm" at bounding box center [454, 308] width 83 height 57
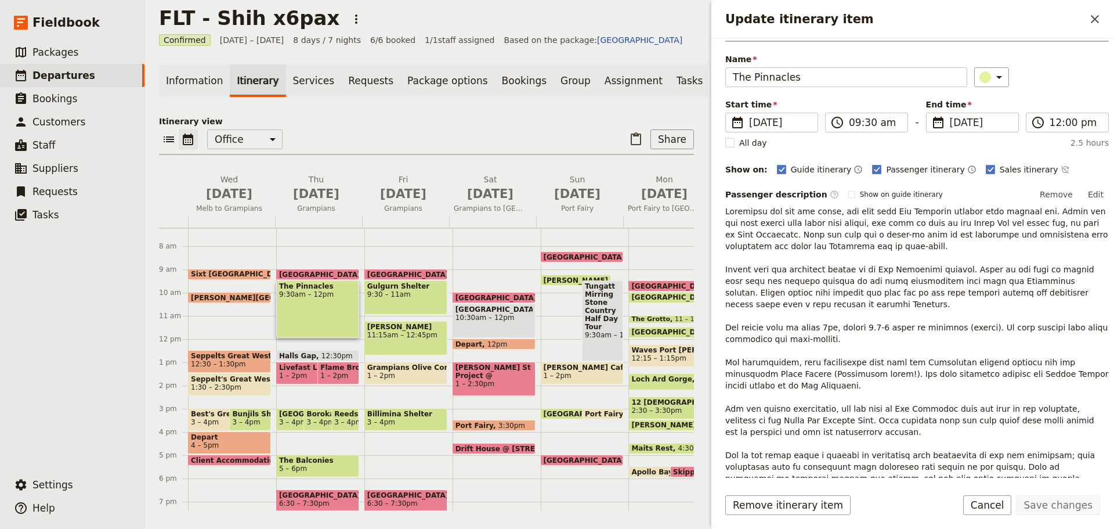
scroll to position [58, 0]
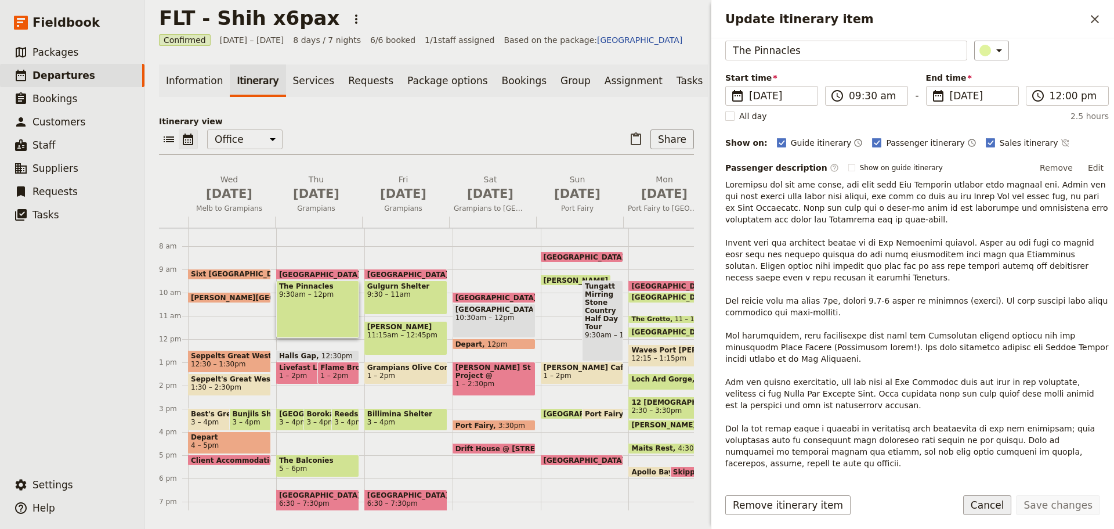
click at [1002, 511] on button "Cancel" at bounding box center [987, 505] width 49 height 20
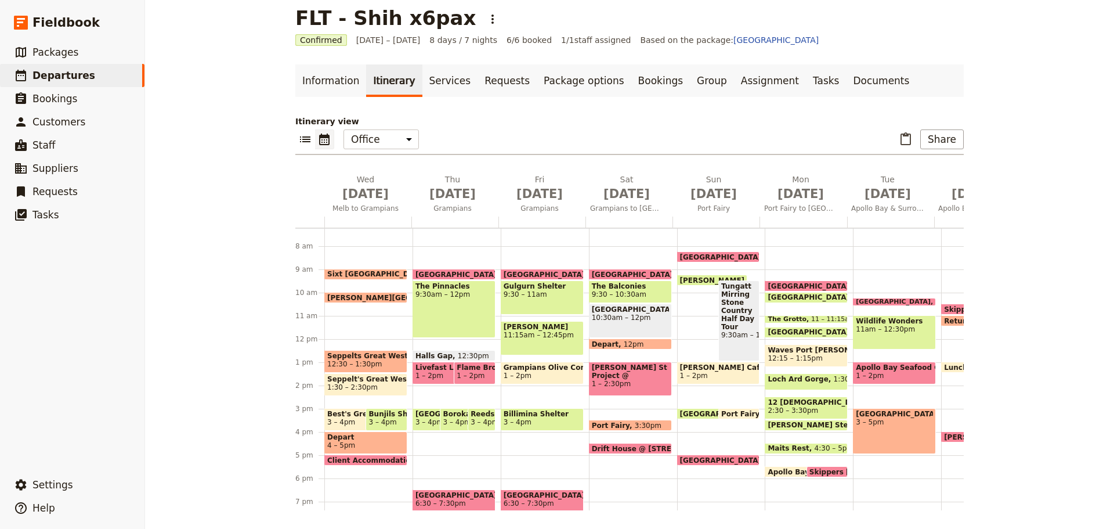
click at [603, 287] on span "The Balconies" at bounding box center [630, 286] width 77 height 8
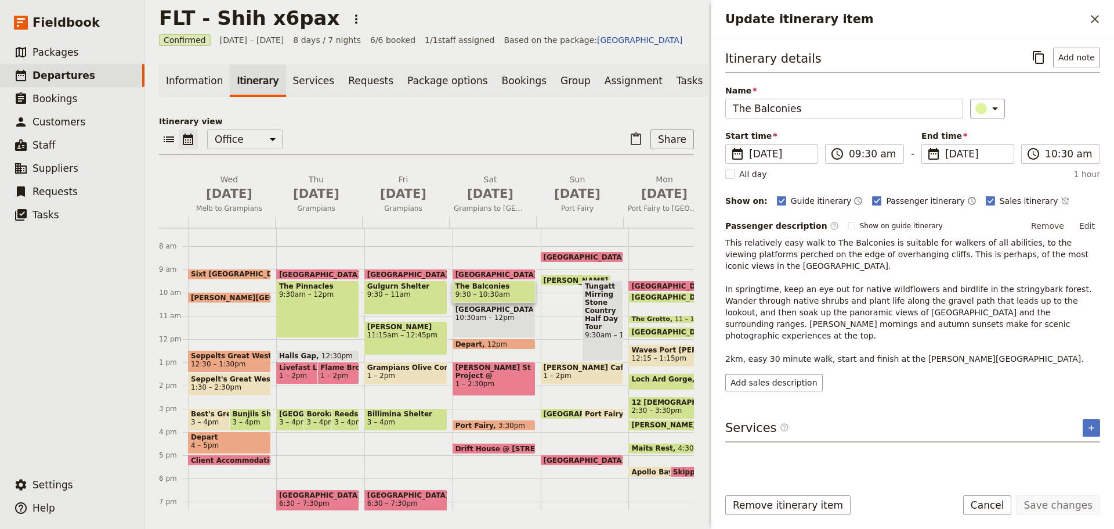
click at [339, 418] on span "Reeds Lookout" at bounding box center [345, 414] width 22 height 8
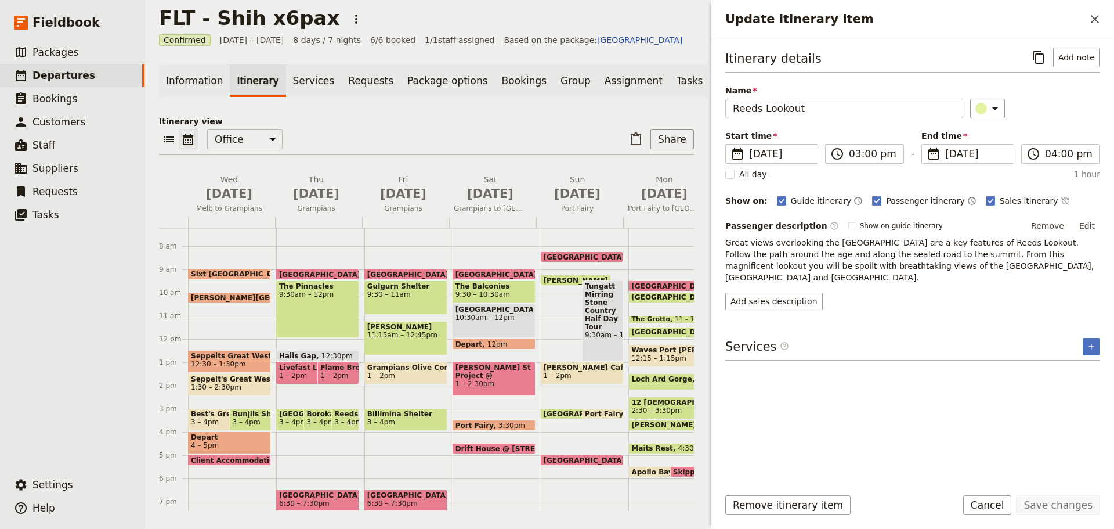
drag, startPoint x: 340, startPoint y: 424, endPoint x: 482, endPoint y: 311, distance: 181.7
click at [482, 311] on div "1 am 2 am 3 am 4 am 5 am 6 am 7 am 8 am 9 am 10 am 11 am 12 pm 1 pm 2 pm 3 pm 4…" at bounding box center [526, 338] width 734 height 557
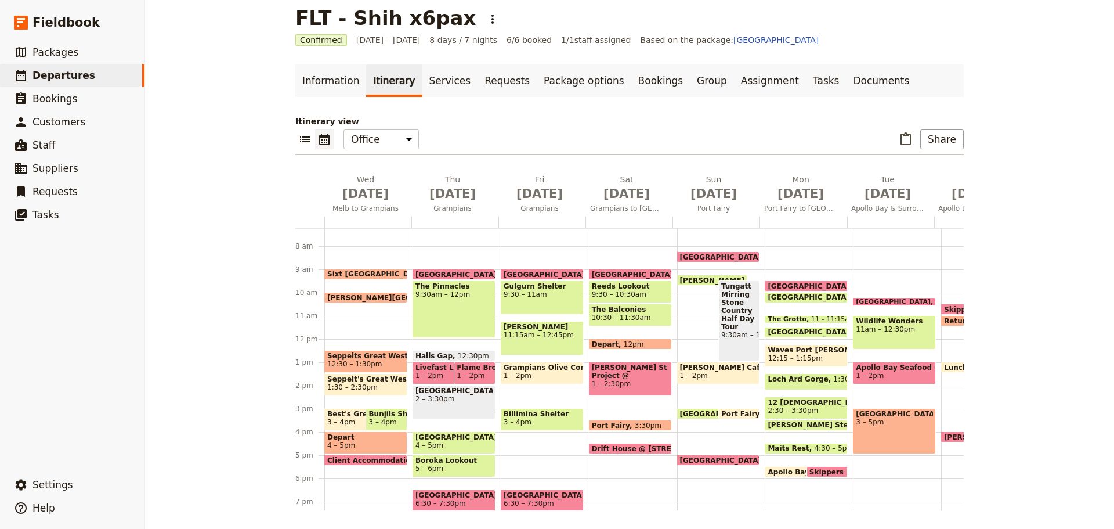
click at [436, 395] on span "[GEOGRAPHIC_DATA]" at bounding box center [453, 390] width 77 height 8
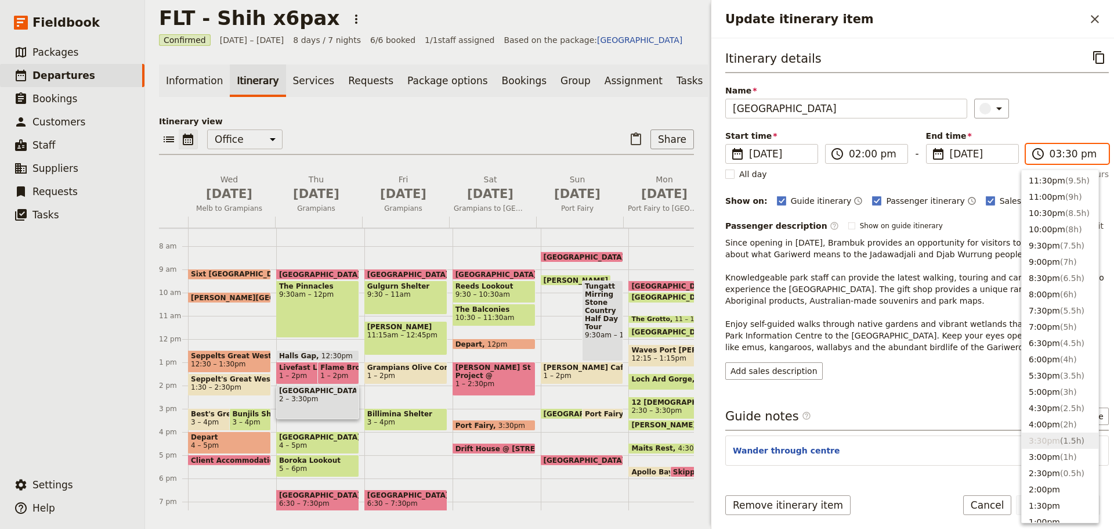
click at [1079, 155] on input "03:30 pm" at bounding box center [1076, 154] width 52 height 14
click at [1049, 460] on button "3:00pm ( 1h )" at bounding box center [1060, 457] width 77 height 16
type input "03:00 pm"
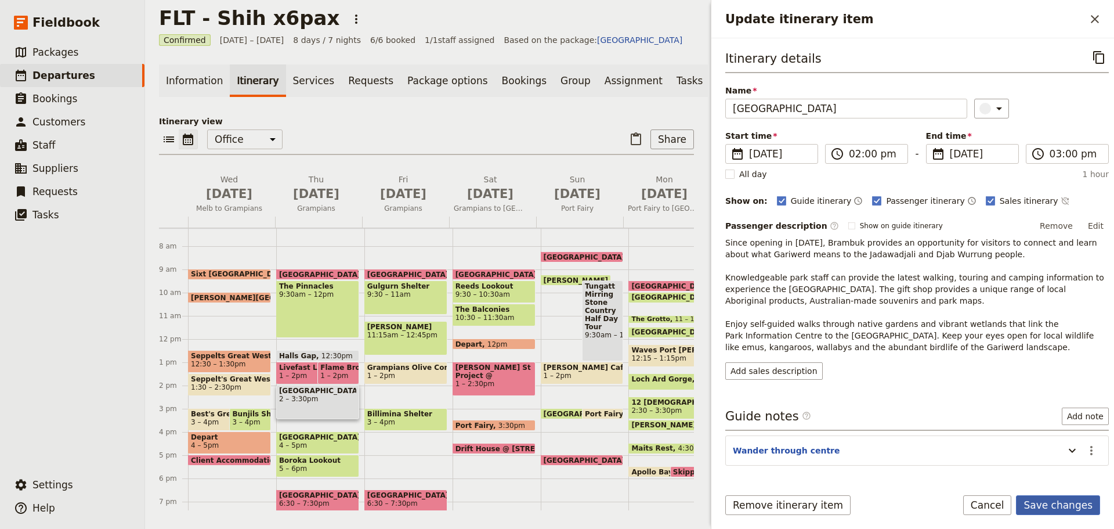
click at [1046, 504] on button "Save changes" at bounding box center [1058, 505] width 84 height 20
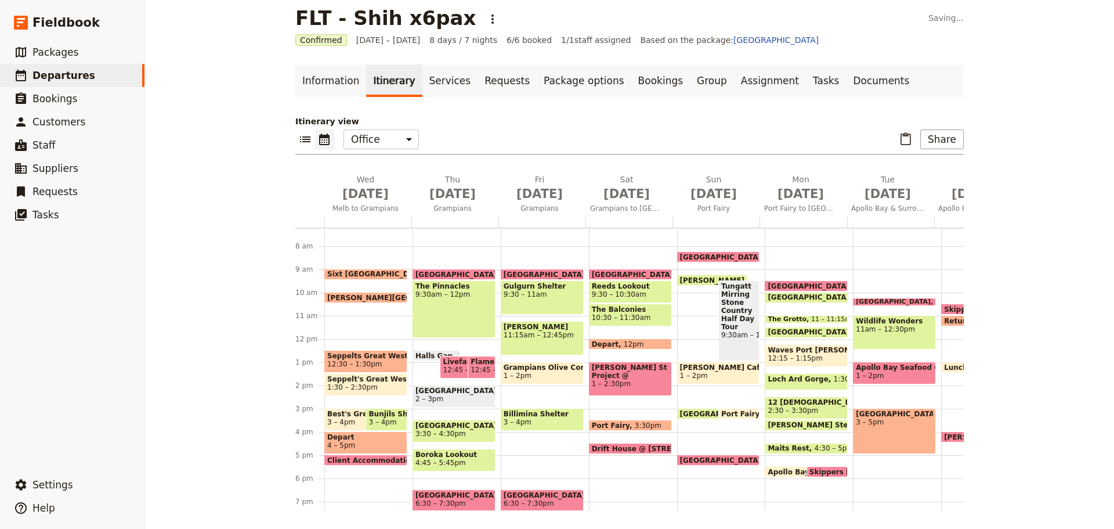
click at [452, 458] on span "4:45 – 5:45pm" at bounding box center [440, 462] width 50 height 8
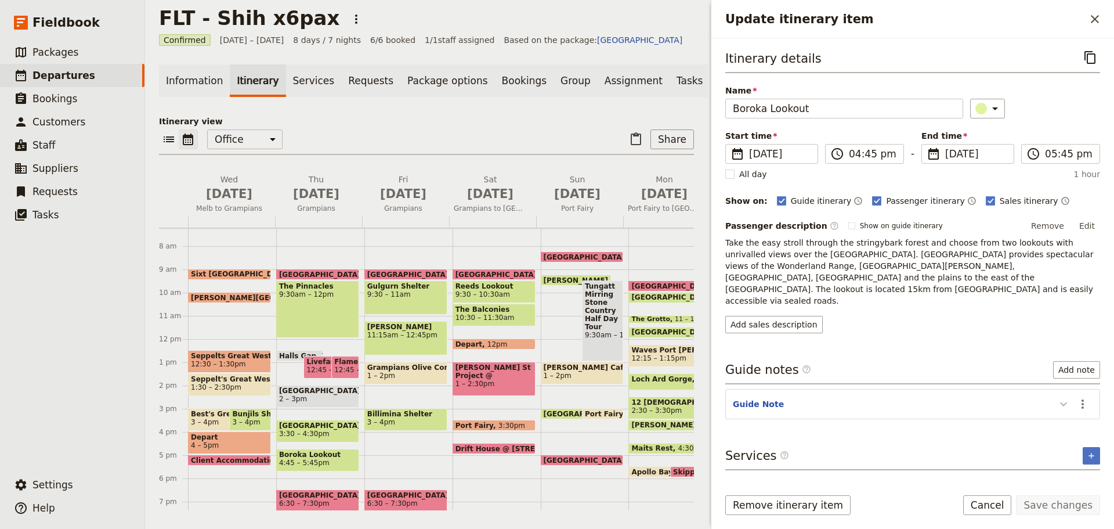
click at [1058, 394] on button "Update itinerary item" at bounding box center [1063, 403] width 19 height 19
click at [318, 438] on span "3:30 – 4:30pm" at bounding box center [304, 433] width 50 height 8
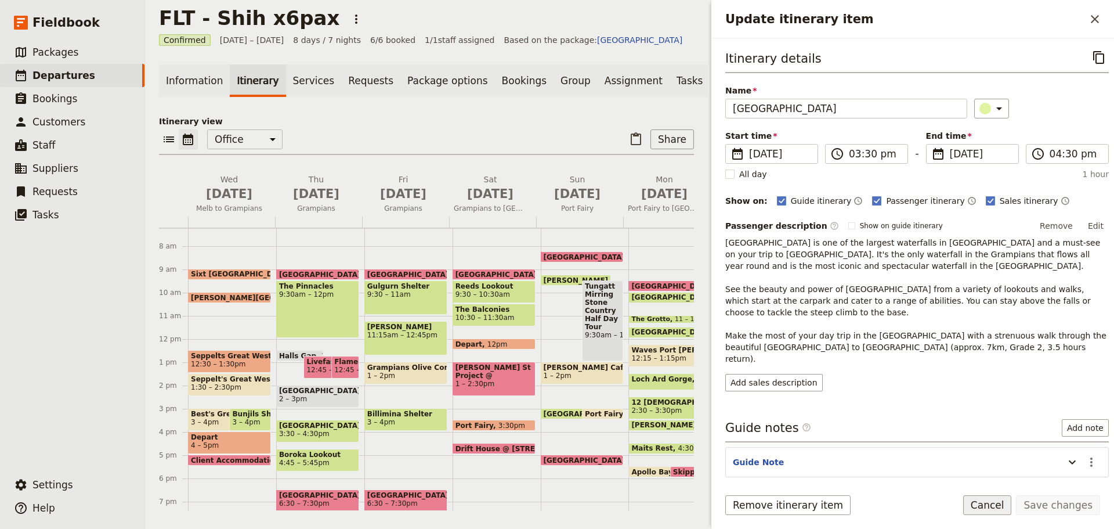
click at [989, 505] on button "Cancel" at bounding box center [987, 505] width 49 height 20
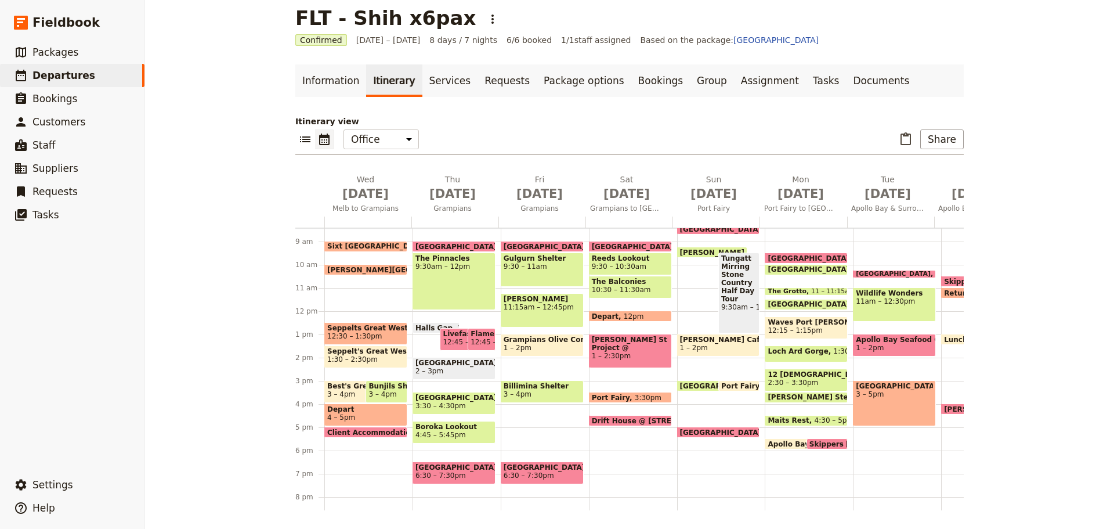
scroll to position [168, 0]
